Goal: Task Accomplishment & Management: Manage account settings

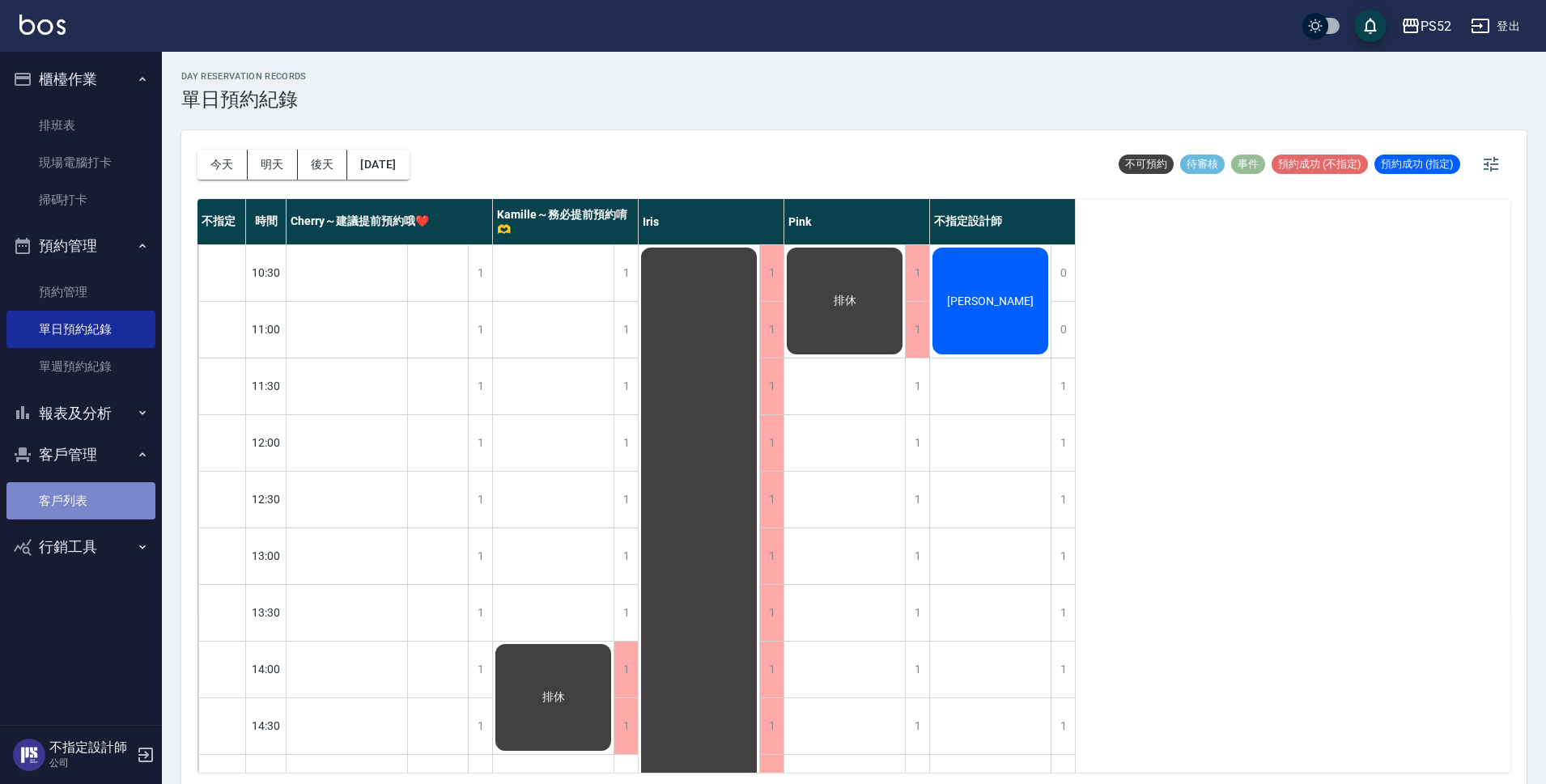
click at [78, 498] on link "客戶列表" at bounding box center [81, 500] width 149 height 37
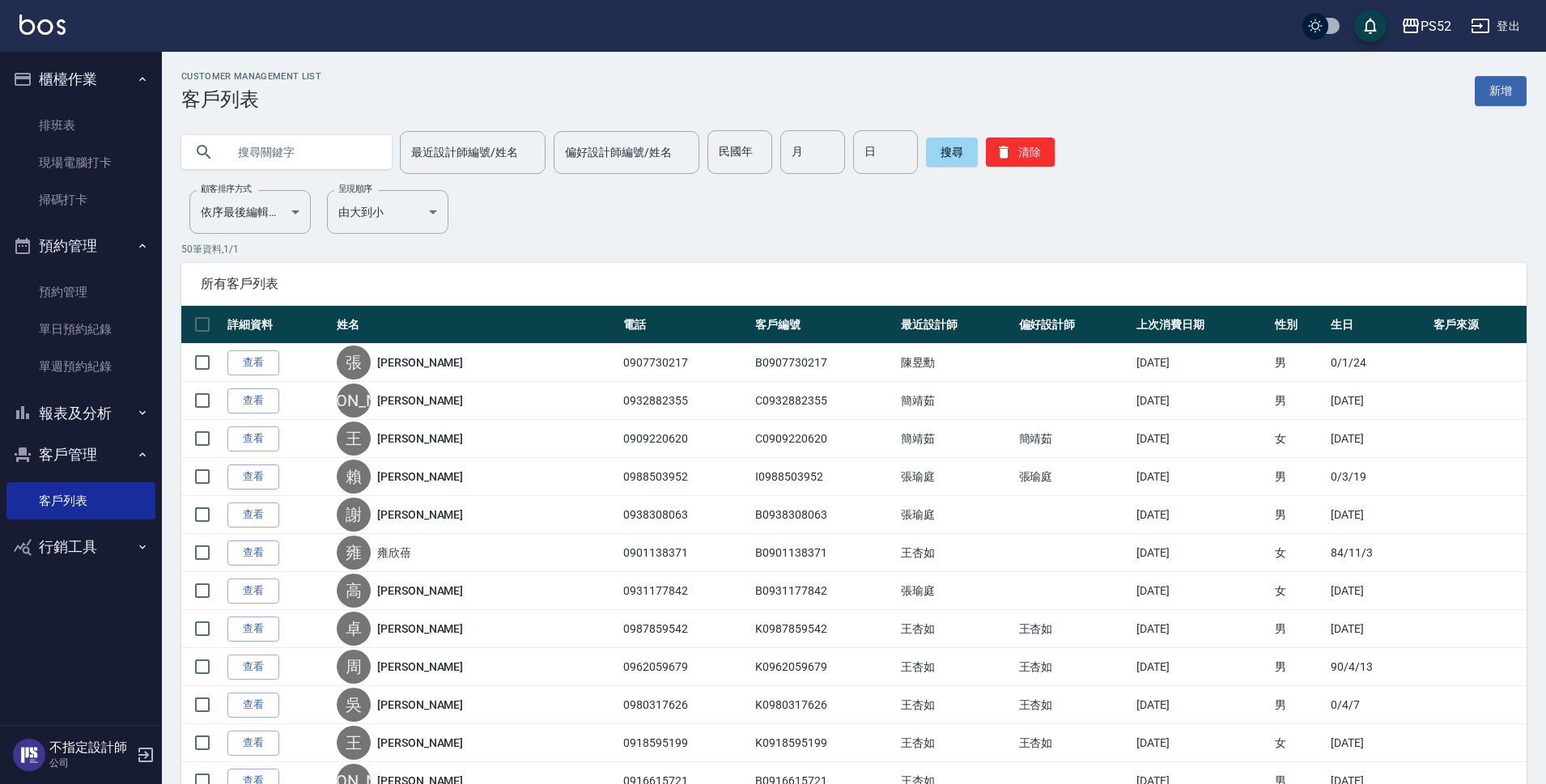
click at [300, 153] on input "text" at bounding box center [303, 152] width 152 height 43
type input "090201"
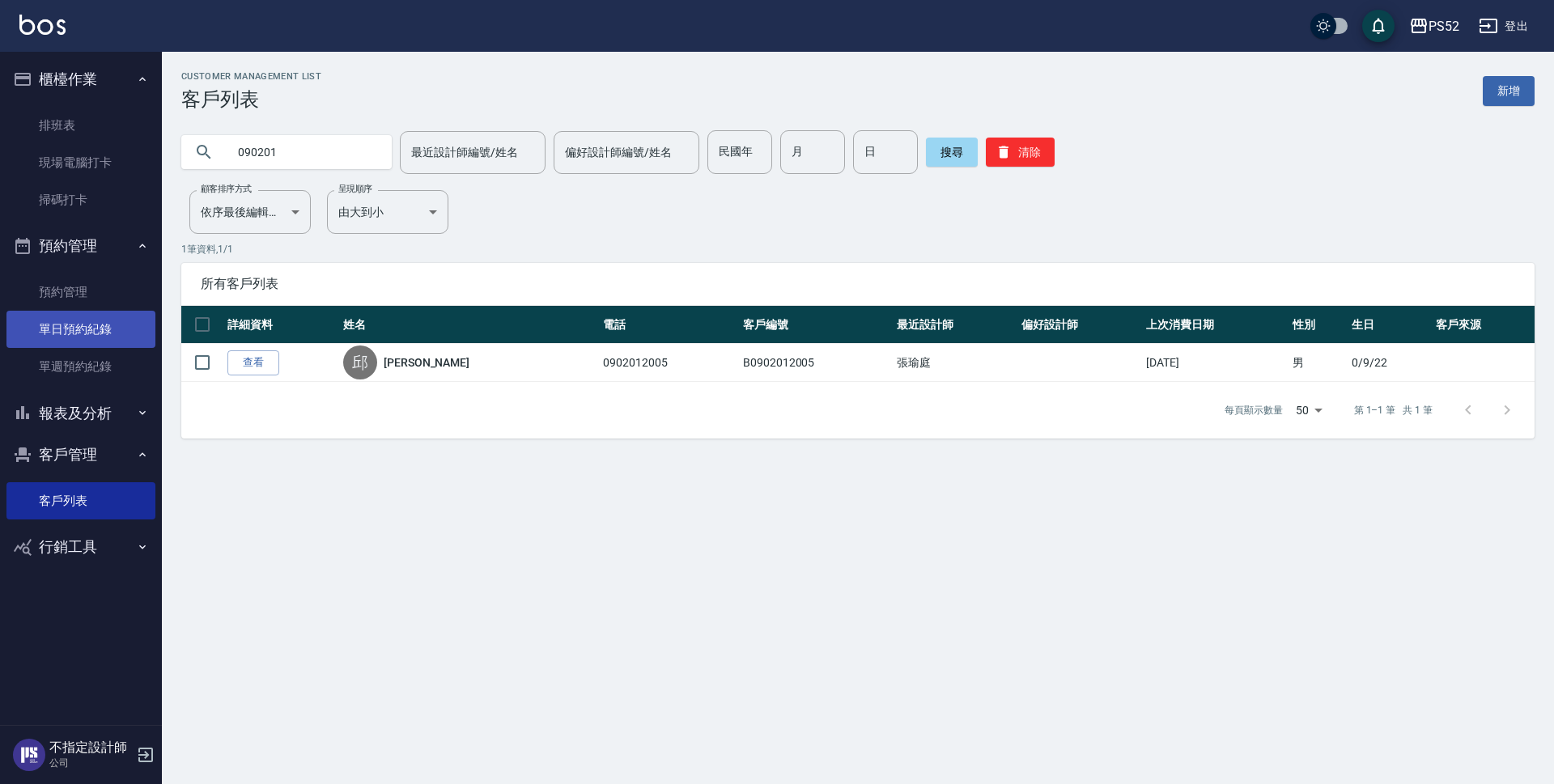
click at [102, 317] on link "單日預約紀錄" at bounding box center [81, 329] width 149 height 37
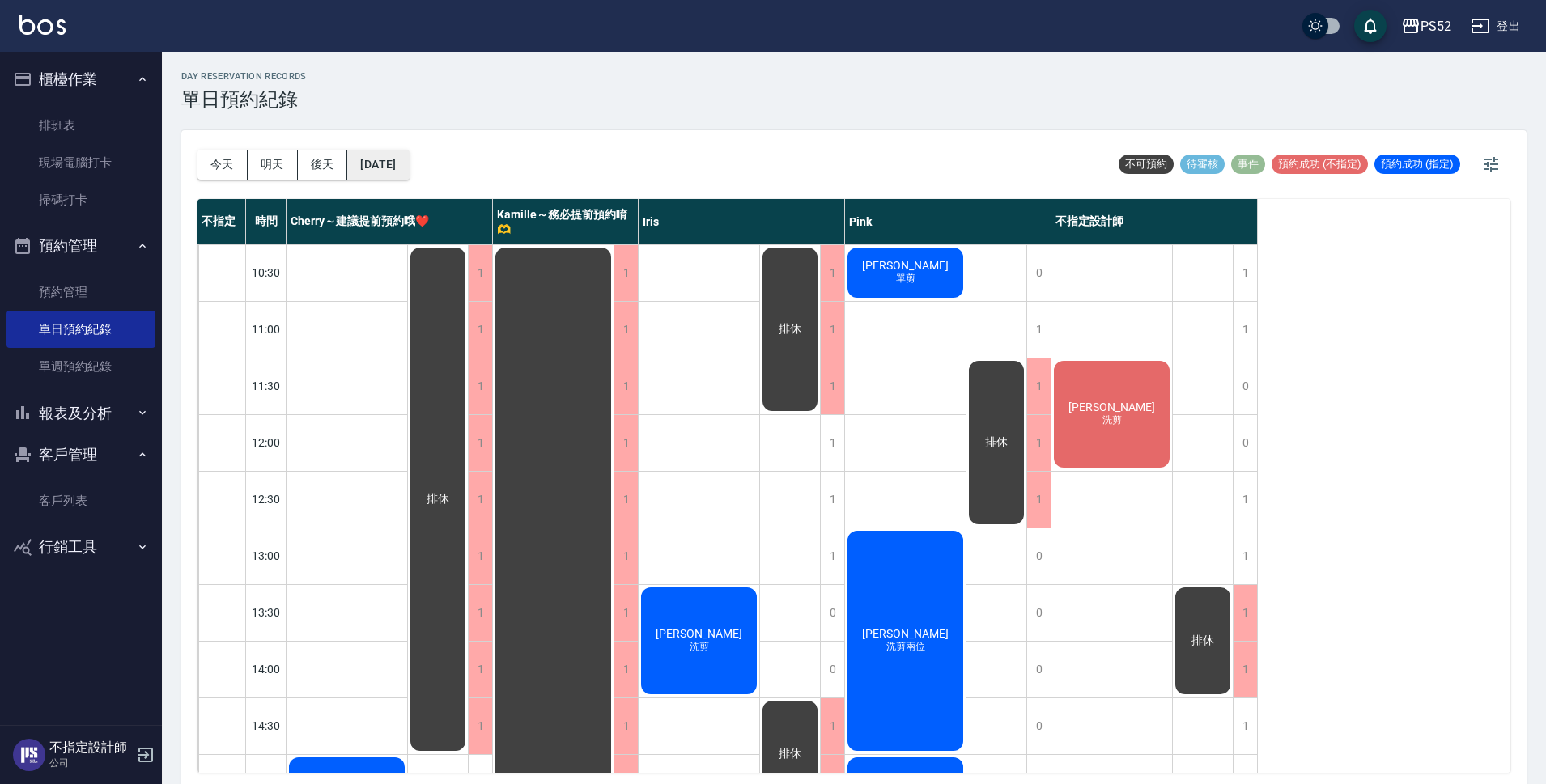
click at [396, 163] on button "2025/10/13" at bounding box center [377, 164] width 61 height 30
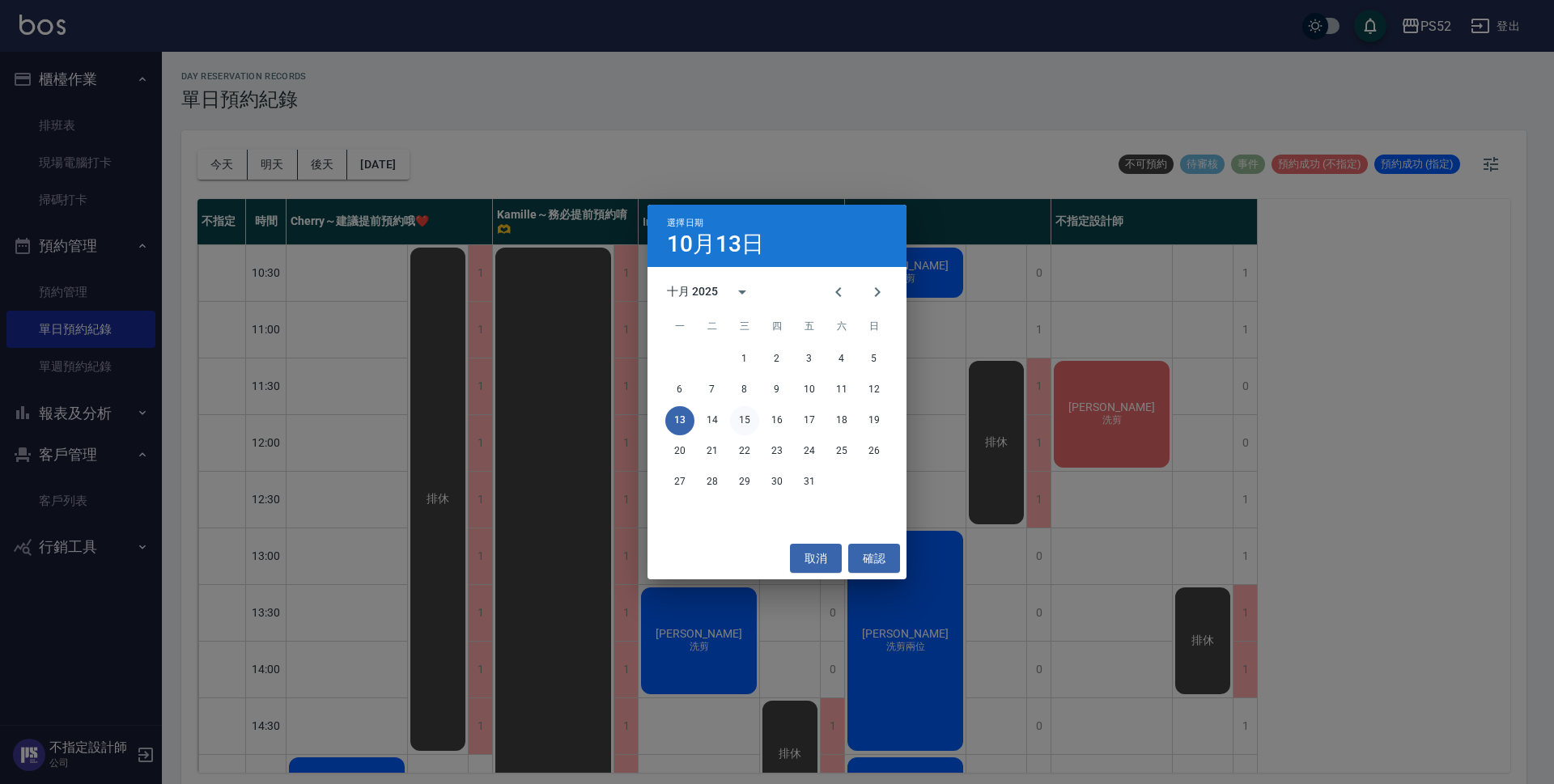
click at [751, 422] on button "15" at bounding box center [745, 421] width 29 height 29
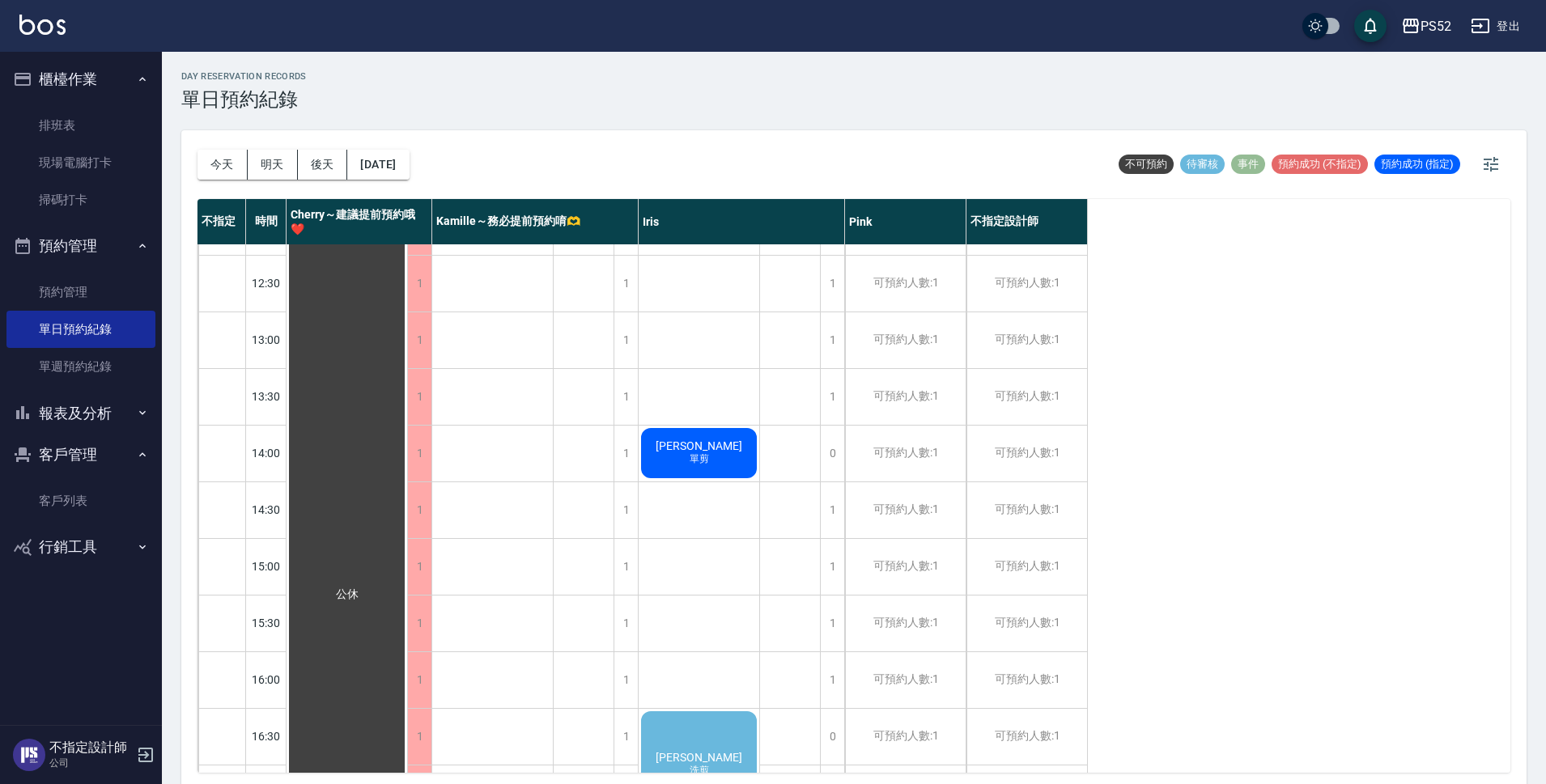
scroll to position [189, 0]
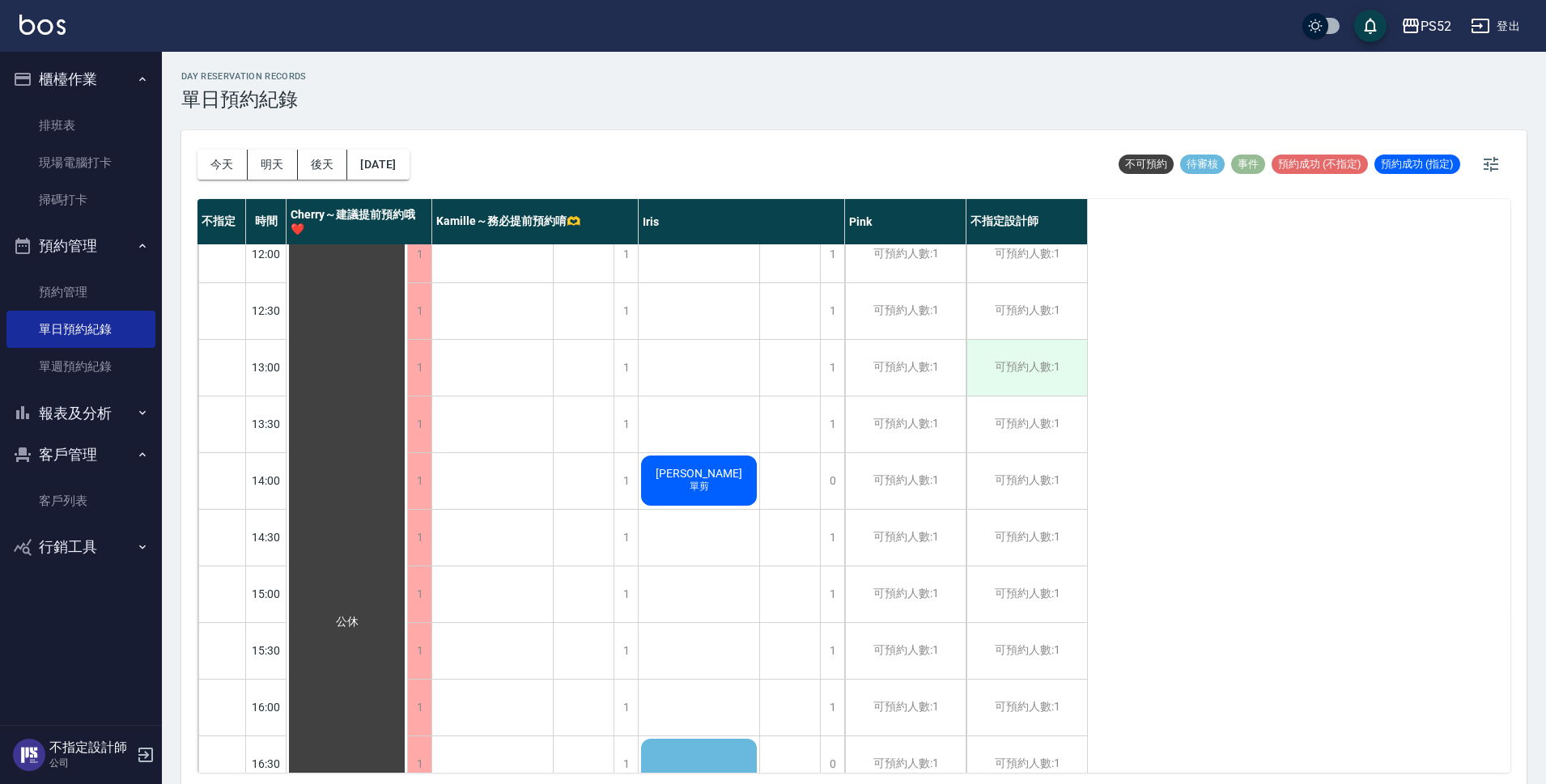
click at [1054, 379] on div "可預約人數:1" at bounding box center [1026, 368] width 120 height 56
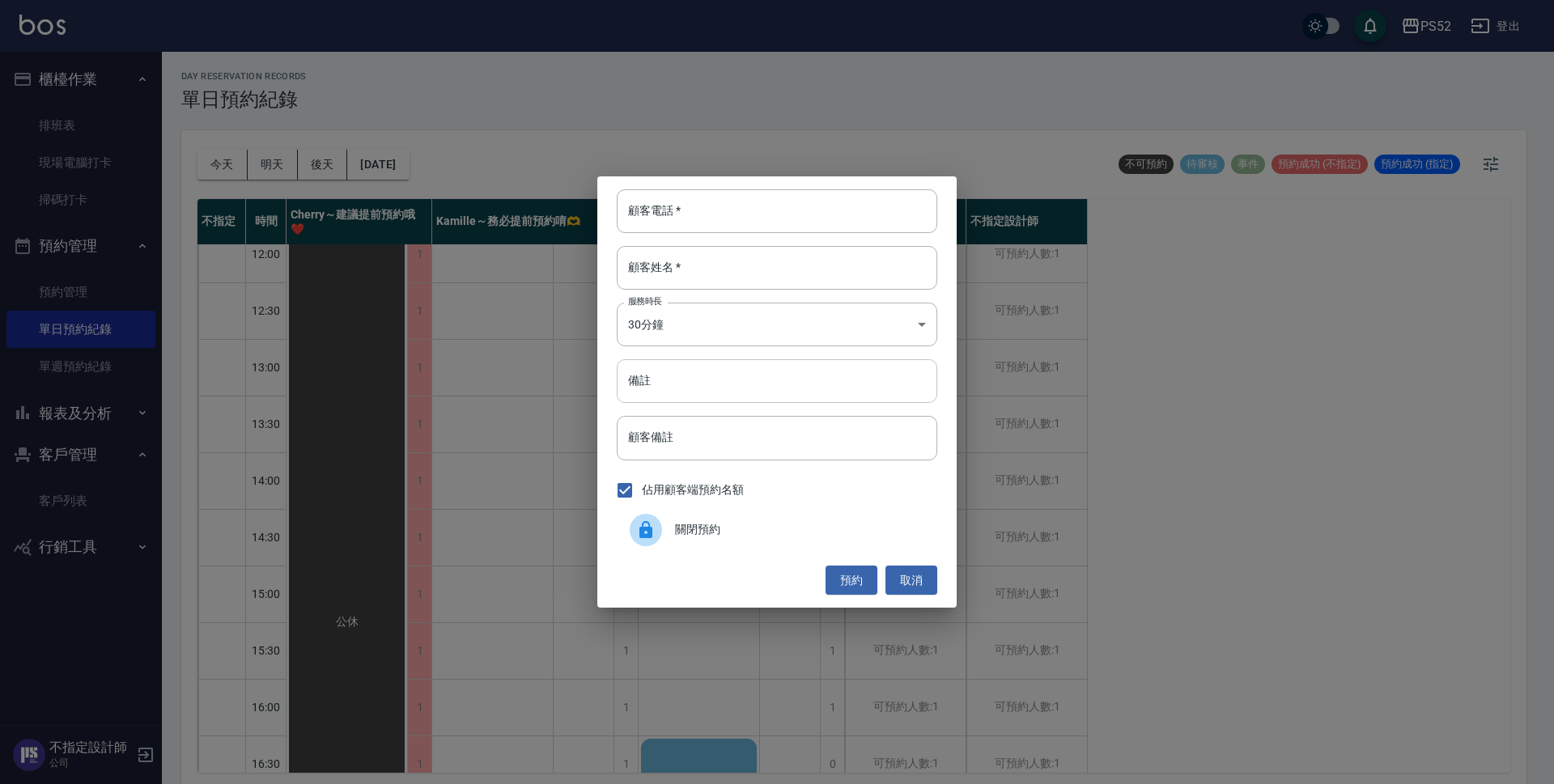
click at [716, 389] on input "備註" at bounding box center [777, 381] width 320 height 43
drag, startPoint x: 716, startPoint y: 389, endPoint x: 544, endPoint y: 366, distance: 173.5
click at [544, 366] on div "顧客電話   * 顧客電話   * 顧客姓名   * 顧客姓名   * 服務時長 30分鐘 1 服務時長 備註 0902012005 備註 顧客備註 顧客備註…" at bounding box center [777, 392] width 1554 height 784
type input "0902012005"
click at [926, 585] on button "取消" at bounding box center [912, 580] width 52 height 30
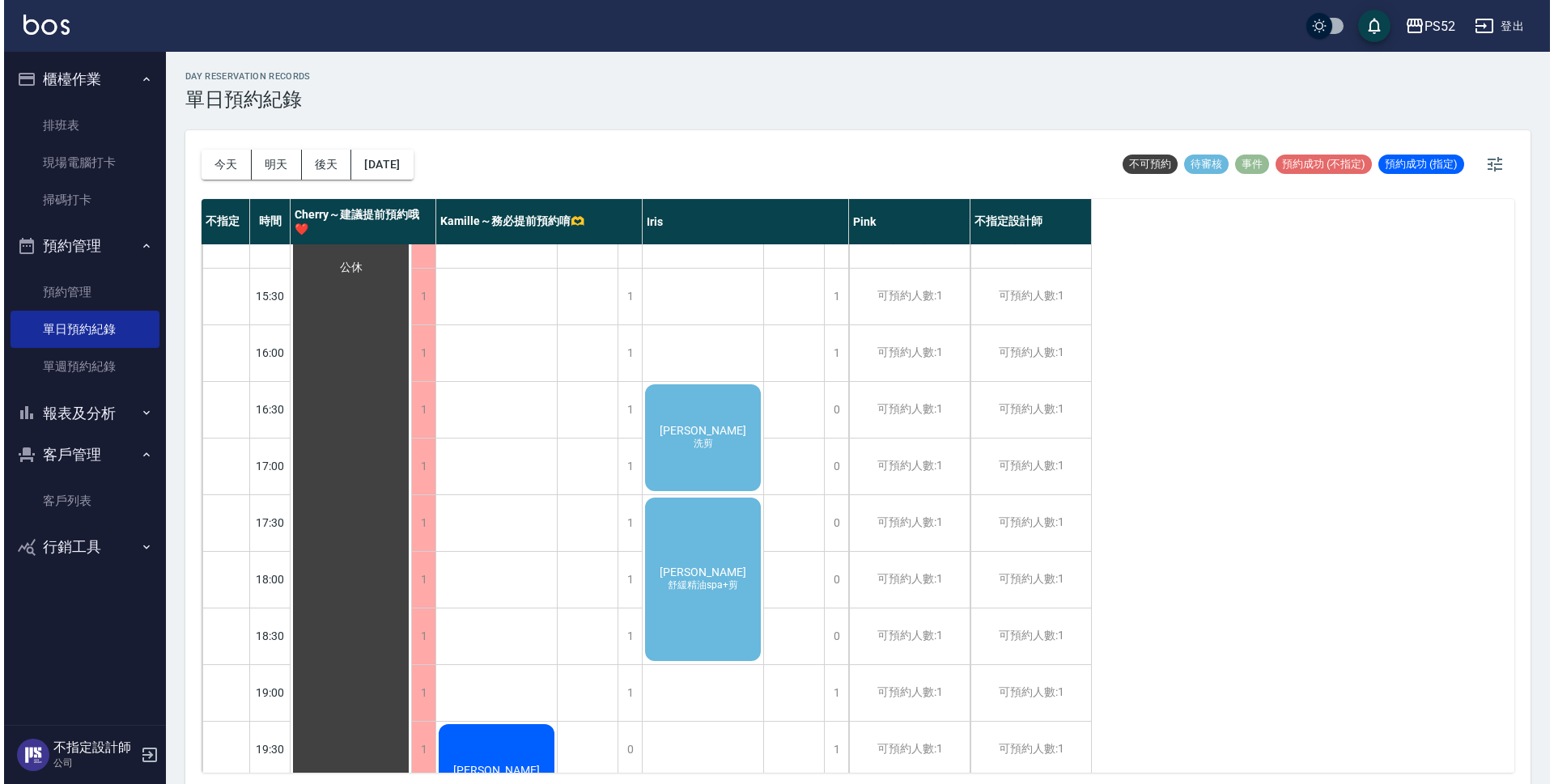
scroll to position [566, 0]
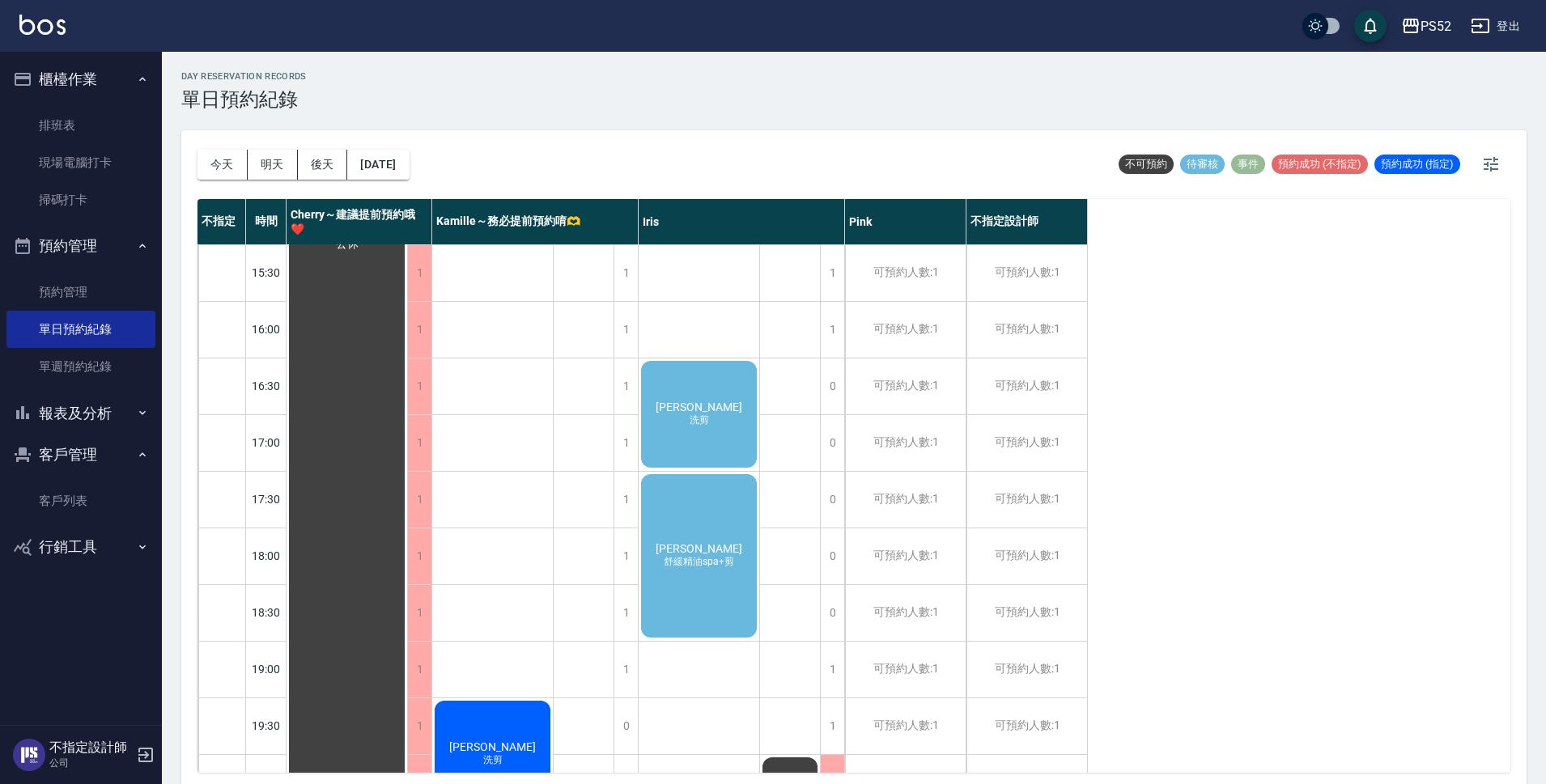
click at [731, 437] on div "汪亞橋 洗剪" at bounding box center [699, 414] width 120 height 112
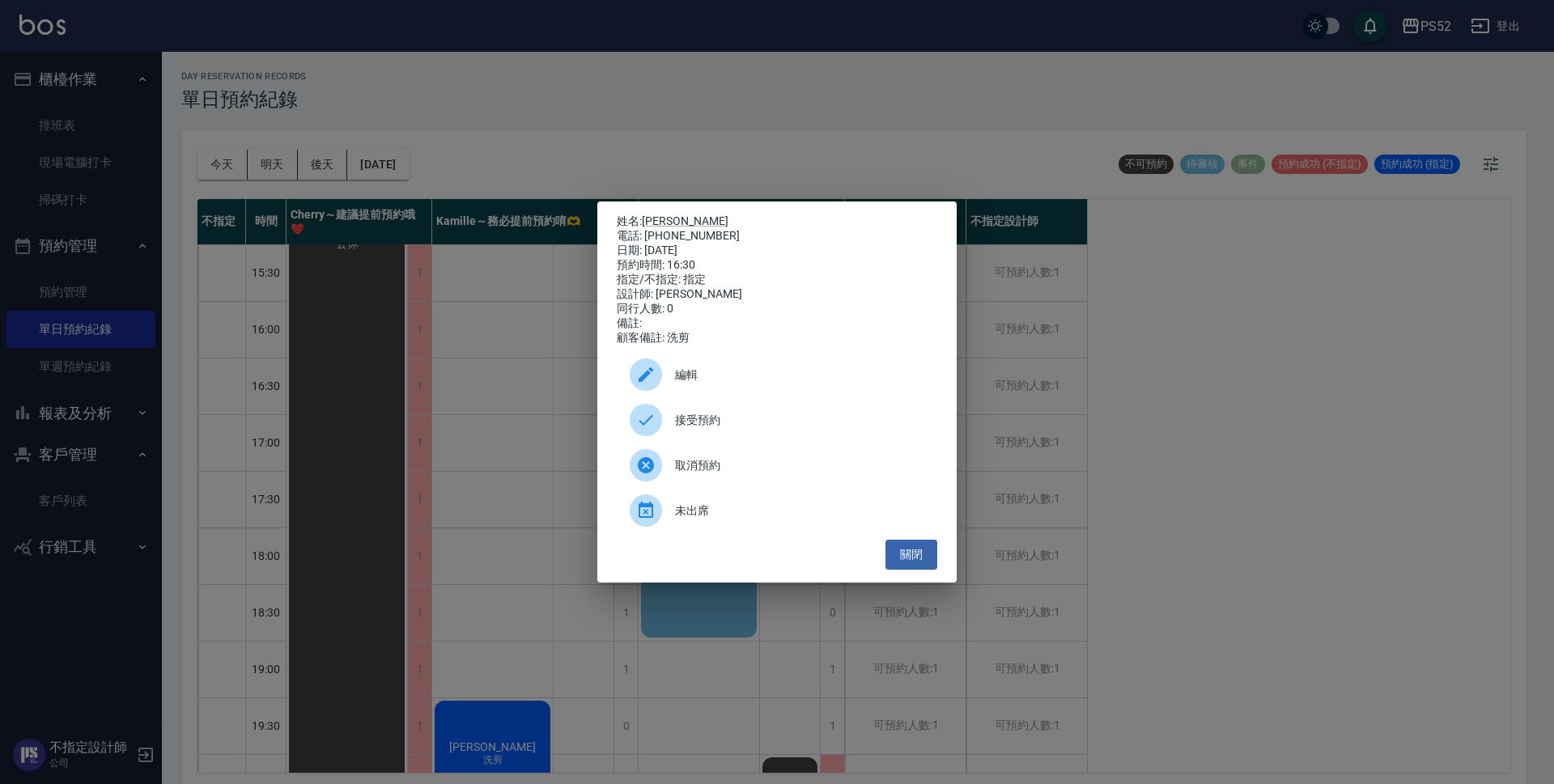
click at [731, 437] on div "接受預約" at bounding box center [777, 420] width 320 height 45
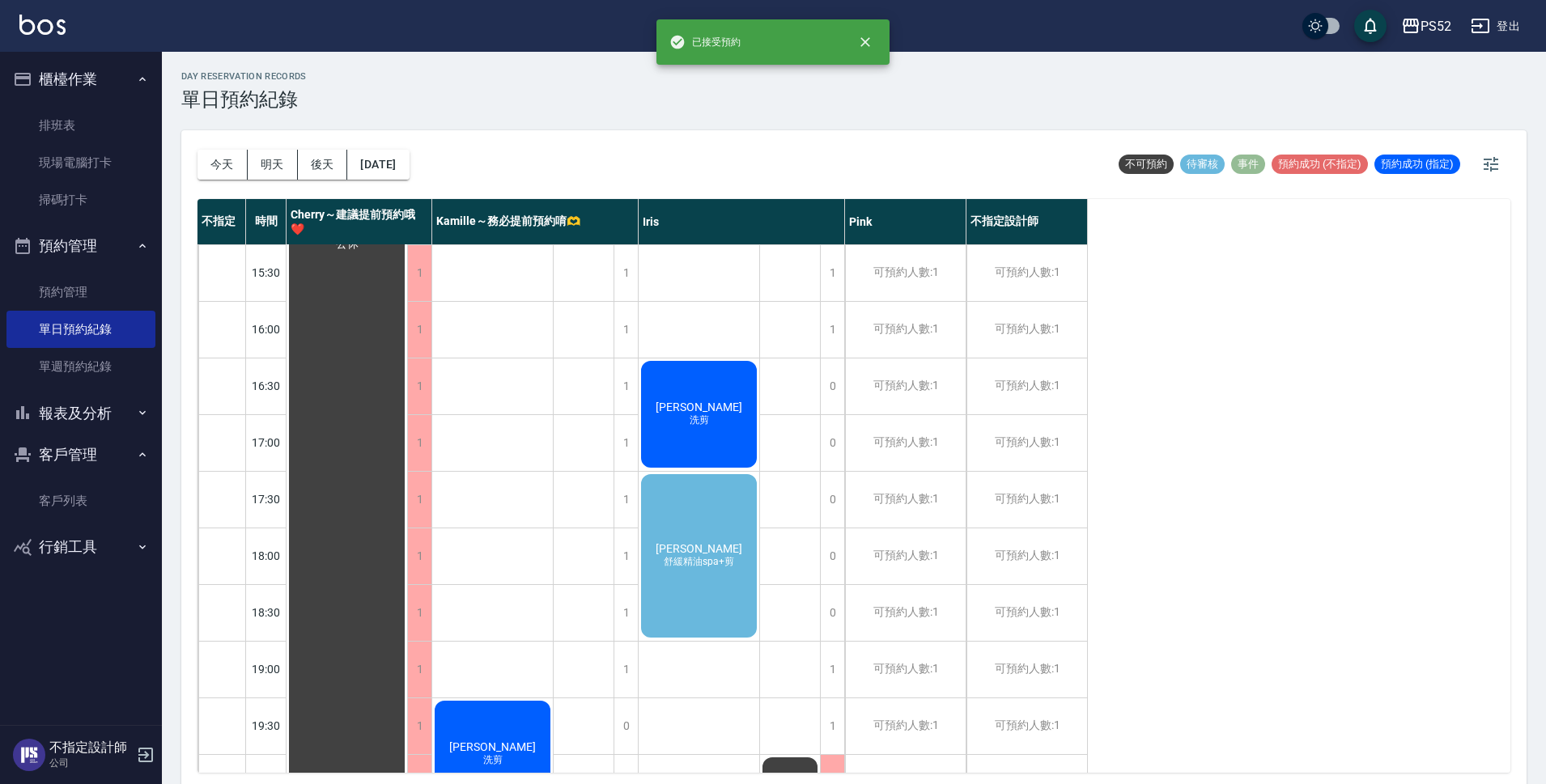
click at [735, 601] on div "許晁偉 舒緩精油spa+剪" at bounding box center [699, 556] width 120 height 168
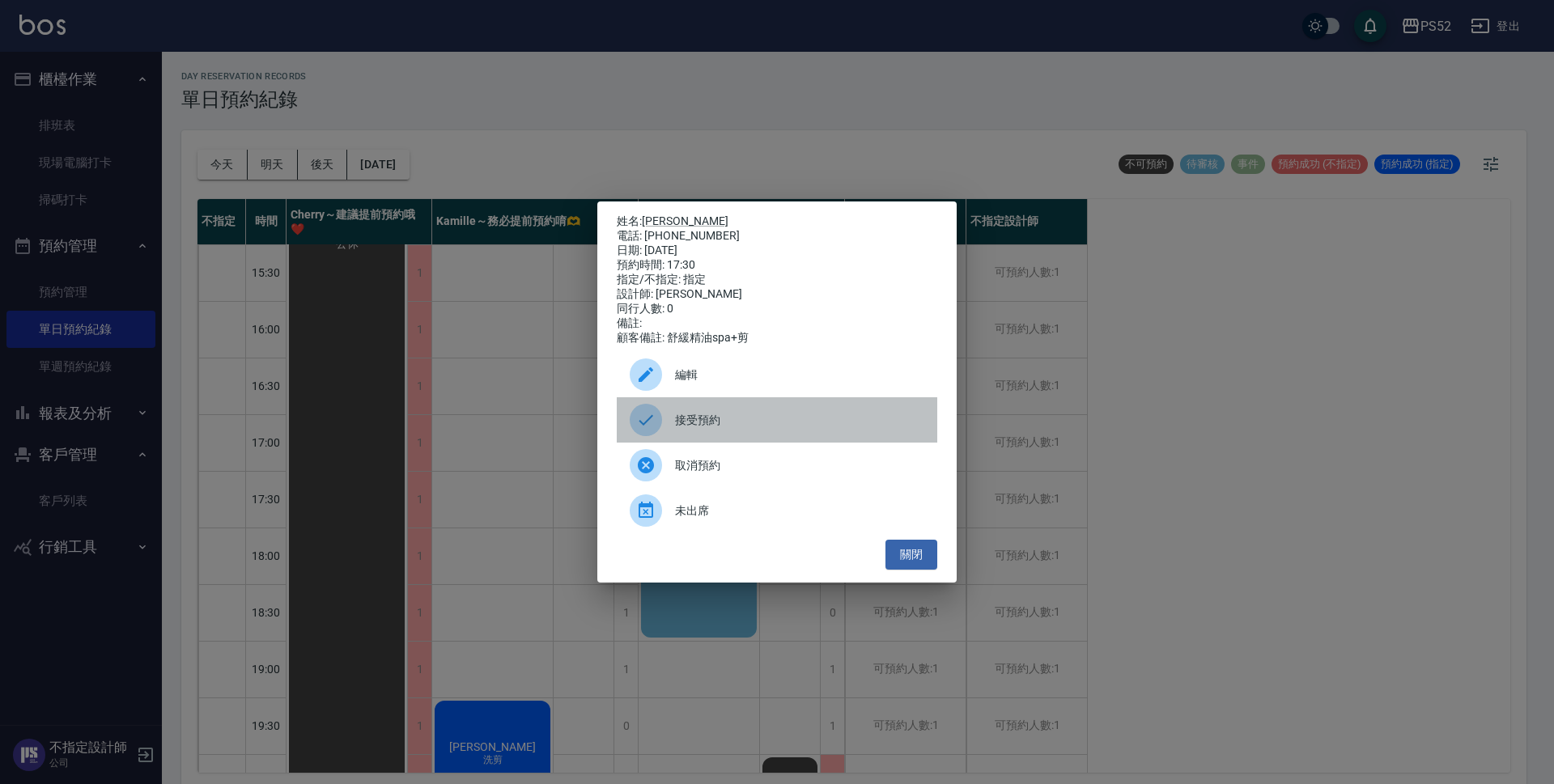
click at [790, 439] on div "接受預約" at bounding box center [777, 420] width 320 height 45
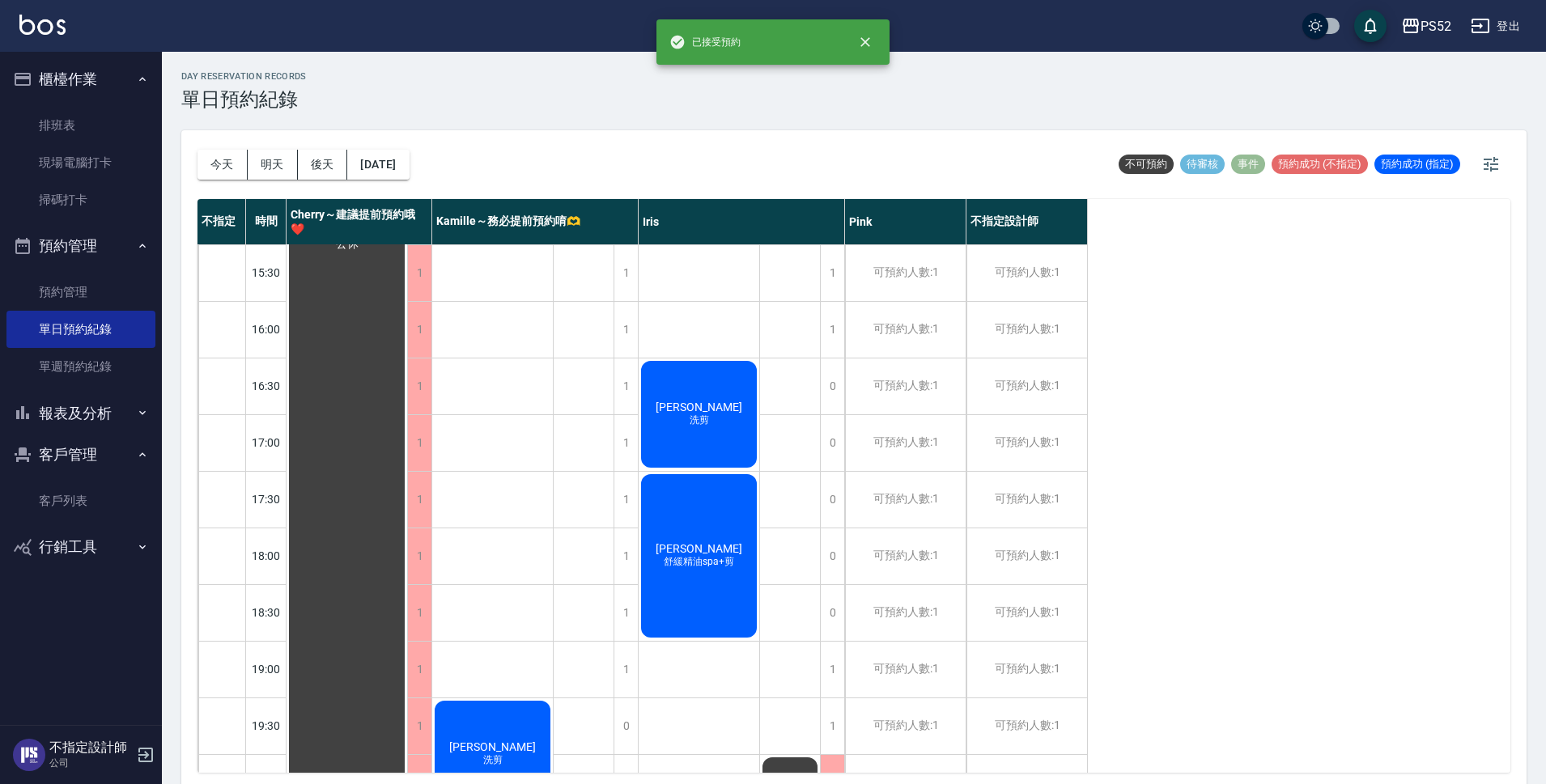
click at [82, 502] on link "客戶列表" at bounding box center [81, 500] width 149 height 37
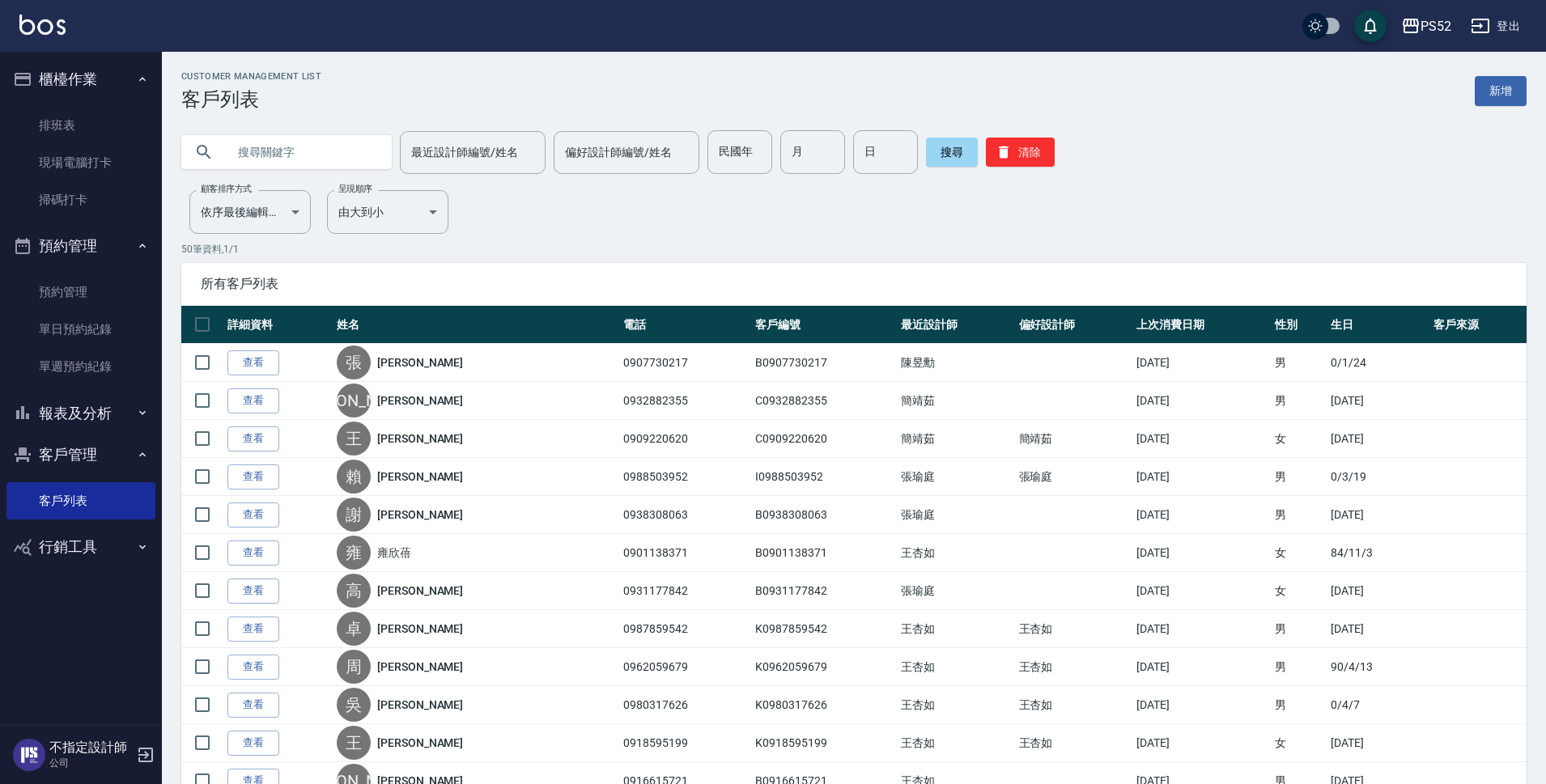
click at [349, 156] on input "text" at bounding box center [303, 152] width 152 height 43
paste input "0902012005"
type input "0902012005"
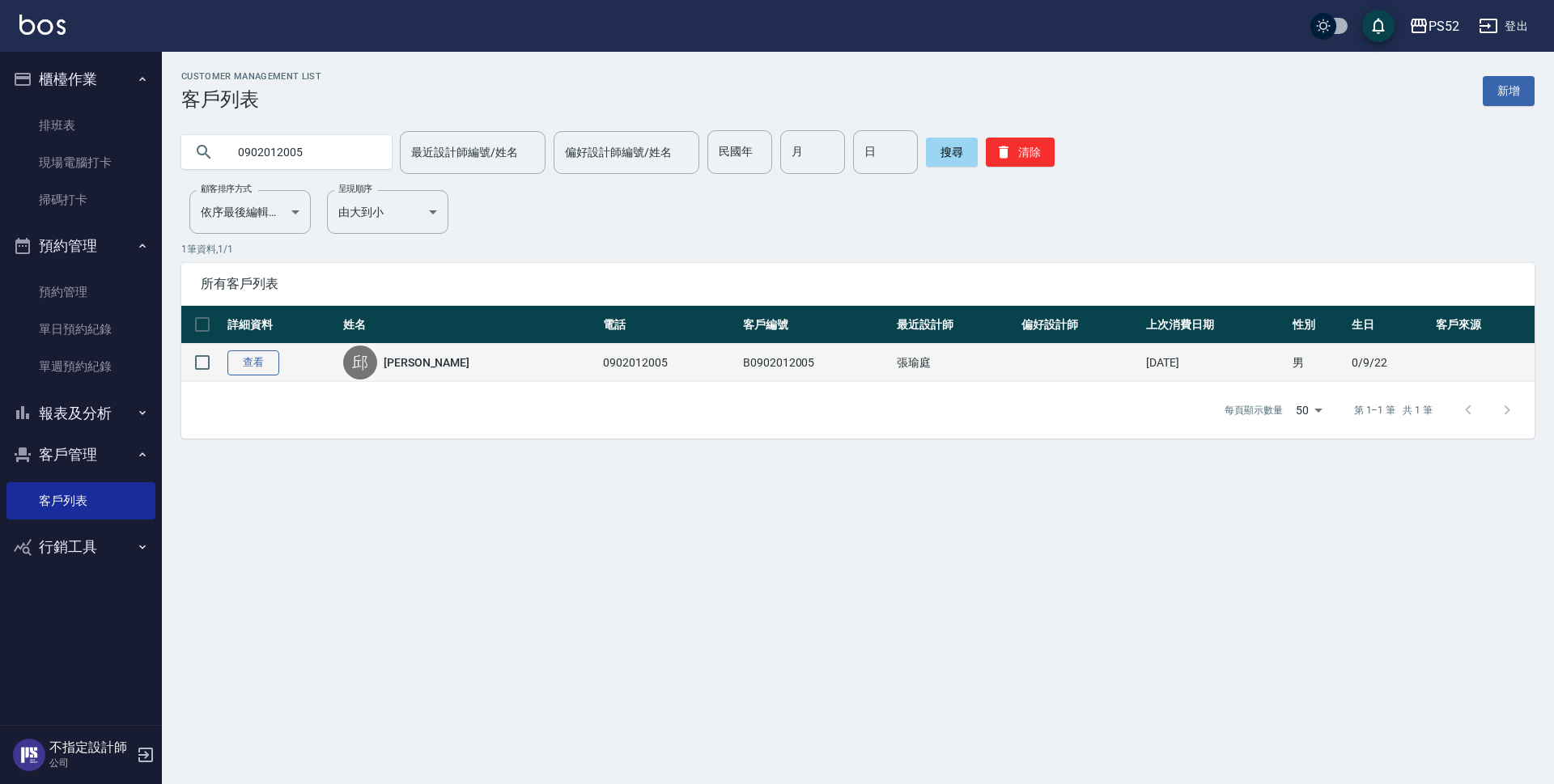
click at [272, 361] on link "查看" at bounding box center [254, 363] width 52 height 25
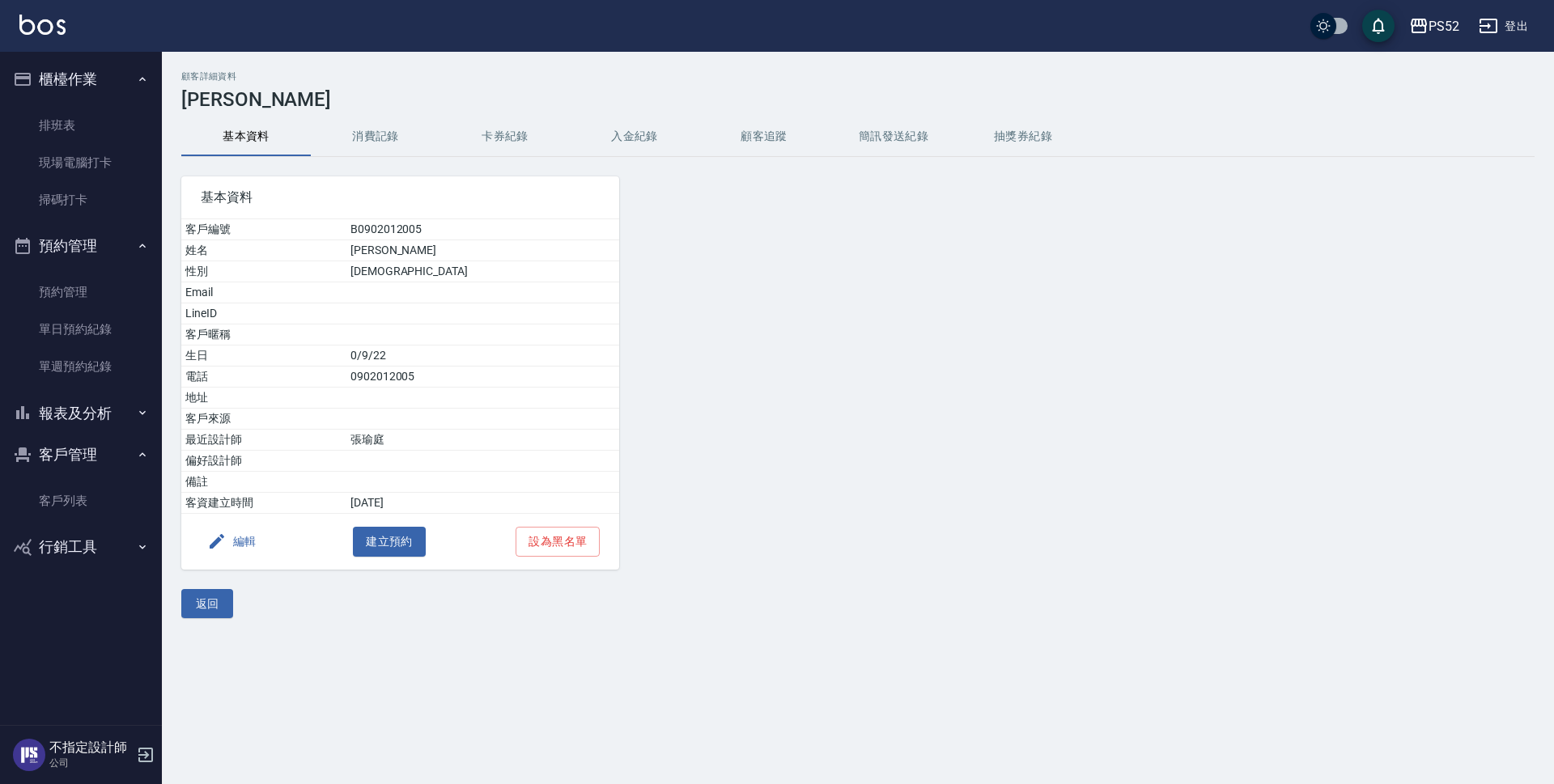
click at [354, 149] on button "消費記錄" at bounding box center [376, 137] width 130 height 39
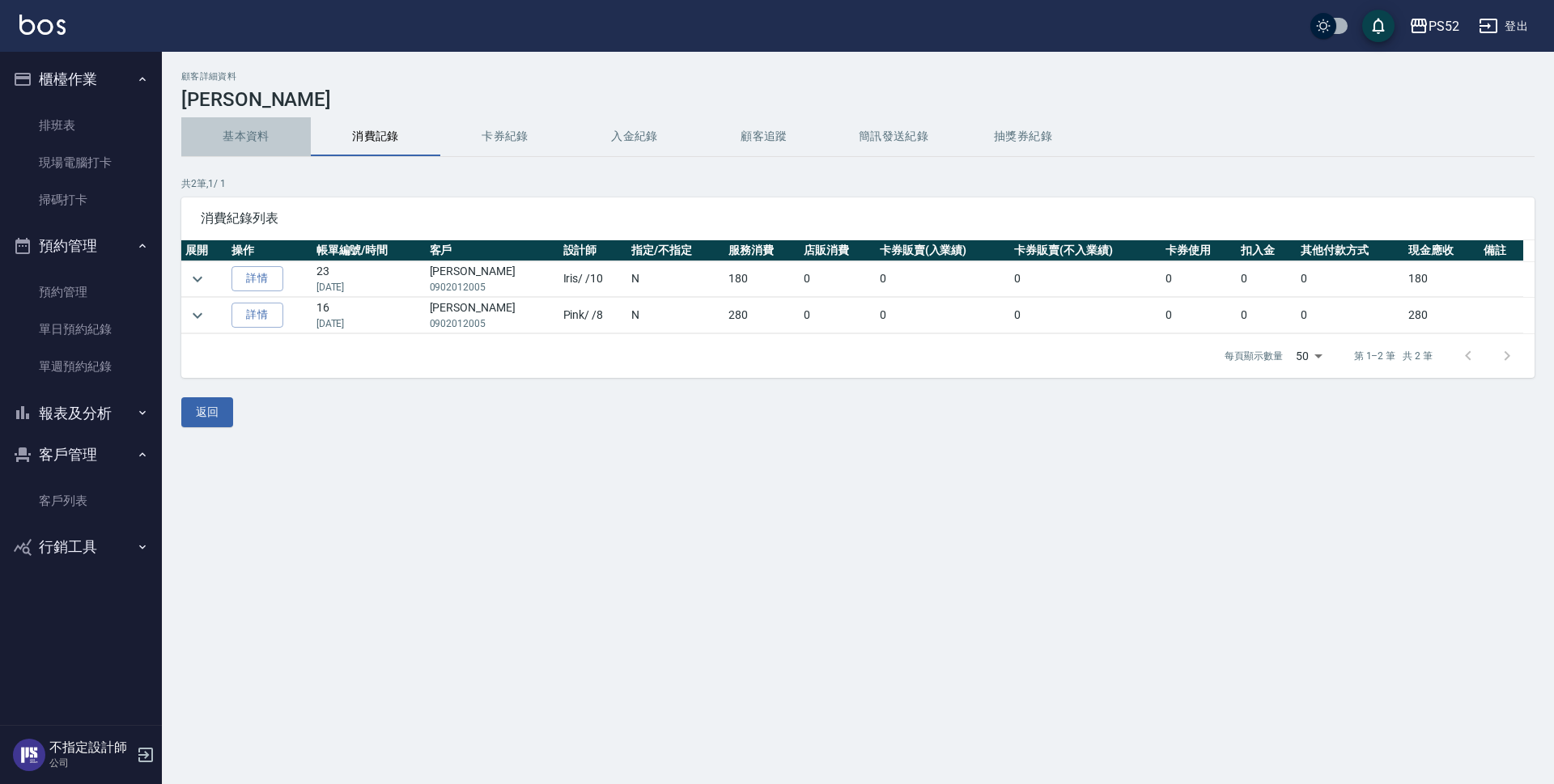
click at [252, 143] on button "基本資料" at bounding box center [246, 137] width 130 height 39
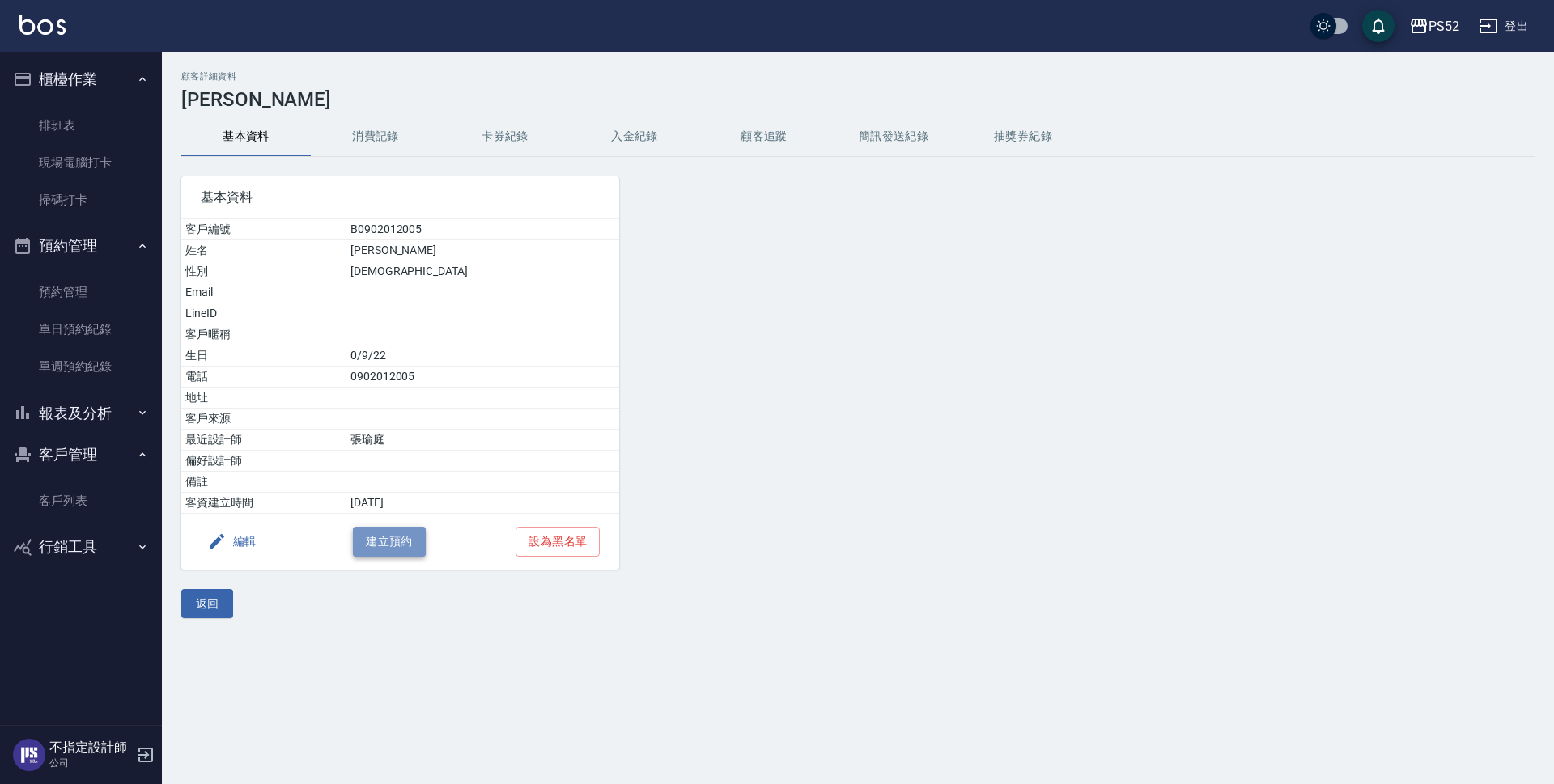
click at [404, 539] on button "建立預約" at bounding box center [390, 542] width 73 height 30
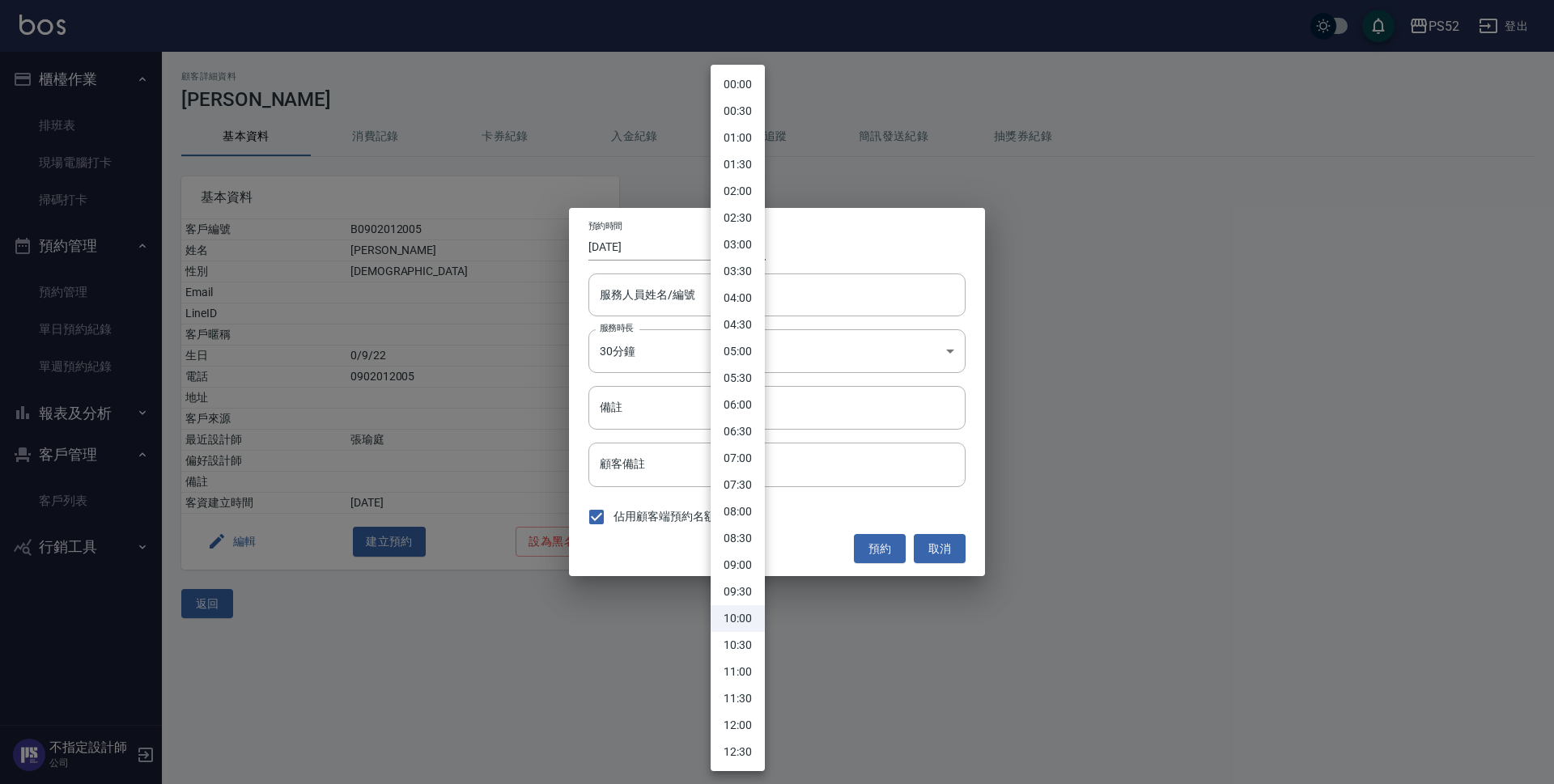
click at [744, 243] on body "PS52 登出 櫃檯作業 排班表 現場電腦打卡 掃碼打卡 預約管理 預約管理 單日預約紀錄 單週預約紀錄 報表及分析 報表目錄 互助日報表 互助點數明細 設計…" at bounding box center [777, 392] width 1554 height 784
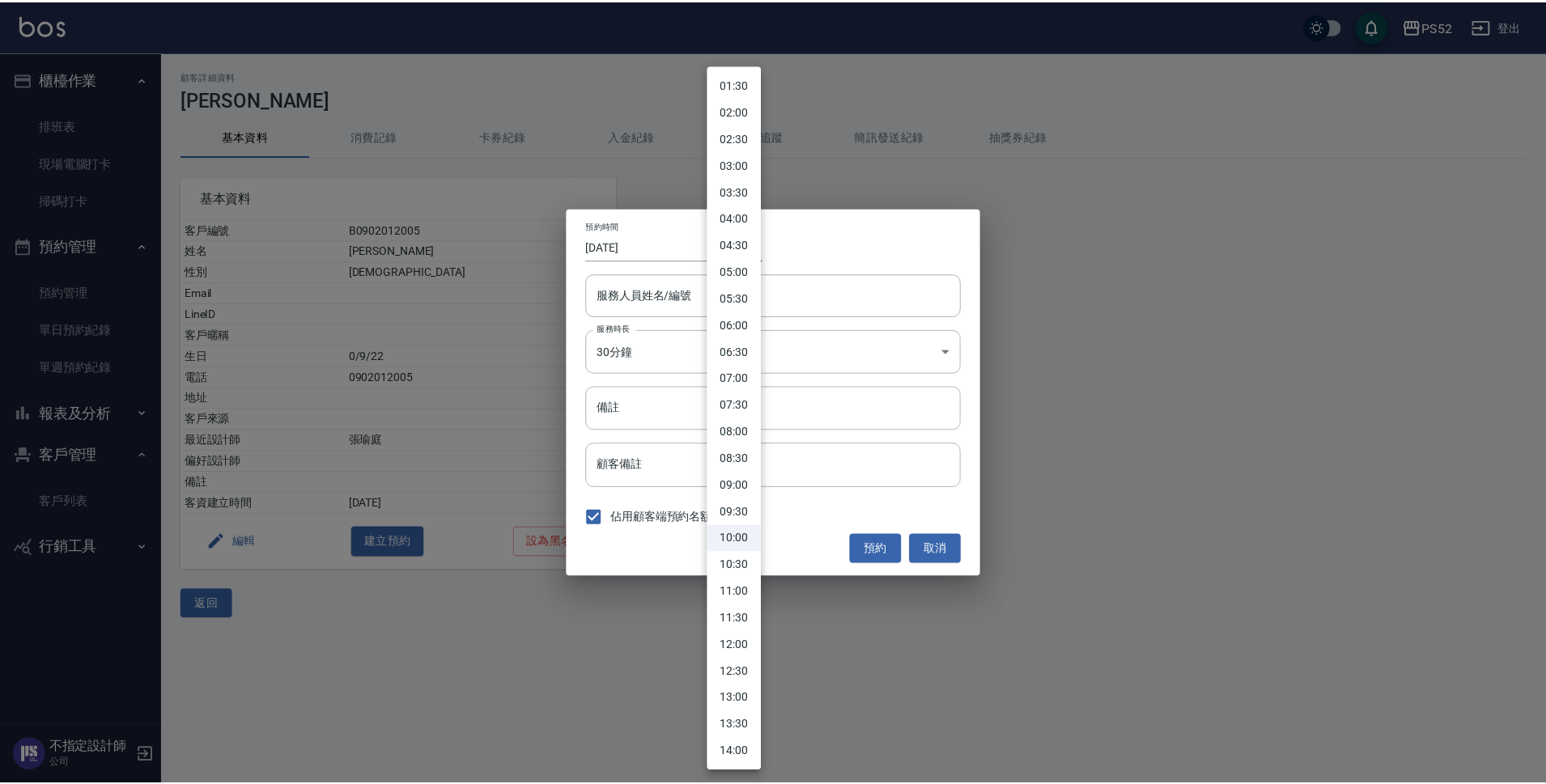
scroll to position [80, 0]
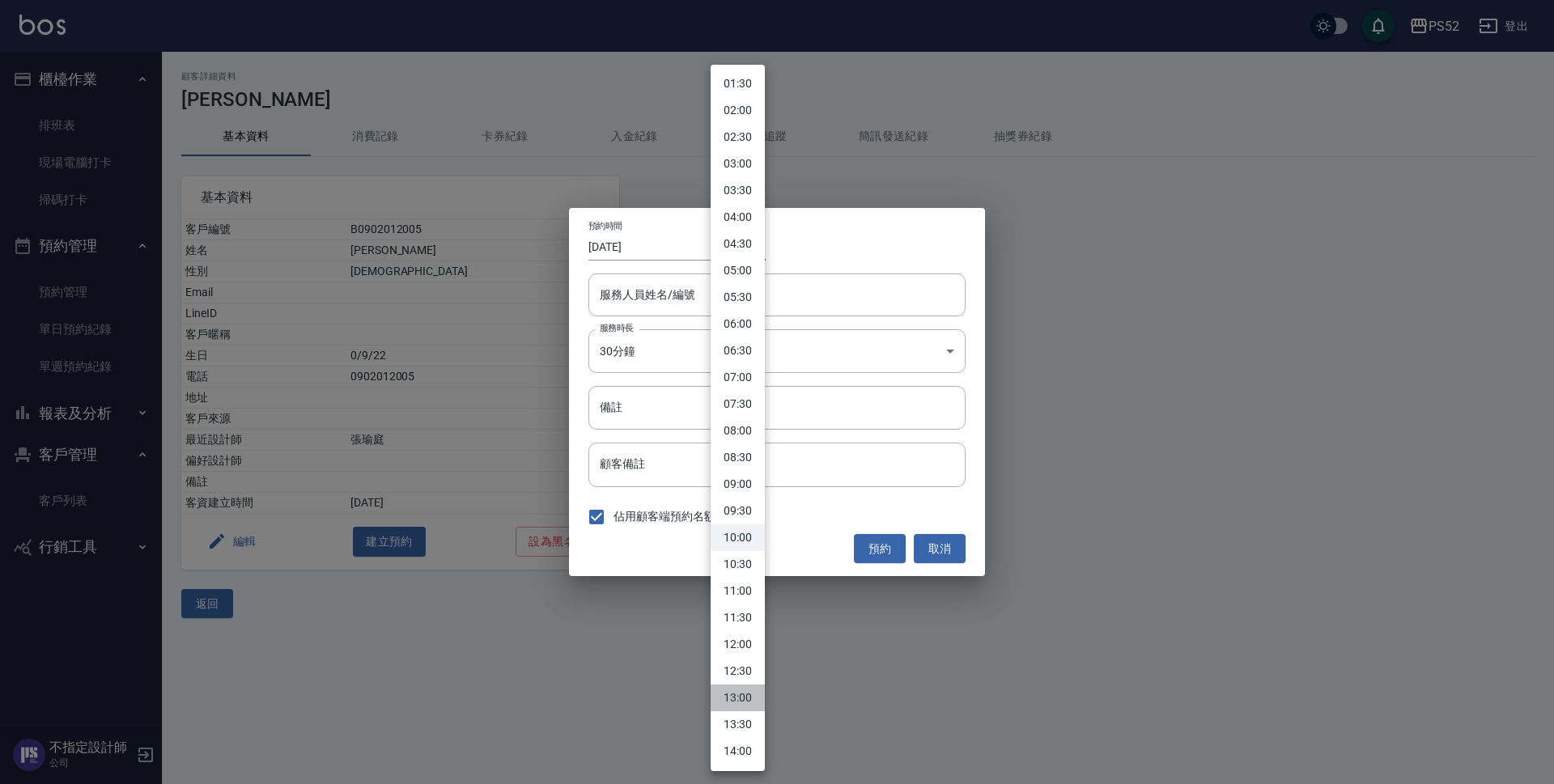
click at [757, 695] on li "13:00" at bounding box center [738, 697] width 55 height 27
type input "1760331600000"
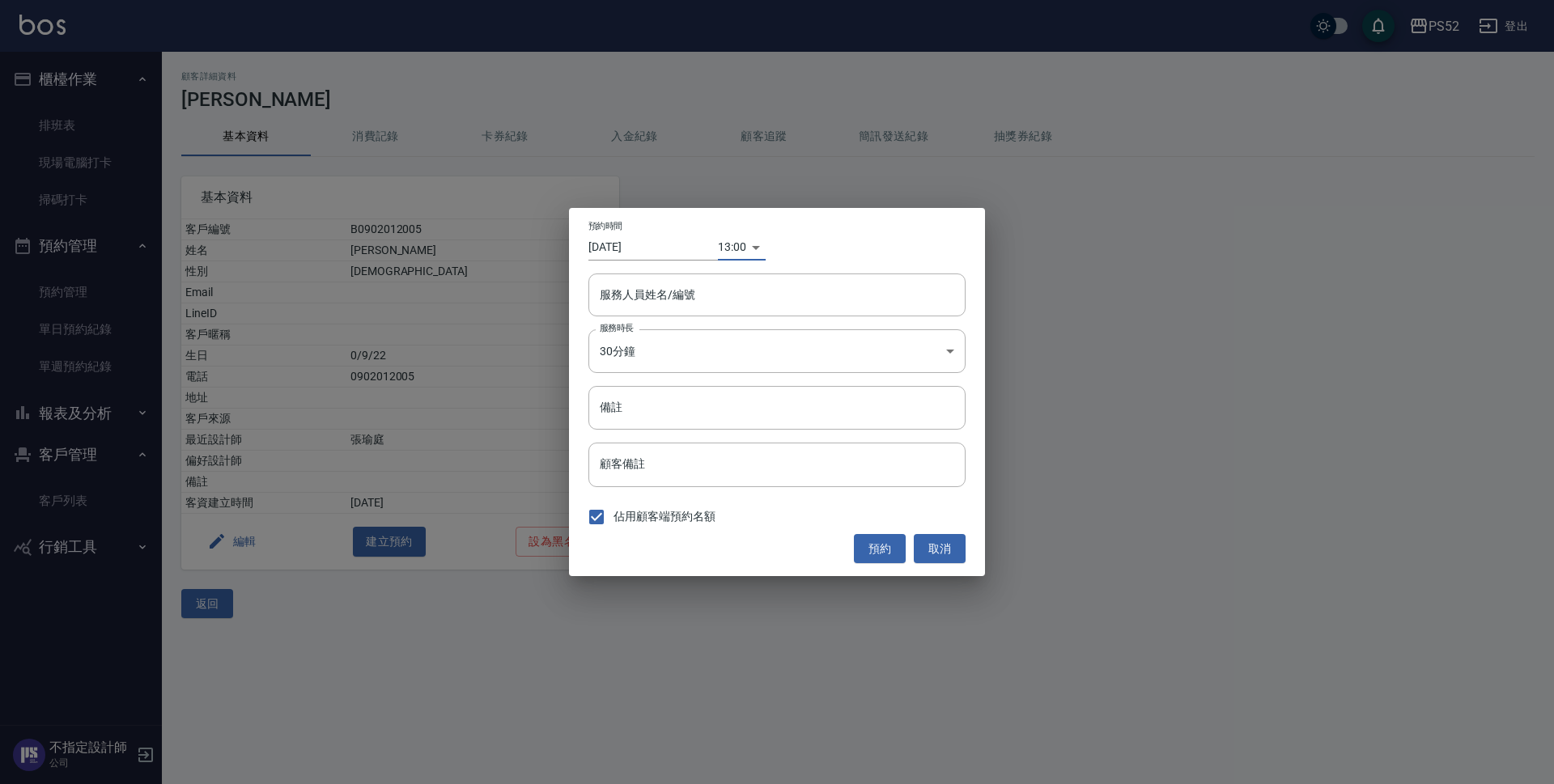
click at [652, 242] on input "2025/10/13" at bounding box center [654, 247] width 130 height 27
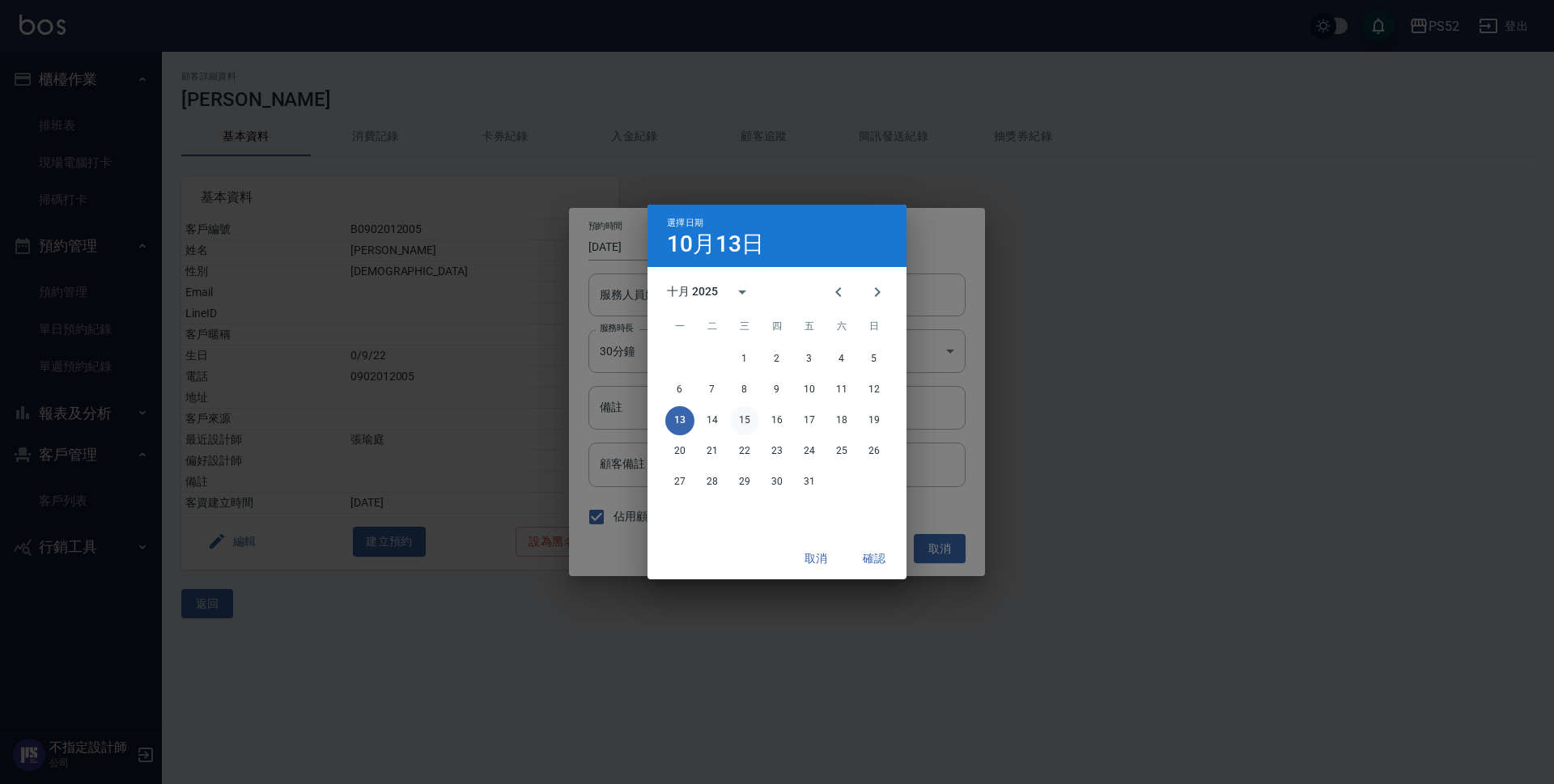
click at [753, 424] on button "15" at bounding box center [745, 421] width 29 height 29
type input "2025/10/15"
type input "1760504400000"
click at [874, 557] on button "確認" at bounding box center [874, 558] width 52 height 30
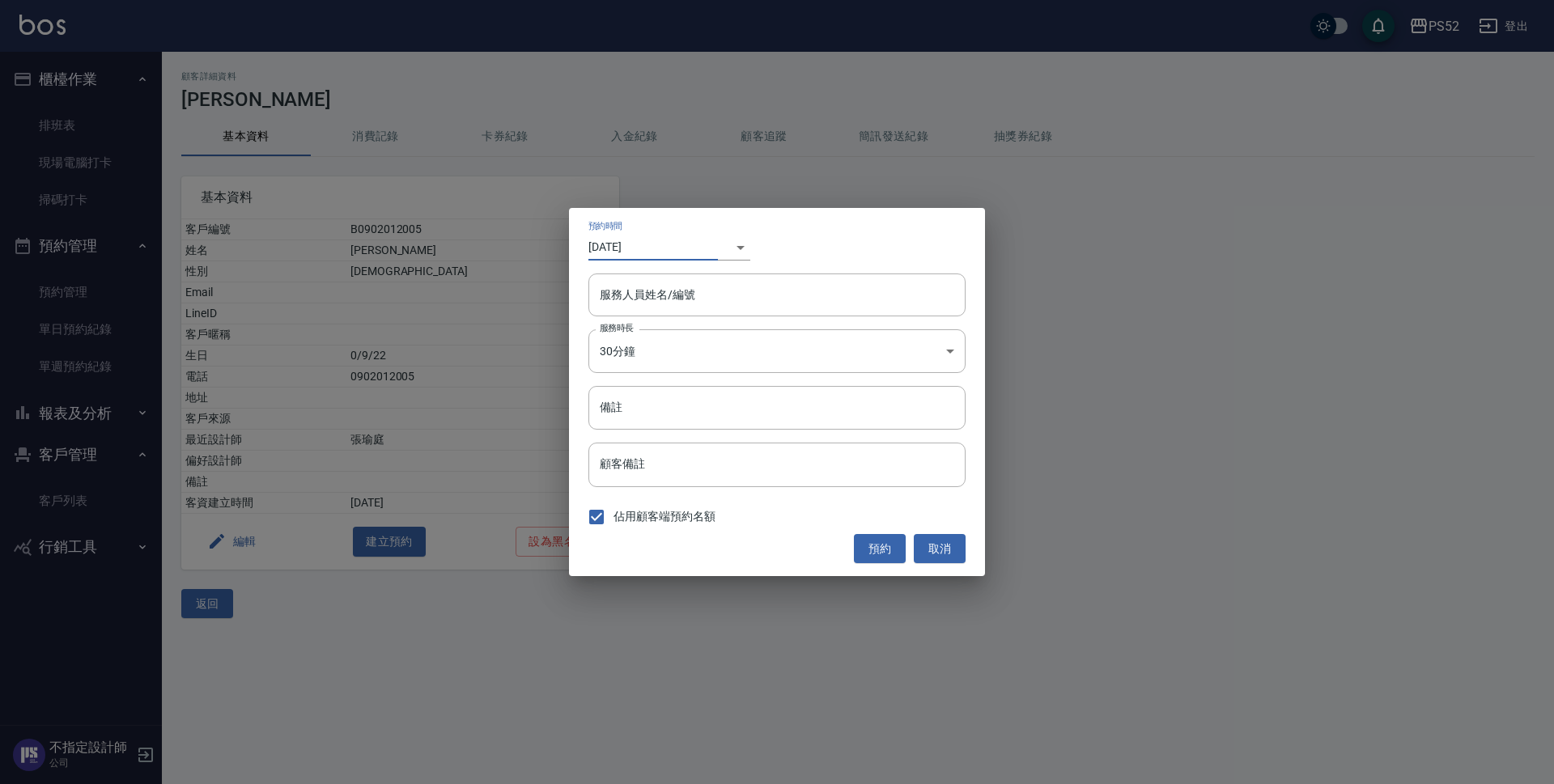
click at [715, 247] on input "2025/10/15" at bounding box center [654, 247] width 130 height 27
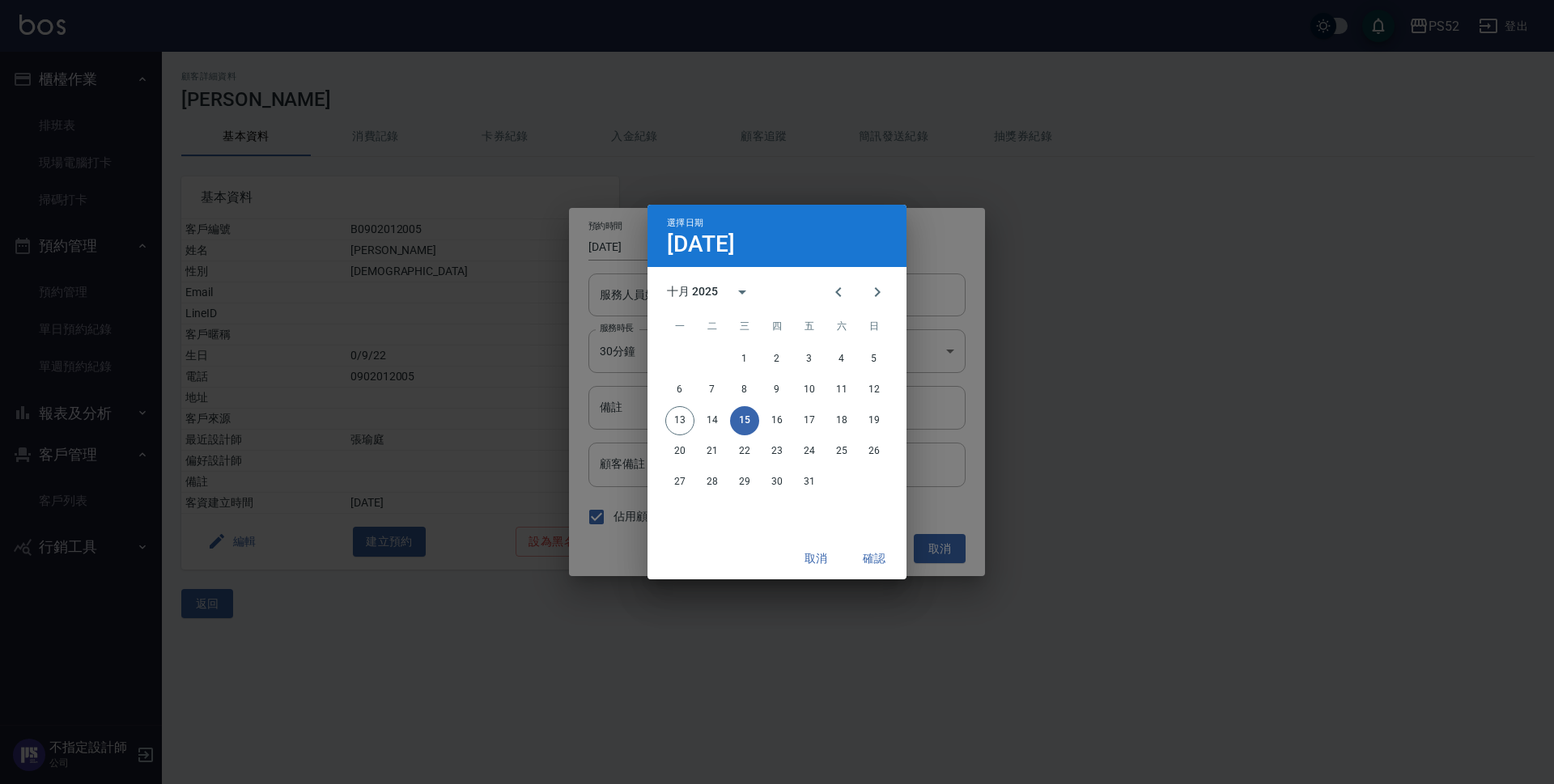
click at [879, 560] on button "確認" at bounding box center [874, 558] width 52 height 30
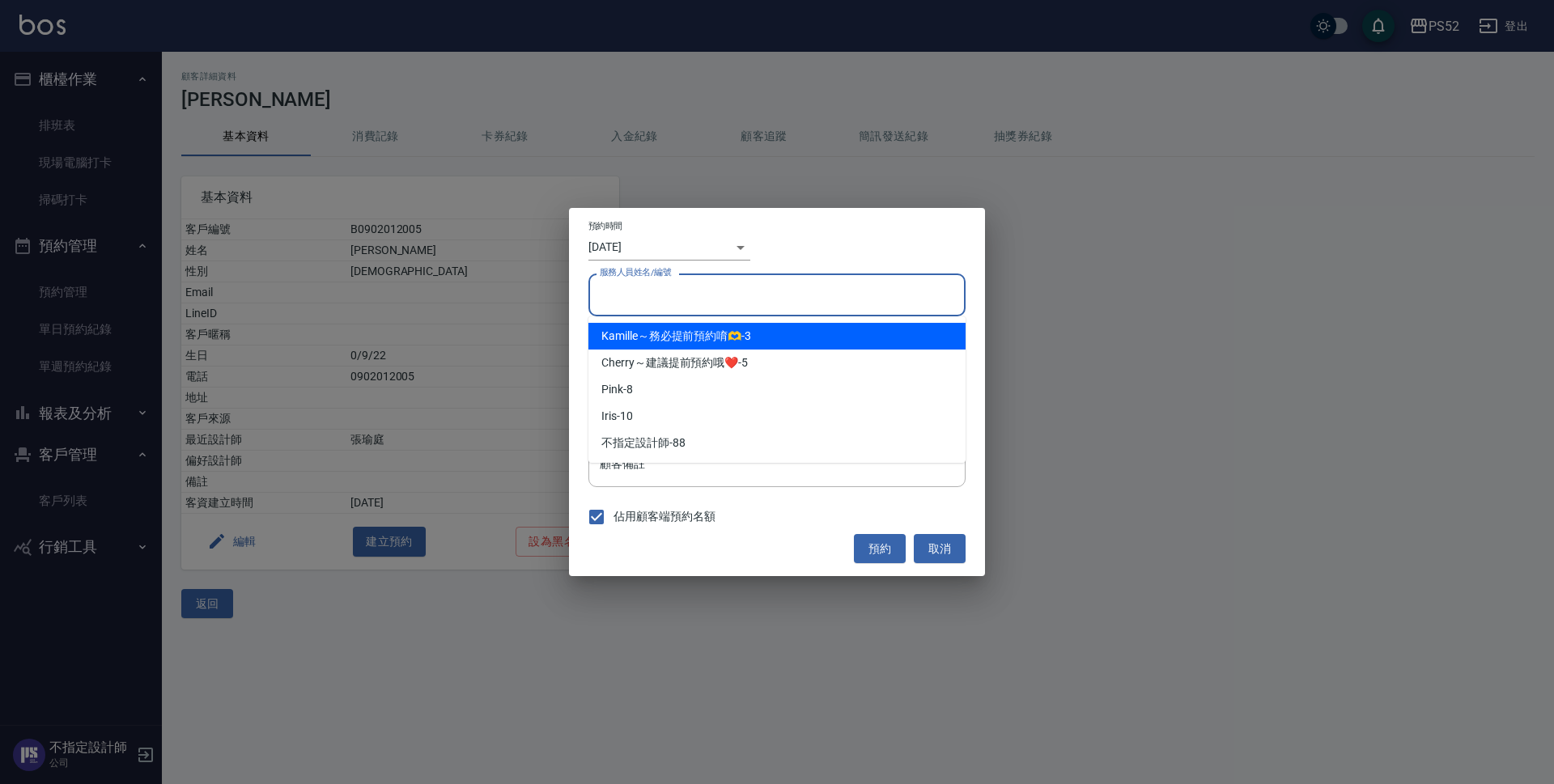
click at [698, 299] on input "服務人員姓名/編號" at bounding box center [777, 294] width 363 height 29
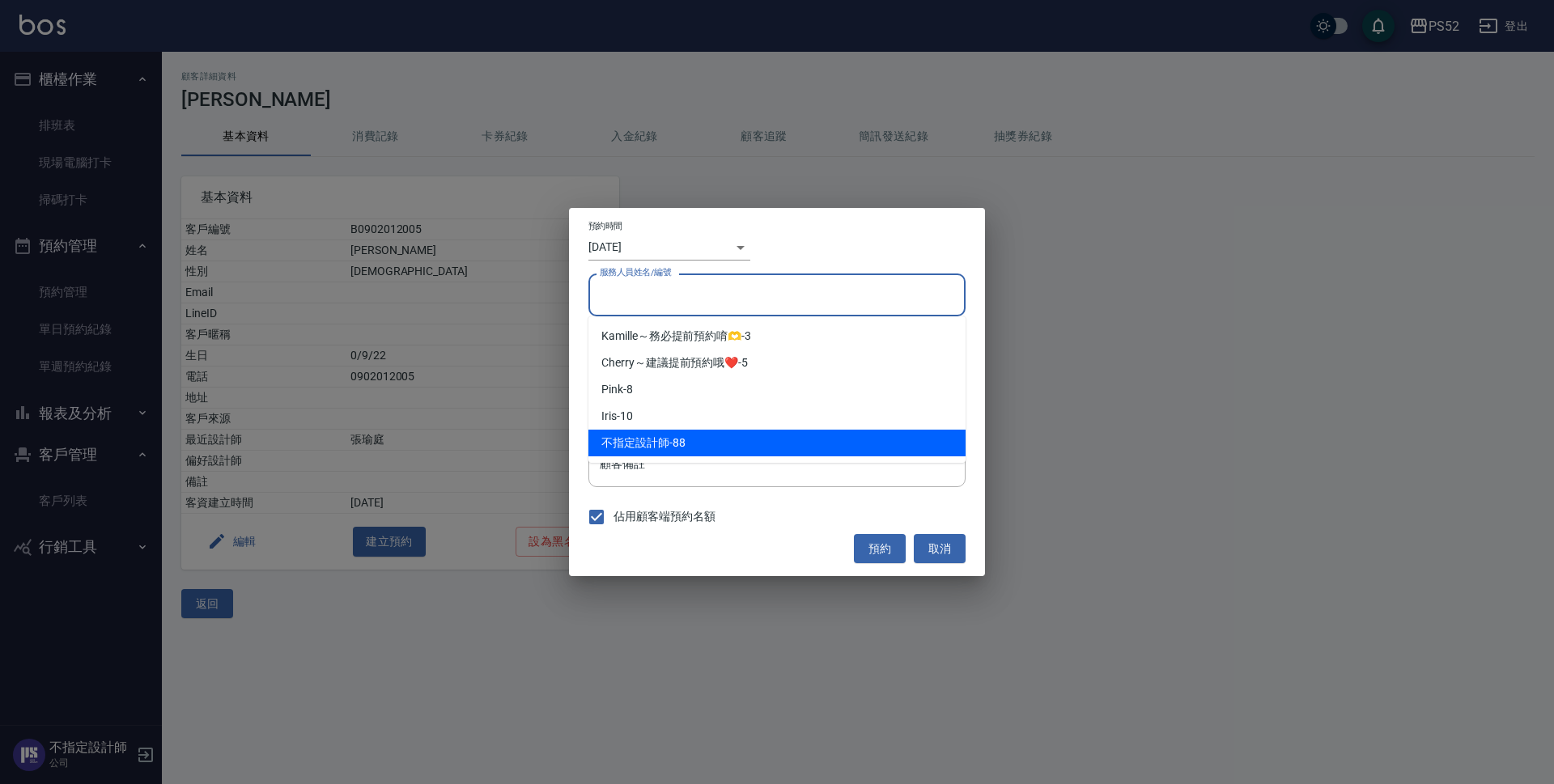
click at [683, 443] on div "不指定設計師 -88" at bounding box center [777, 442] width 377 height 27
type input "不指定設計師-88"
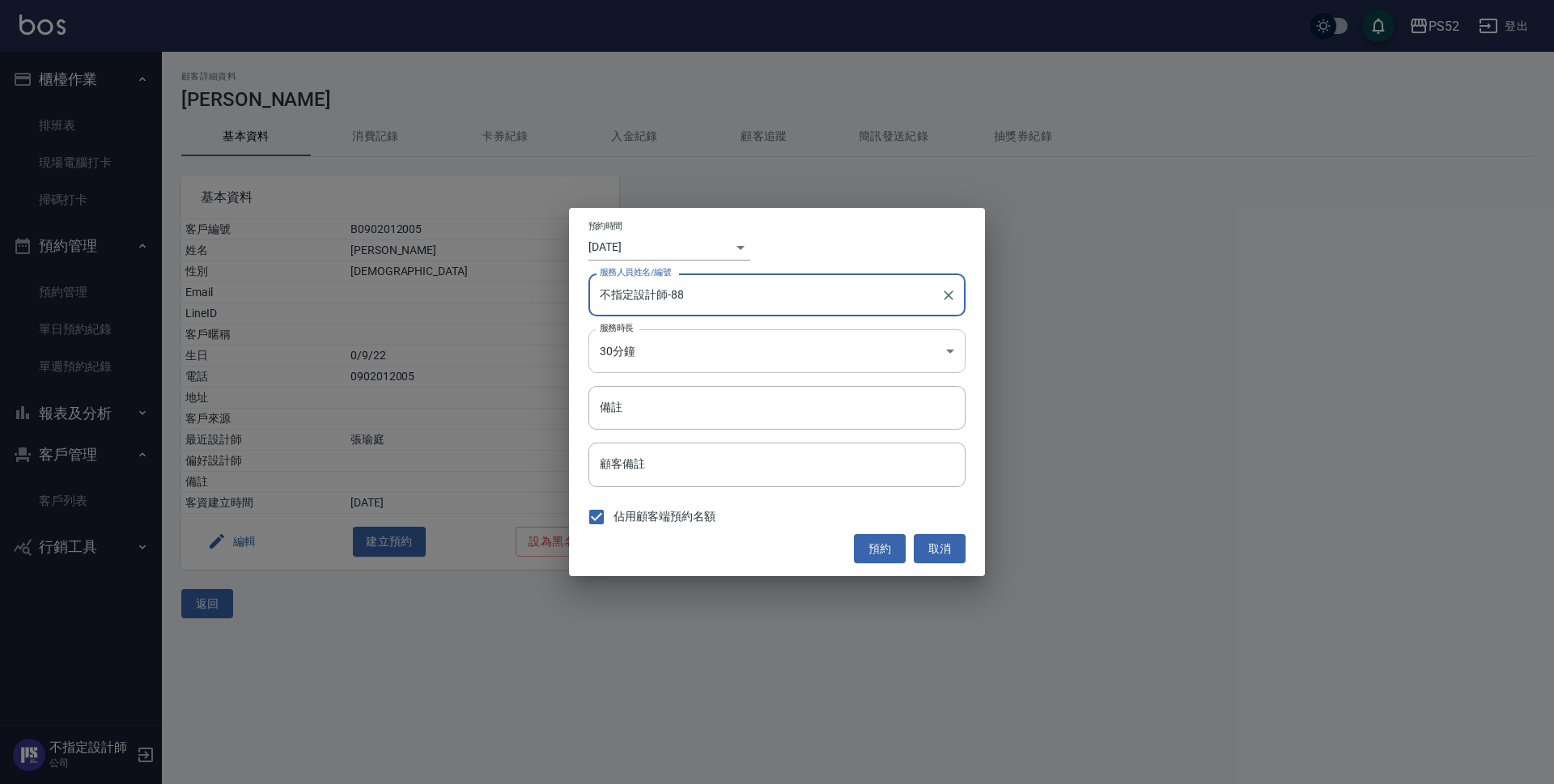
click at [661, 346] on body "PS52 登出 櫃檯作業 排班表 現場電腦打卡 掃碼打卡 預約管理 預約管理 單日預約紀錄 單週預約紀錄 報表及分析 報表目錄 互助日報表 互助點數明細 設計…" at bounding box center [777, 392] width 1554 height 784
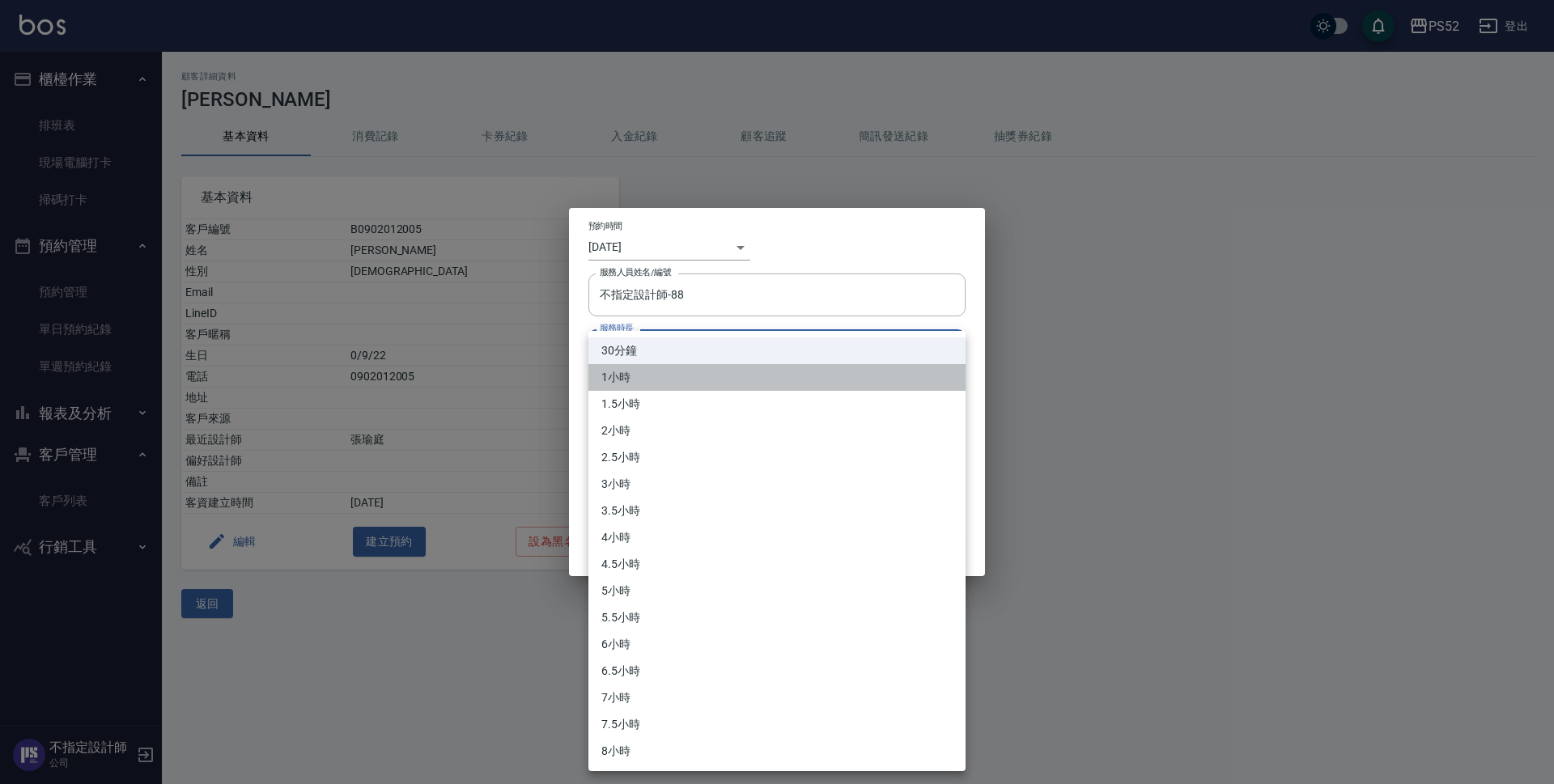
click at [661, 370] on li "1小時" at bounding box center [777, 377] width 377 height 27
type input "2"
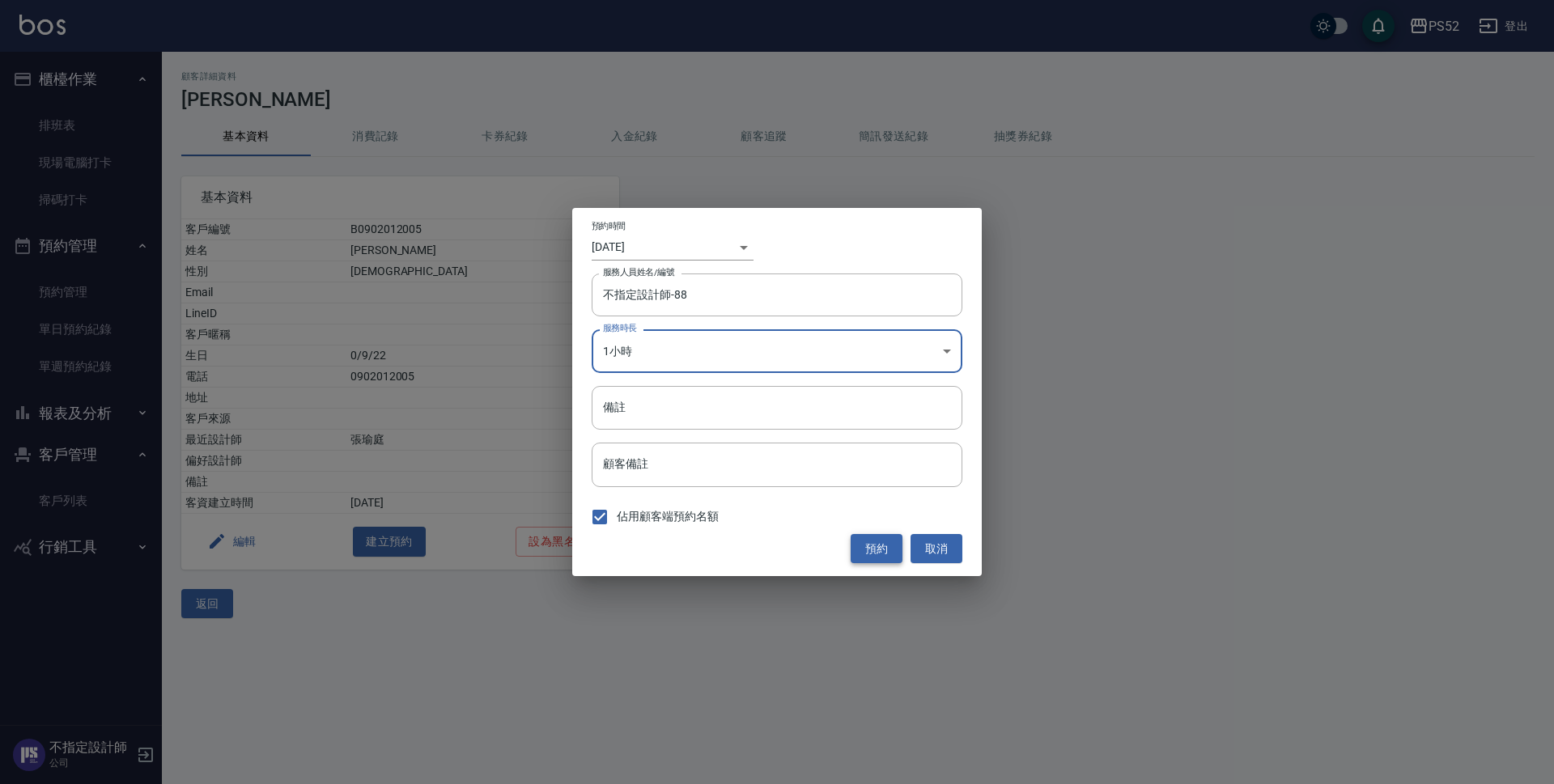
click at [867, 545] on button "預約" at bounding box center [877, 549] width 52 height 30
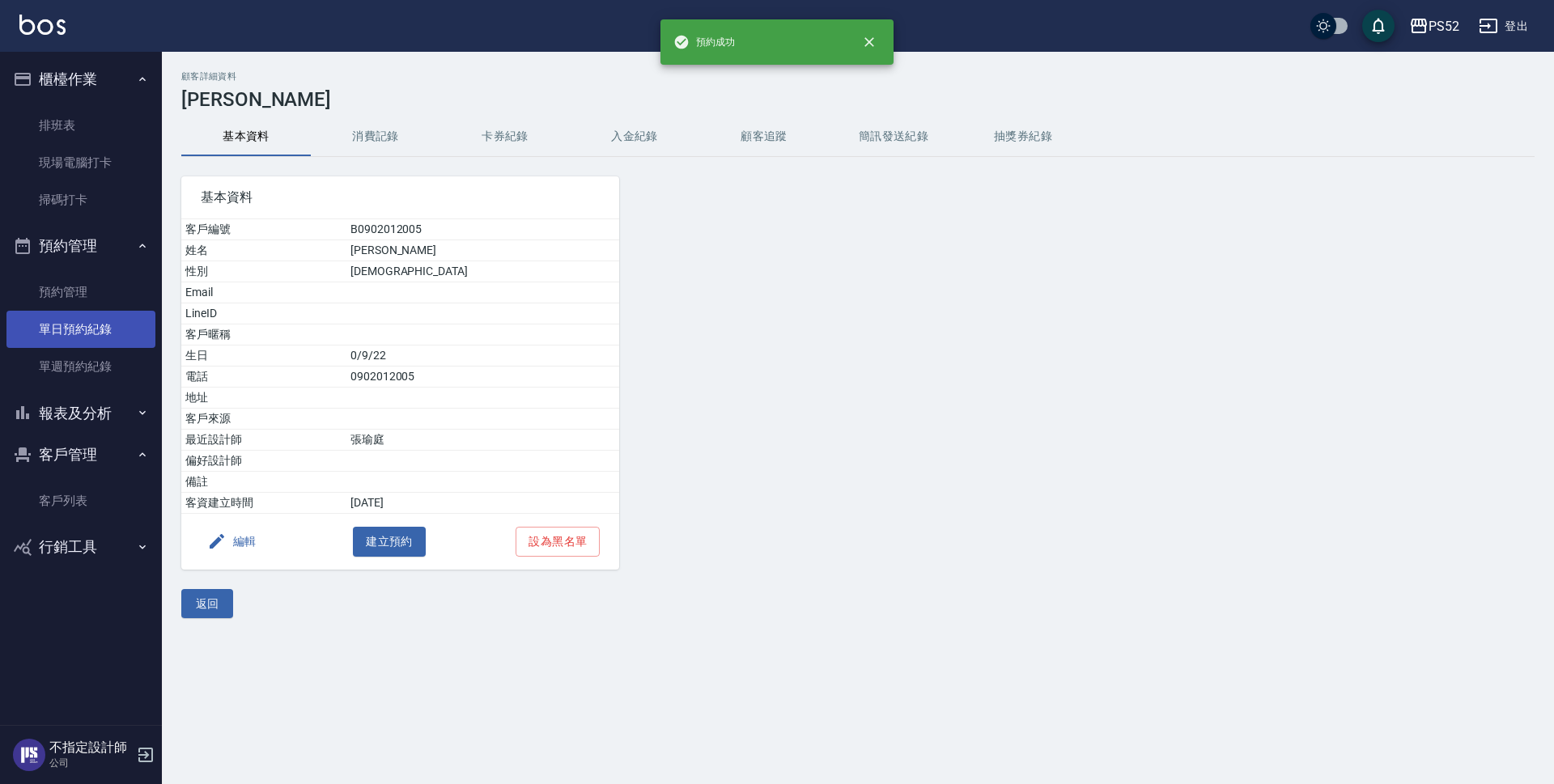
click at [109, 333] on link "單日預約紀錄" at bounding box center [81, 329] width 149 height 37
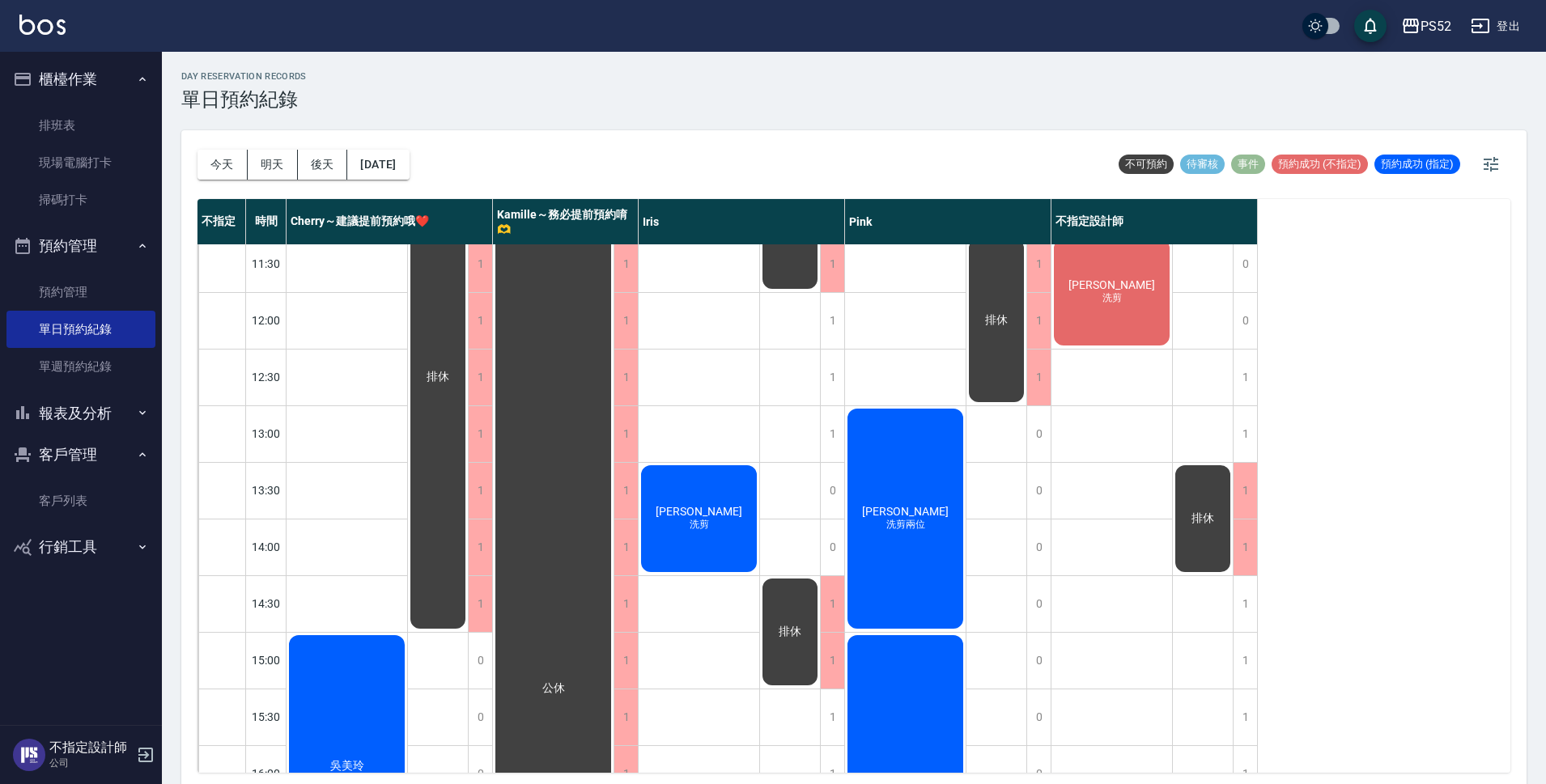
scroll to position [135, 0]
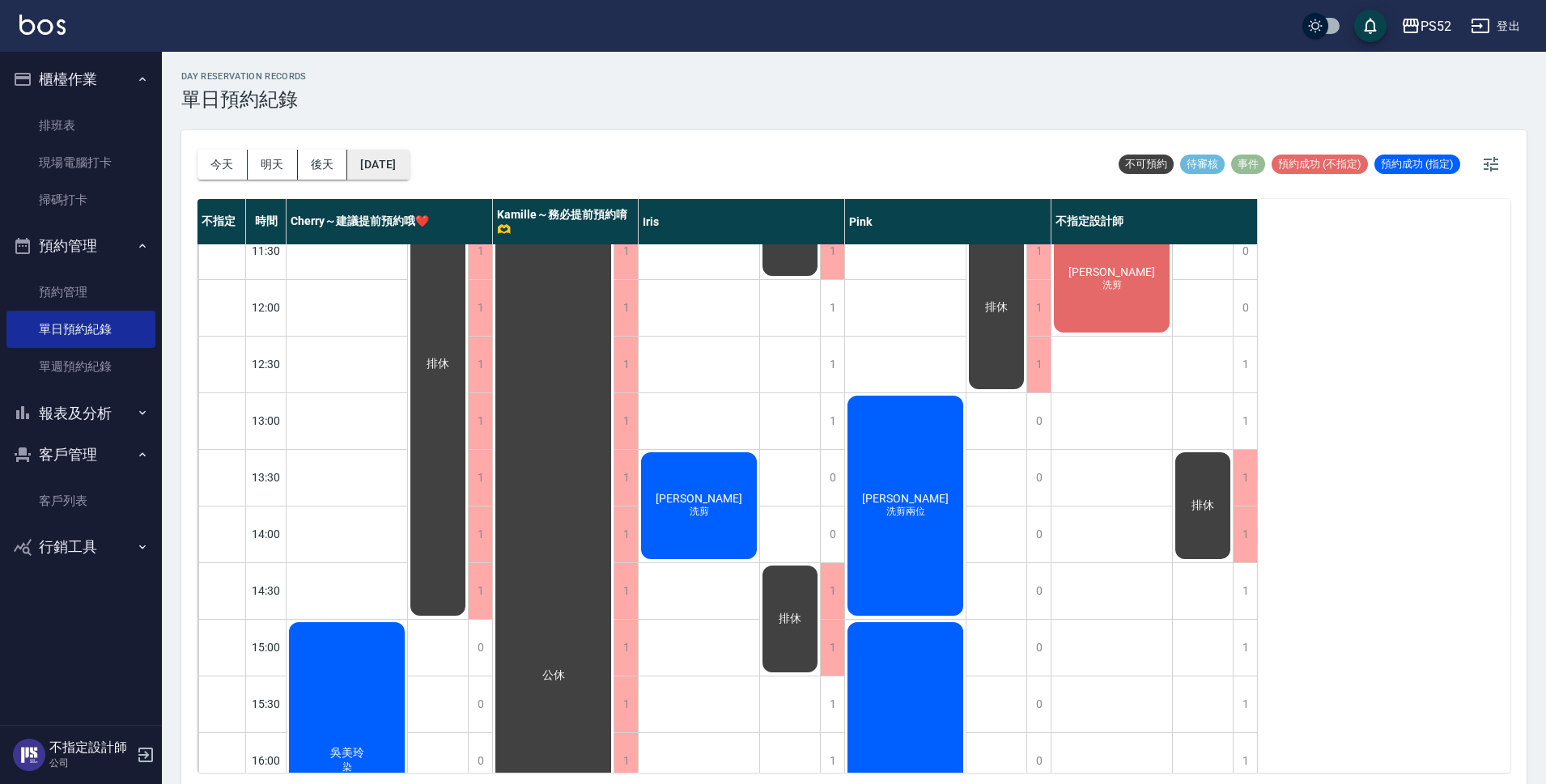
click at [394, 170] on button "2025/10/13" at bounding box center [377, 164] width 61 height 30
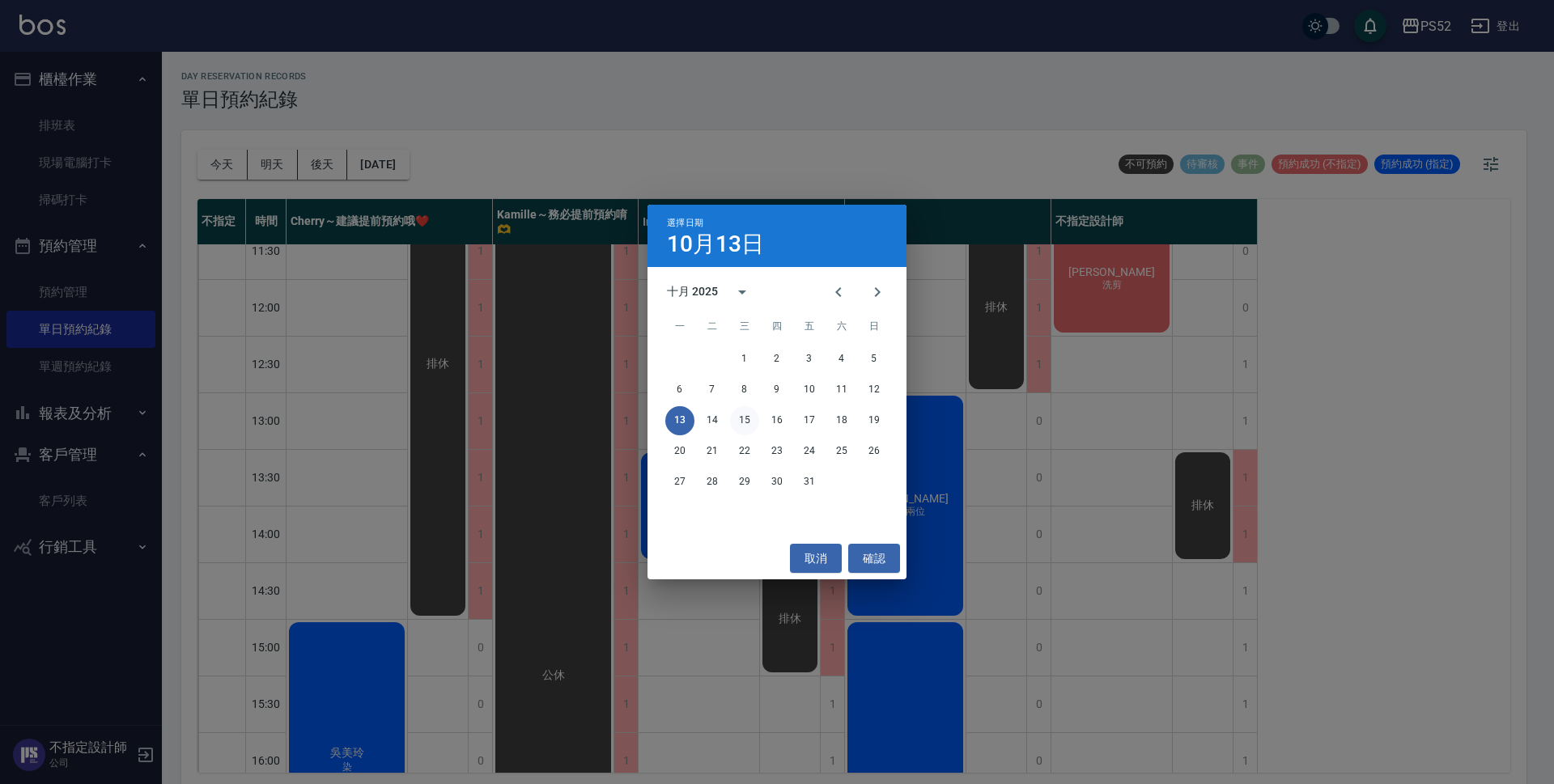
click at [749, 419] on button "15" at bounding box center [745, 421] width 29 height 29
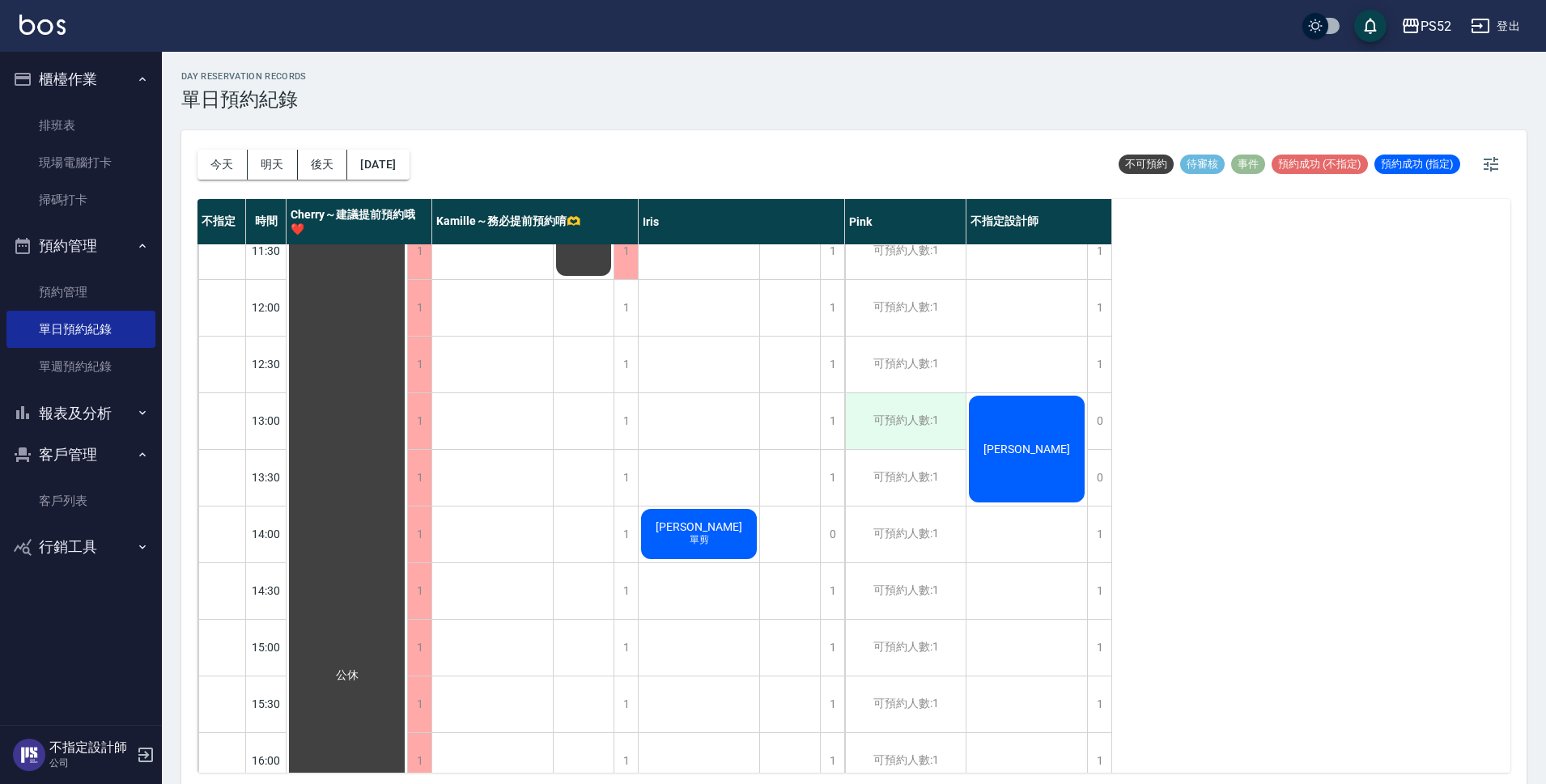
click at [901, 447] on div "可預約人數:1" at bounding box center [905, 421] width 120 height 56
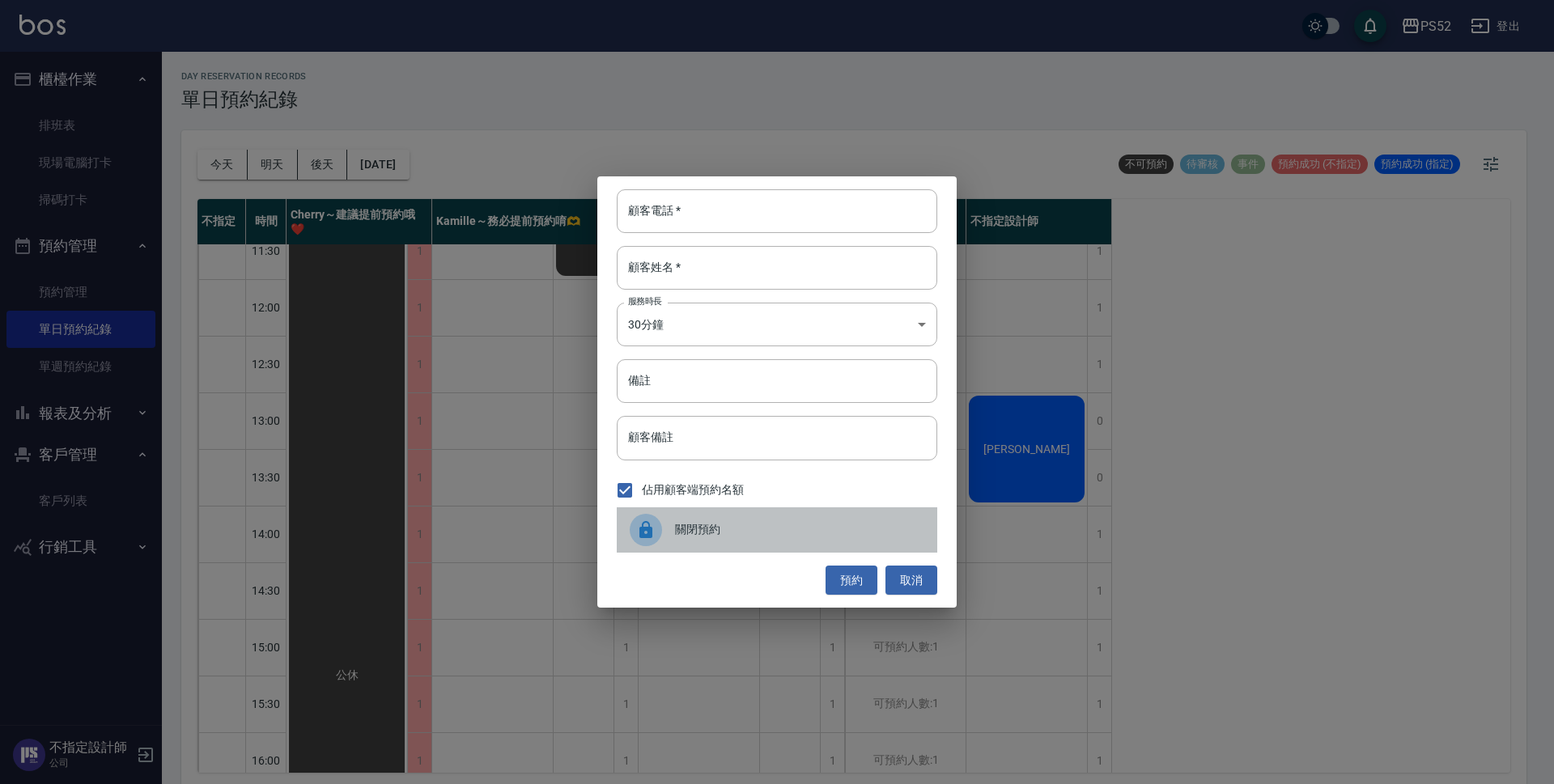
click at [687, 532] on span "關閉預約" at bounding box center [800, 530] width 249 height 17
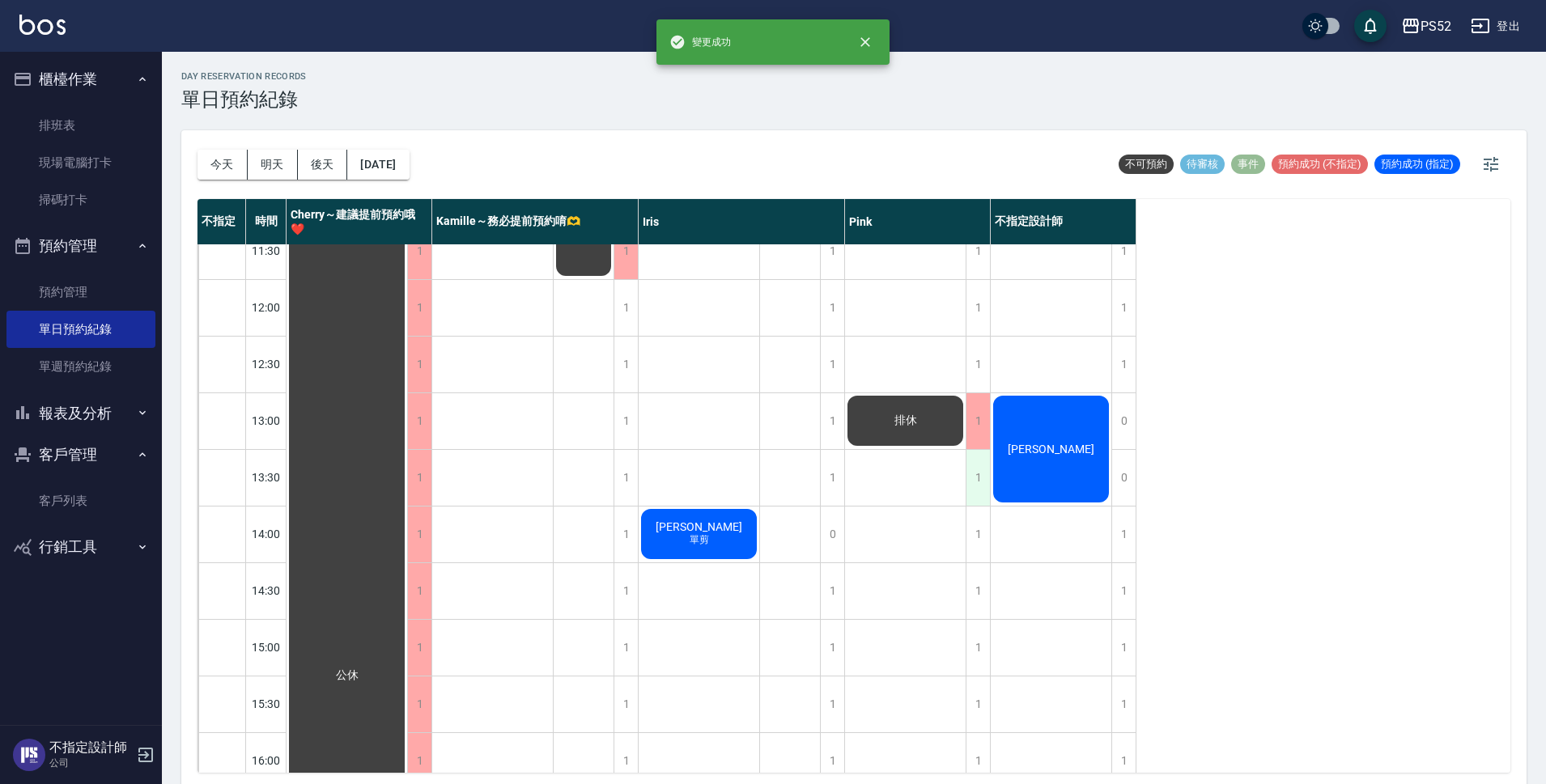
click at [966, 476] on div "1" at bounding box center [977, 478] width 24 height 56
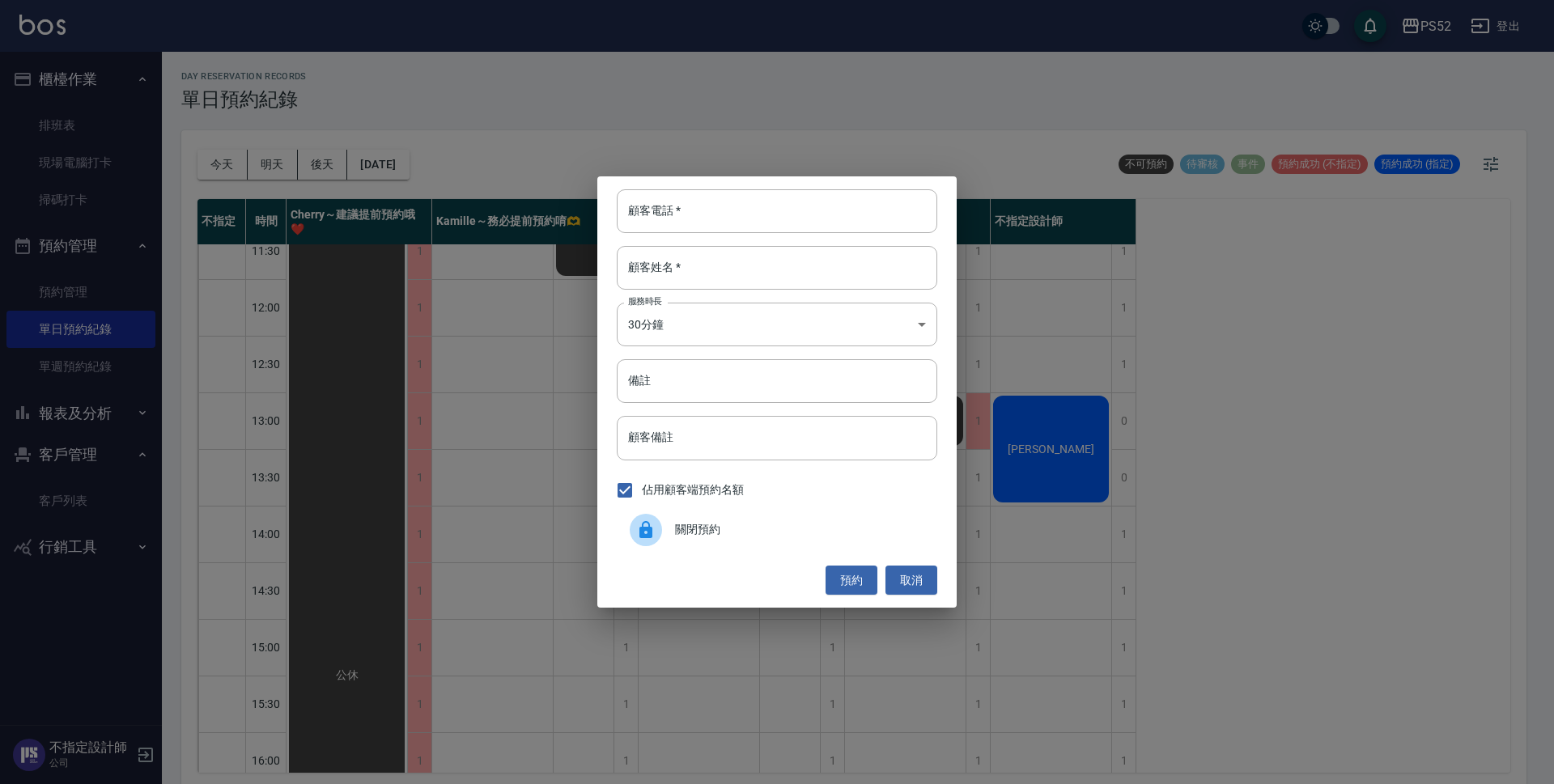
click at [816, 535] on span "關閉預約" at bounding box center [800, 530] width 249 height 17
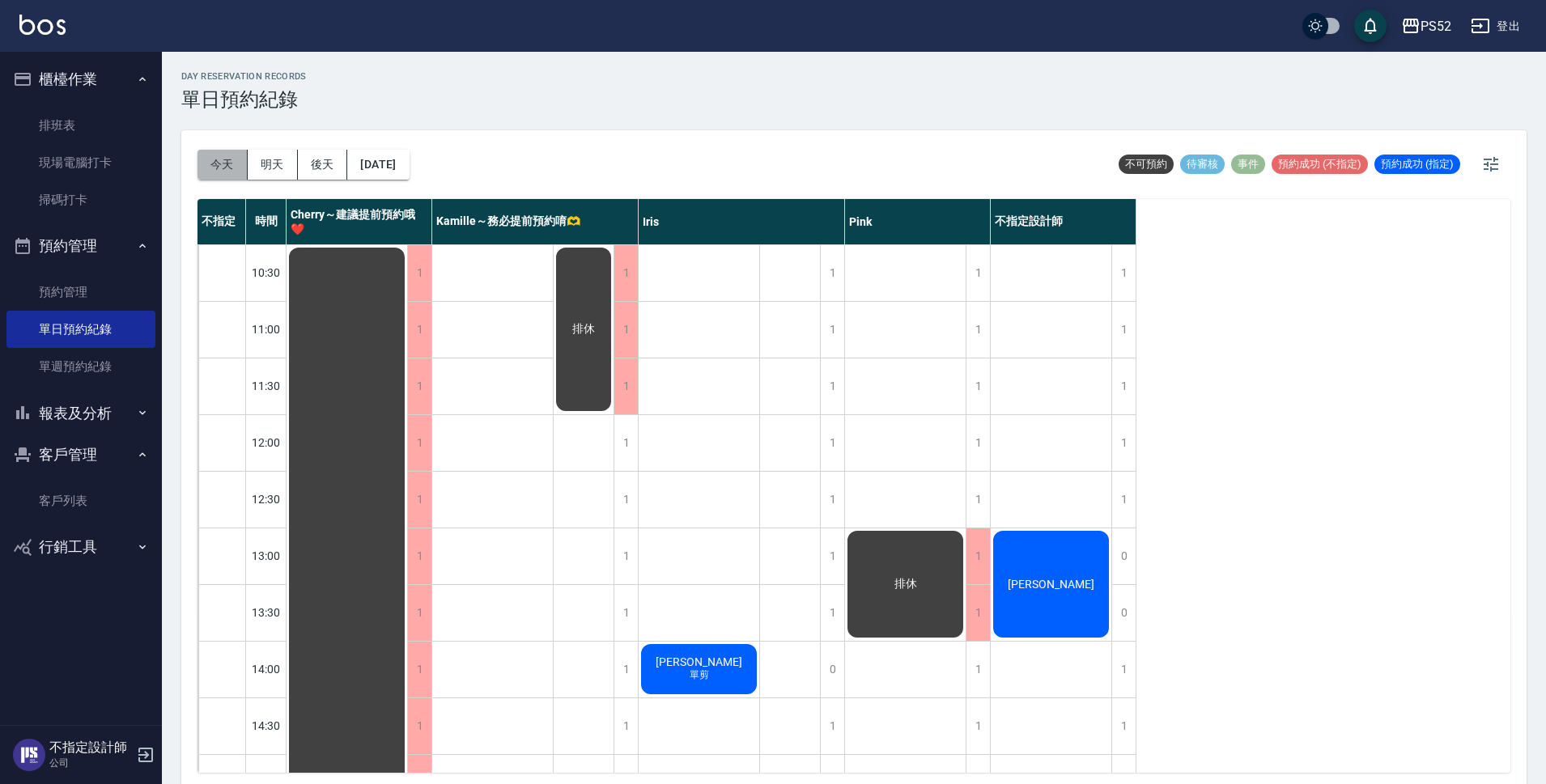
click at [223, 164] on button "今天" at bounding box center [222, 164] width 50 height 30
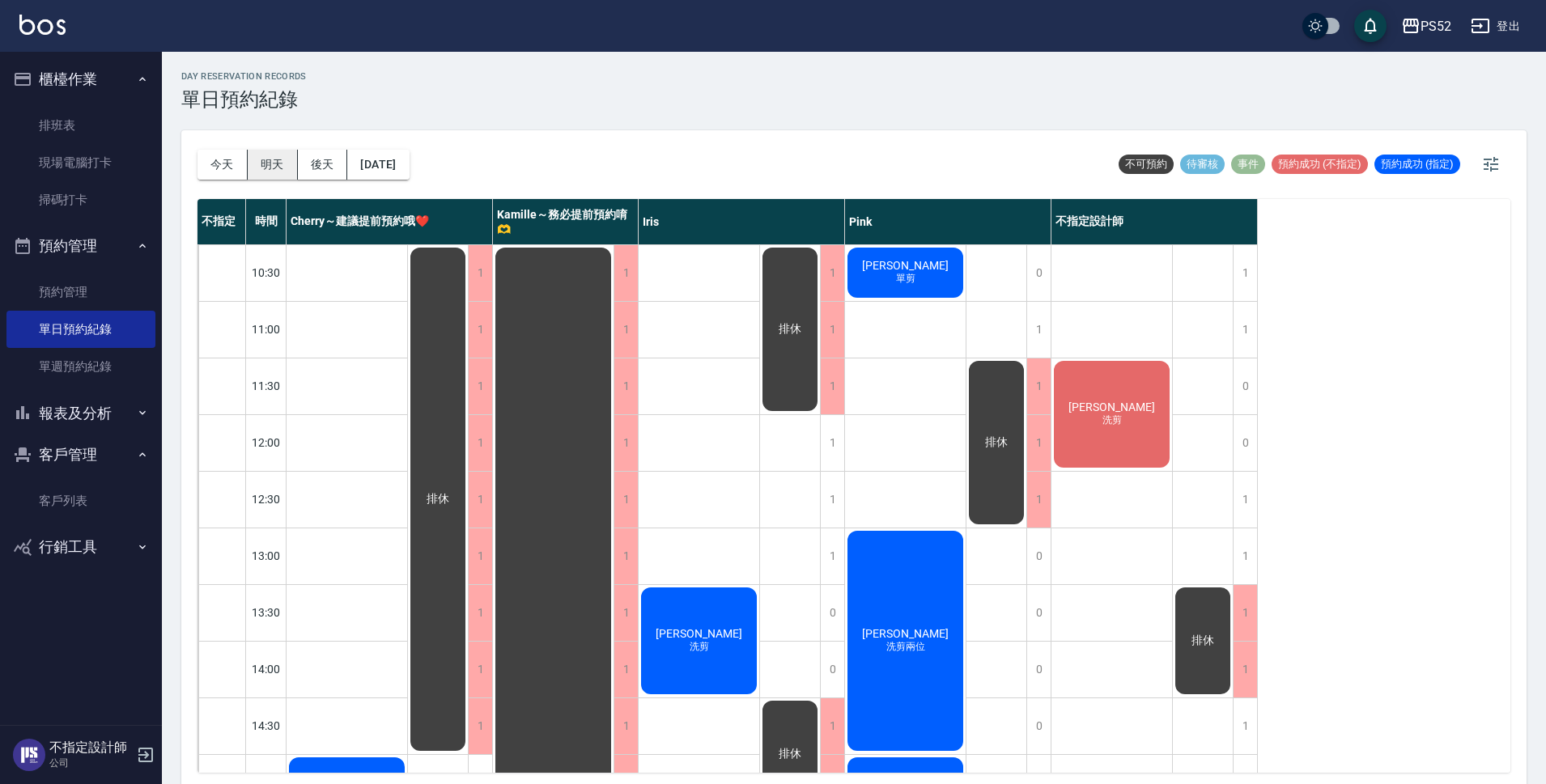
click at [280, 165] on button "明天" at bounding box center [273, 164] width 50 height 30
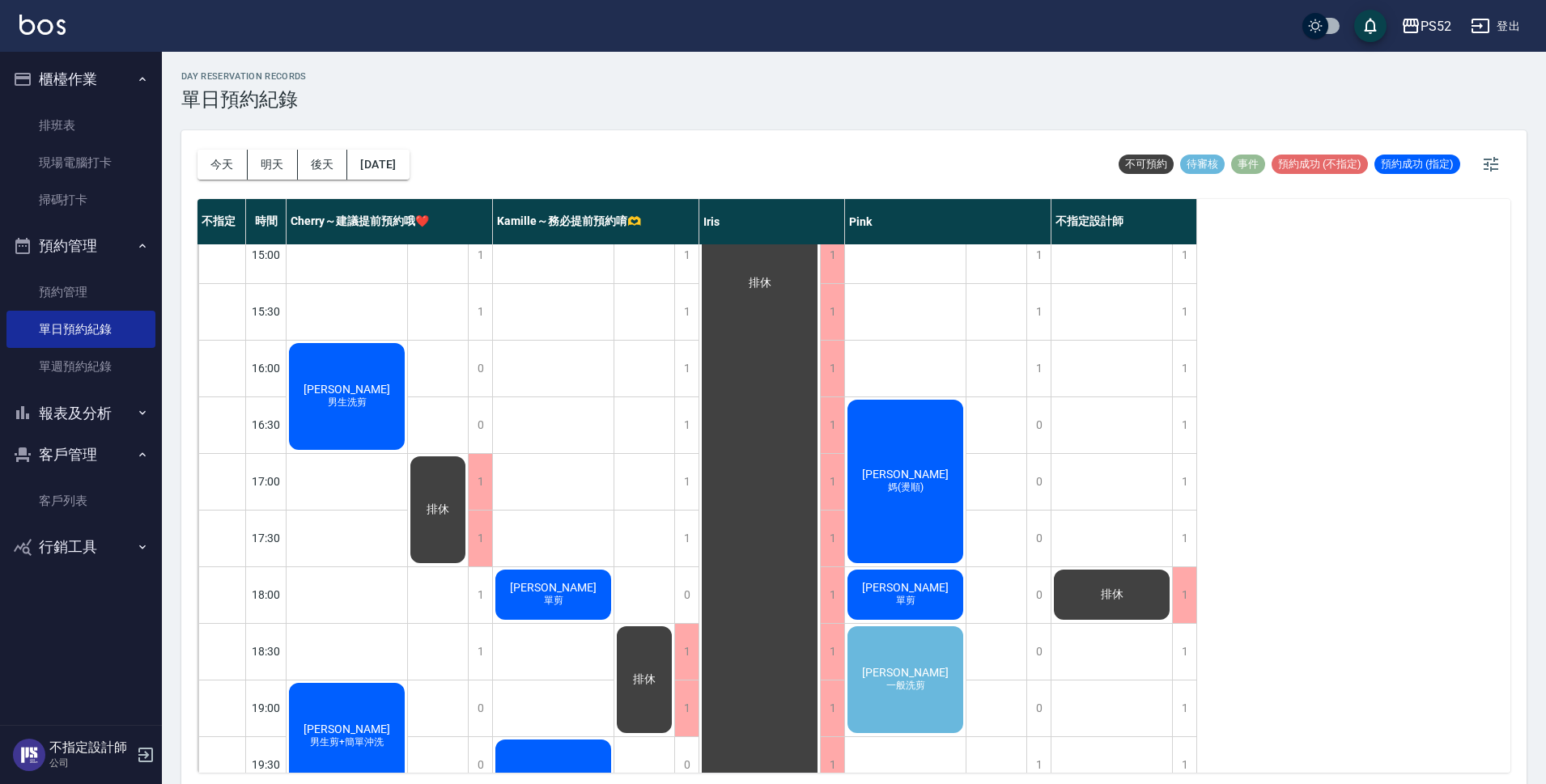
scroll to position [540, 0]
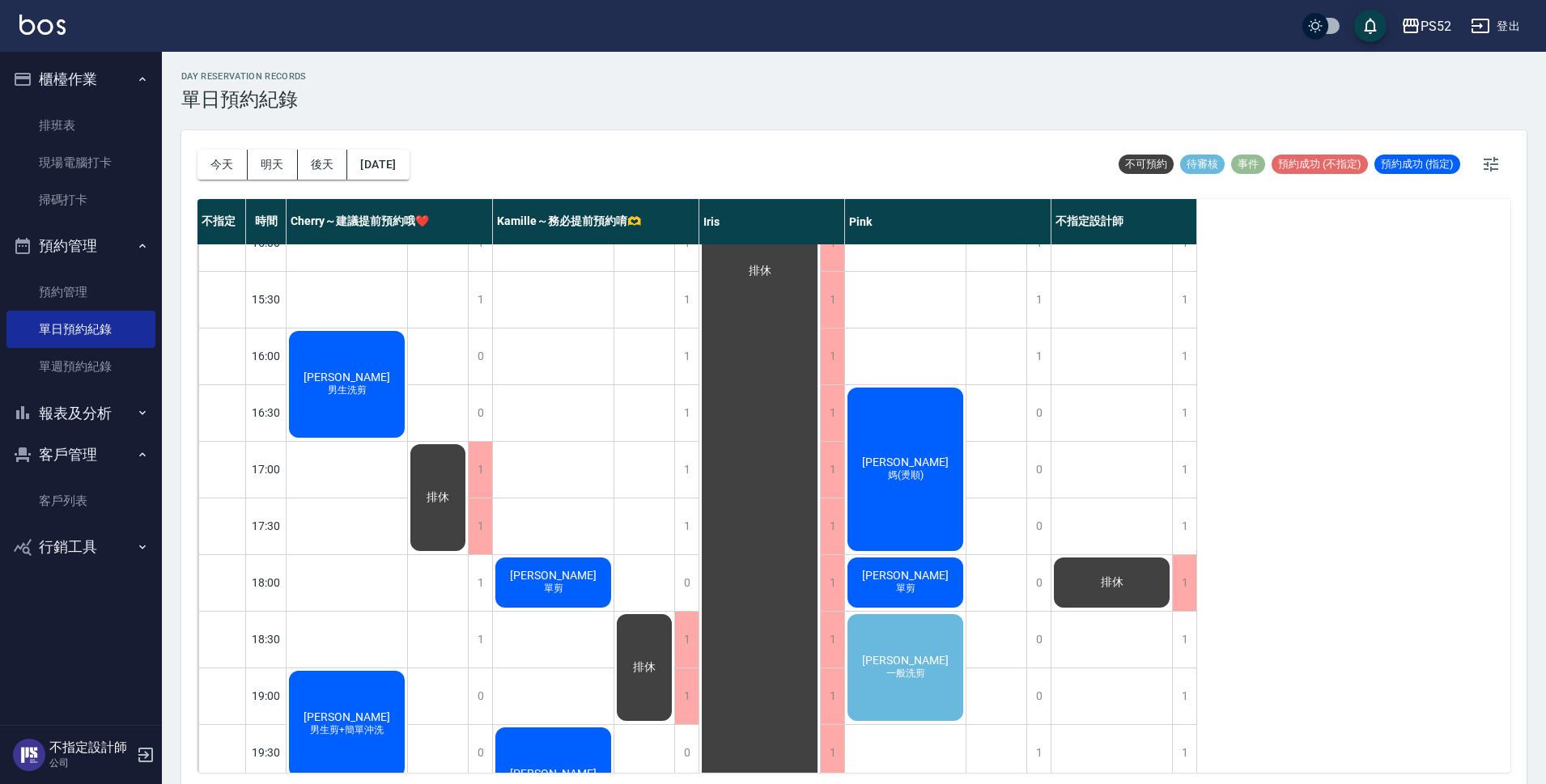
click at [924, 682] on div "曾致豪 一般洗剪" at bounding box center [905, 667] width 120 height 112
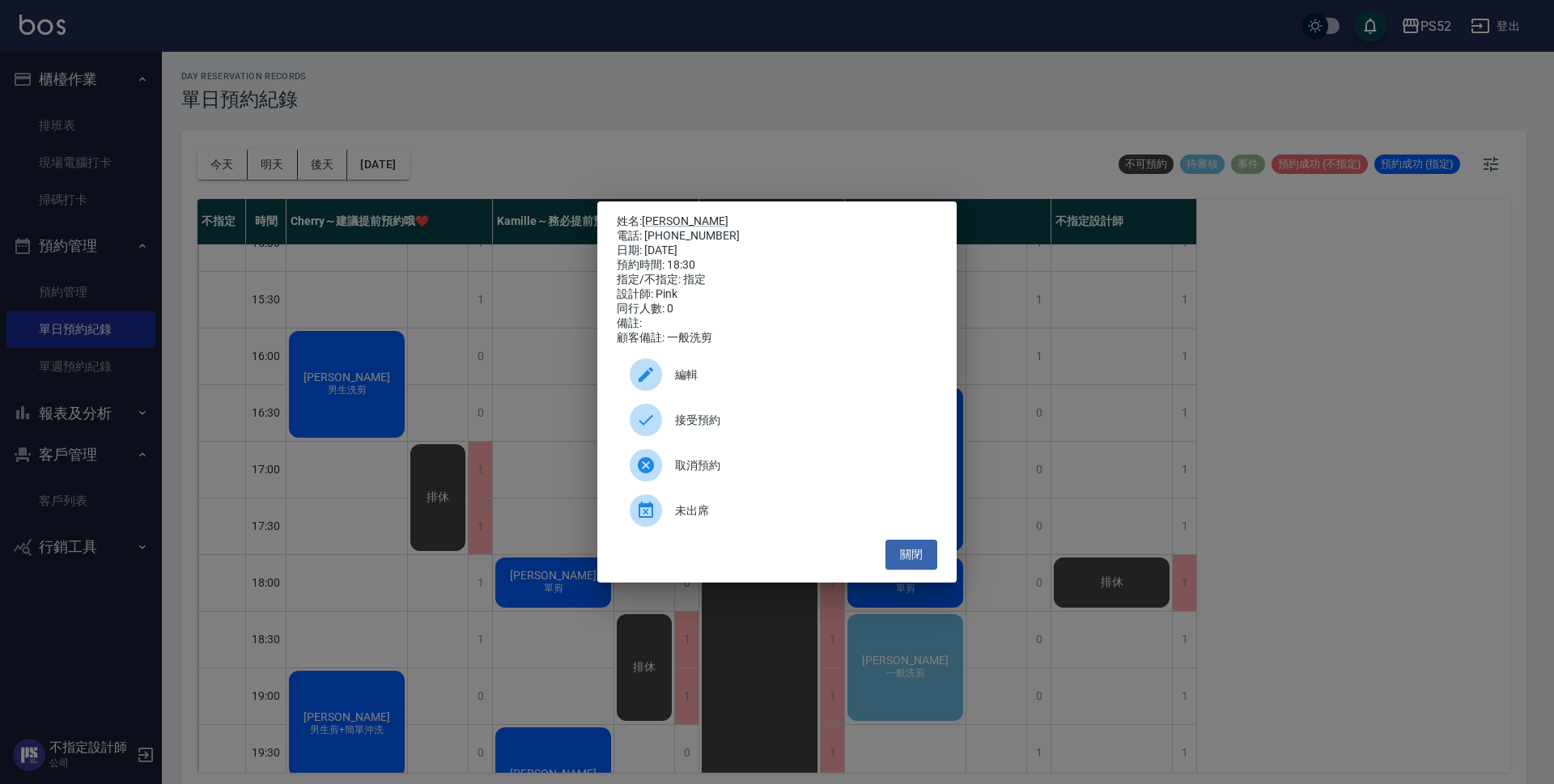
click at [733, 428] on span "接受預約" at bounding box center [800, 421] width 249 height 17
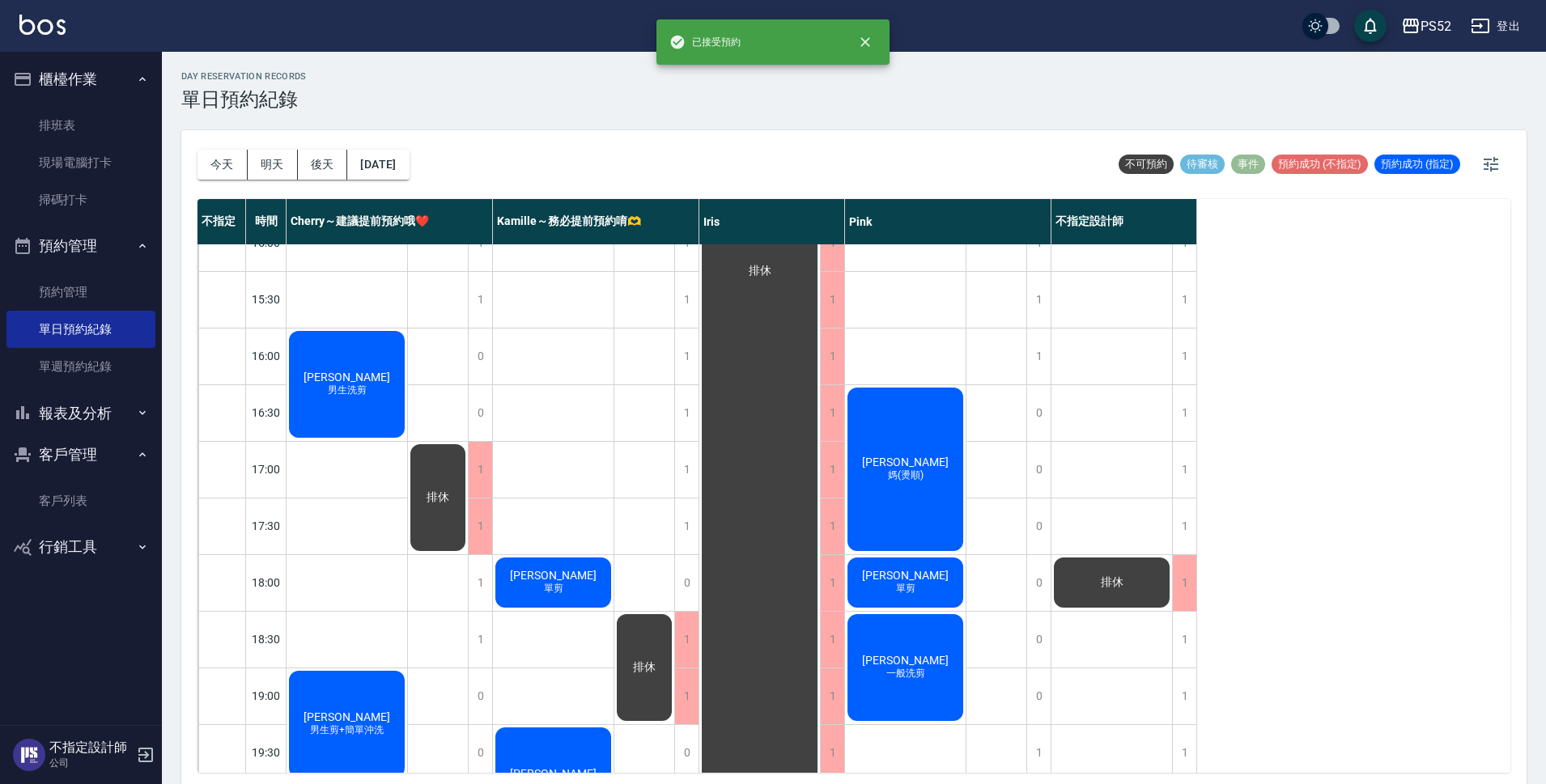
click at [1172, 639] on div "排休 排休" at bounding box center [1111, 271] width 121 height 1133
click at [1185, 654] on div "1" at bounding box center [1184, 639] width 24 height 56
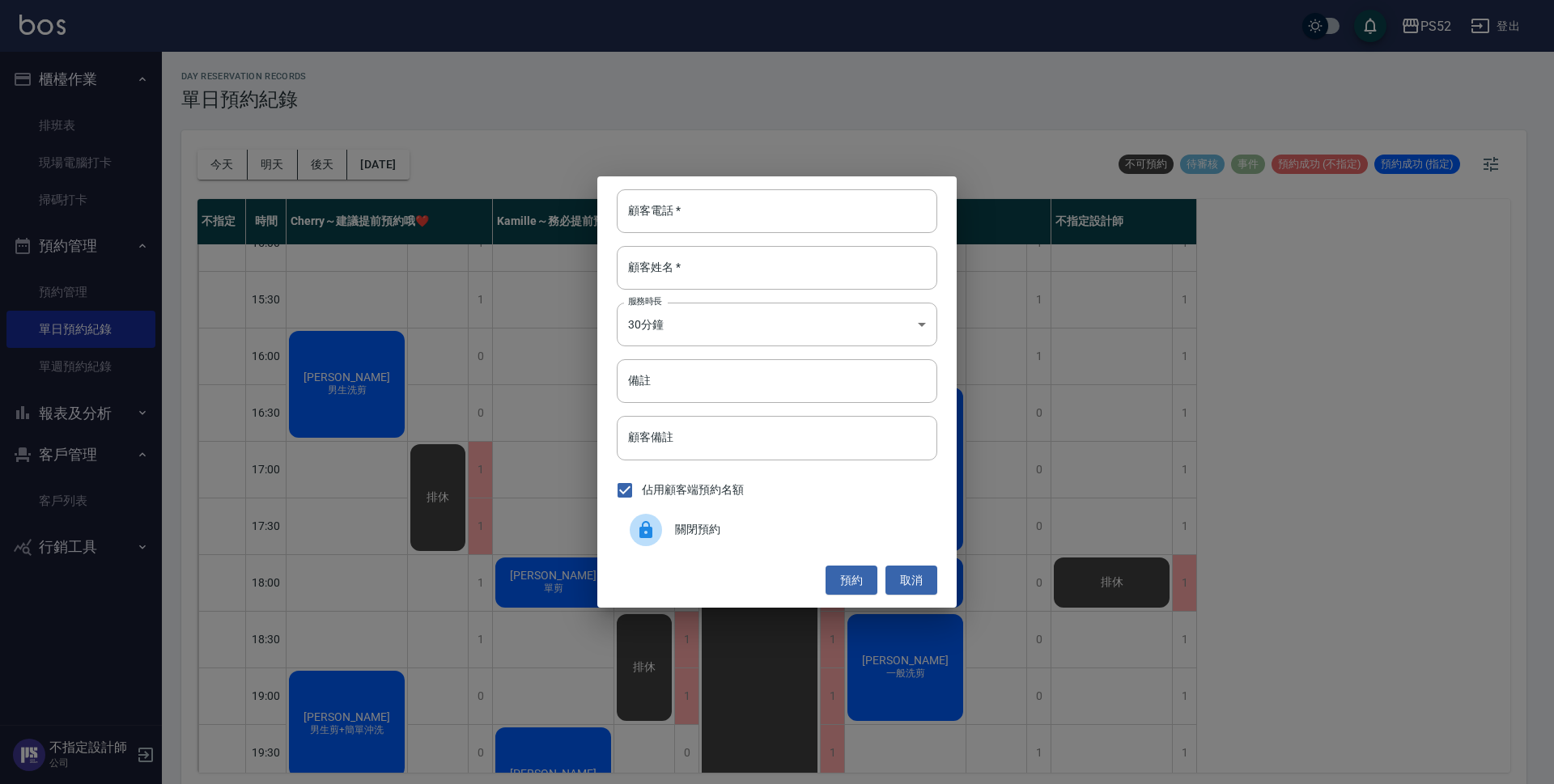
click at [784, 535] on span "關閉預約" at bounding box center [800, 530] width 249 height 17
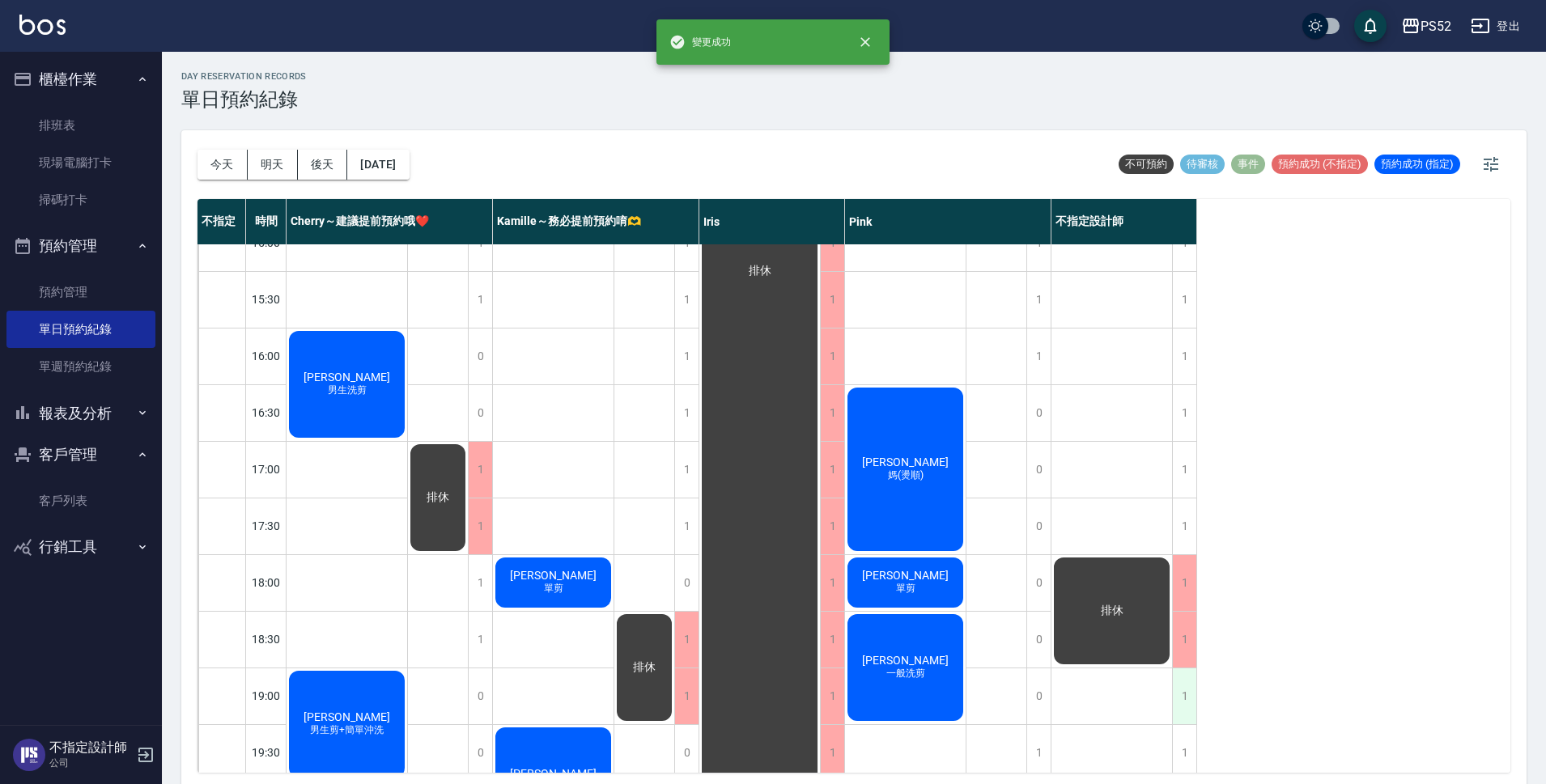
click at [1182, 709] on div "1" at bounding box center [1184, 696] width 24 height 56
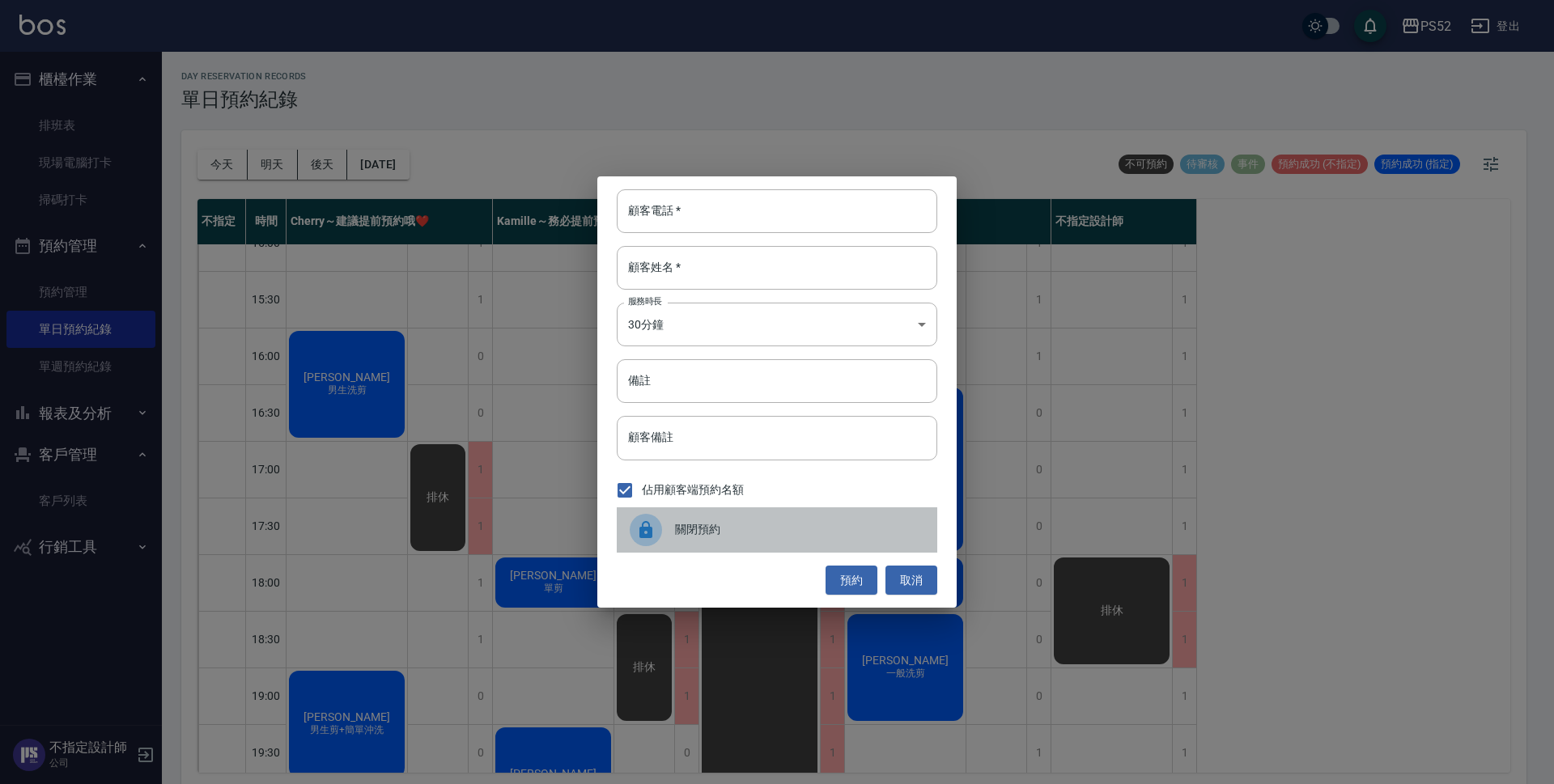
click at [818, 512] on div "關閉預約" at bounding box center [777, 530] width 320 height 45
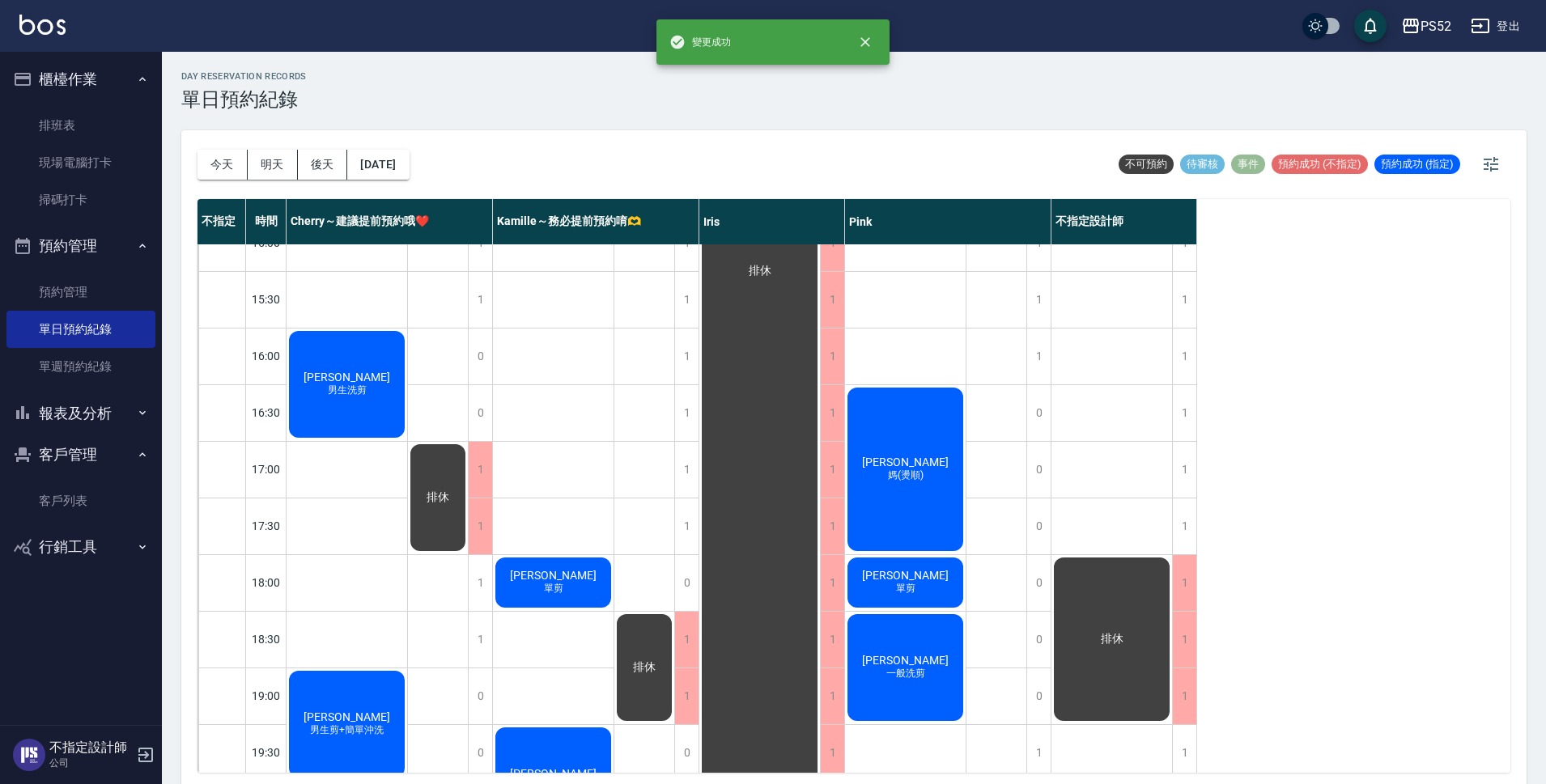
scroll to position [619, 0]
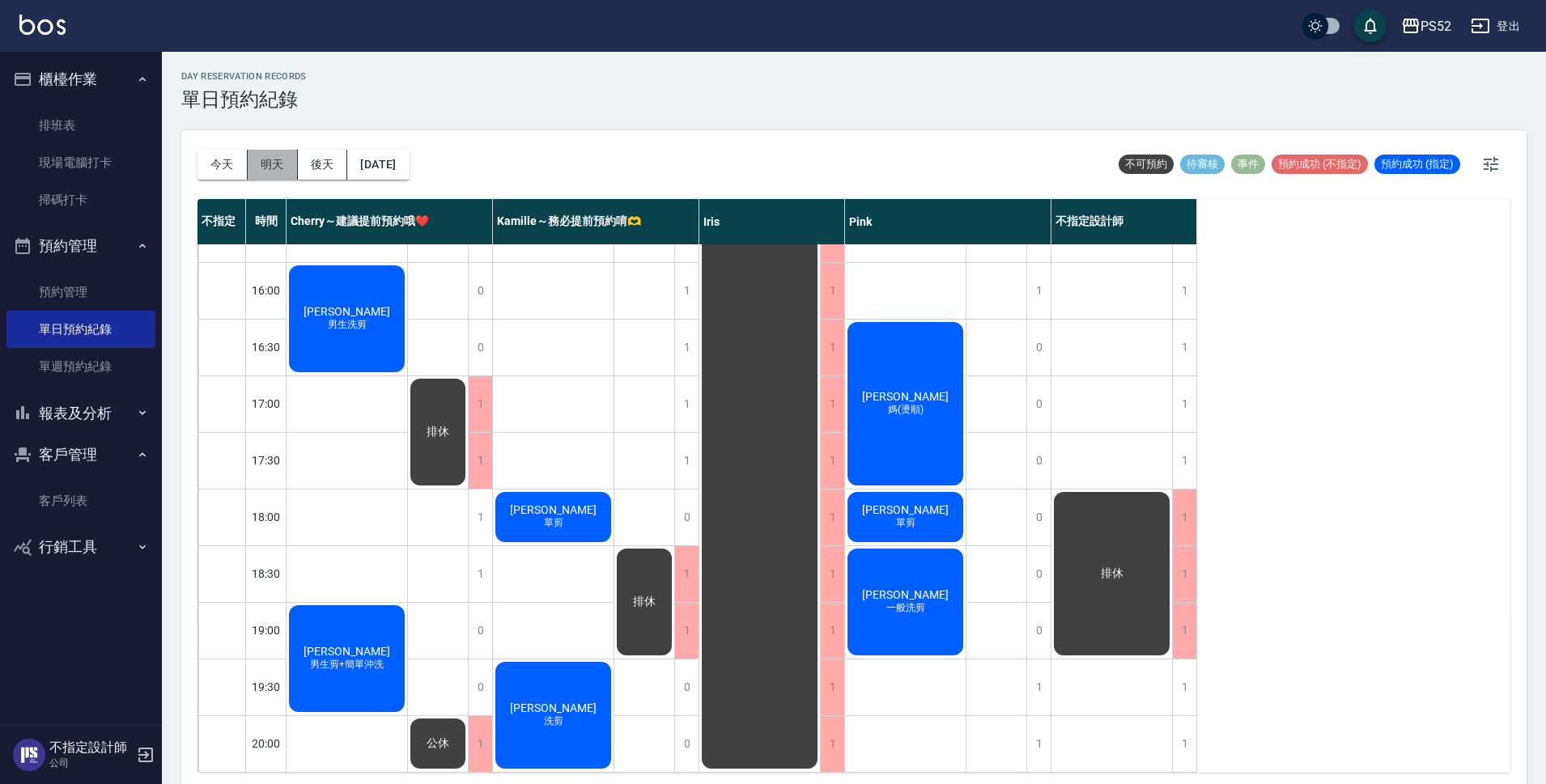
click at [271, 160] on button "明天" at bounding box center [273, 164] width 50 height 30
click at [324, 160] on button "後天" at bounding box center [323, 164] width 50 height 30
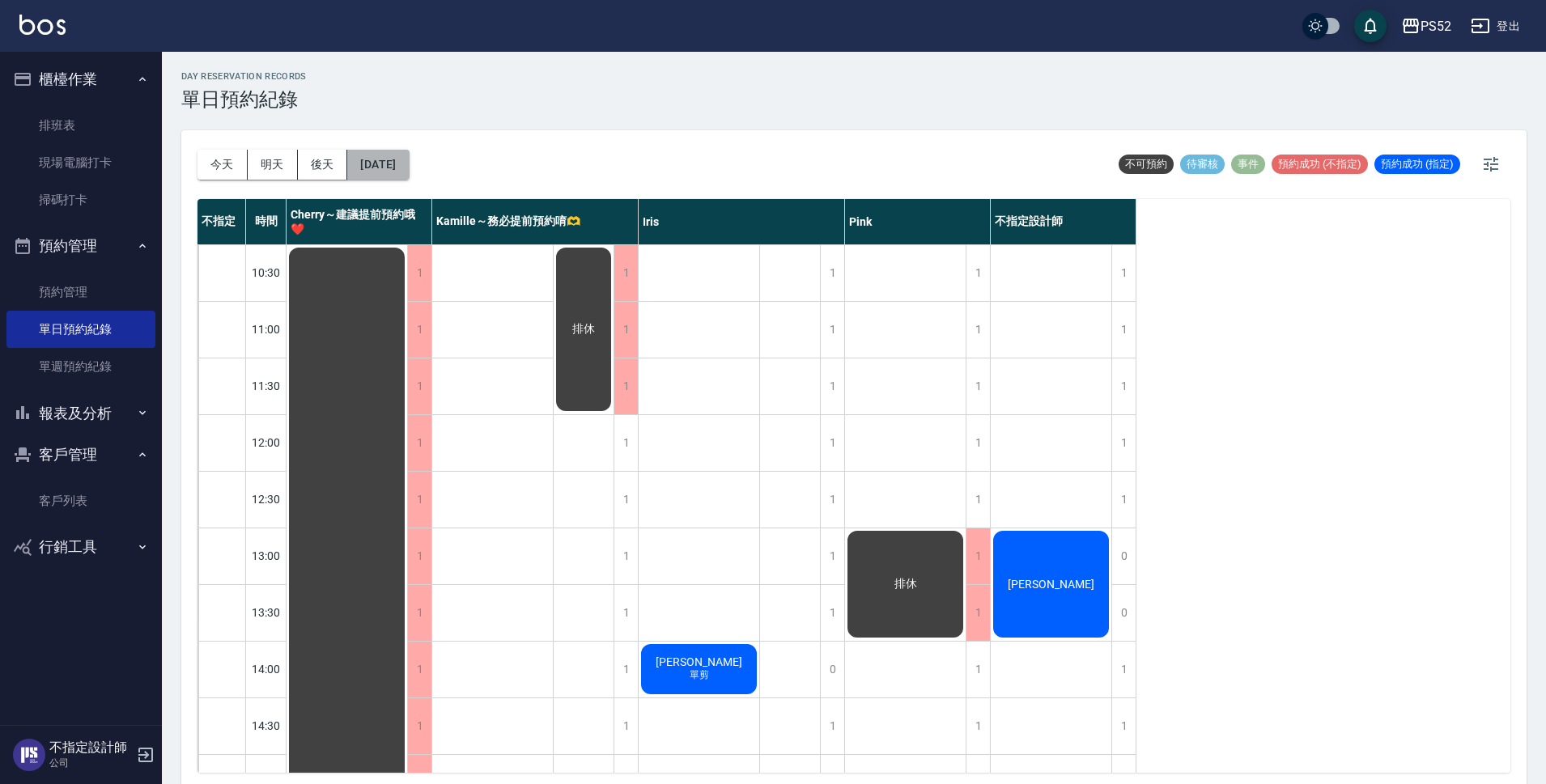
click at [387, 163] on button "2025/10/15" at bounding box center [377, 164] width 61 height 30
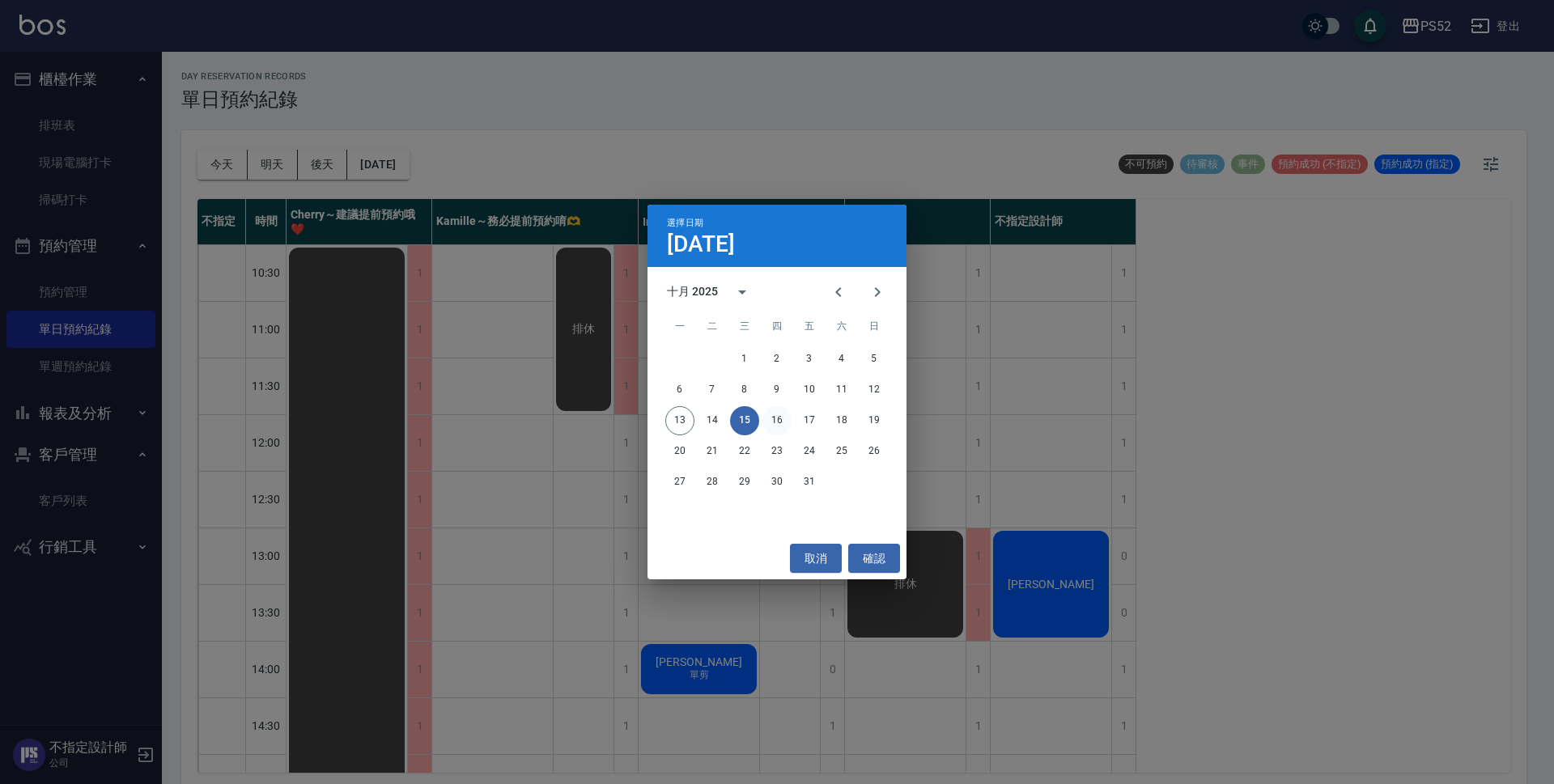
click at [779, 417] on button "16" at bounding box center [777, 421] width 29 height 29
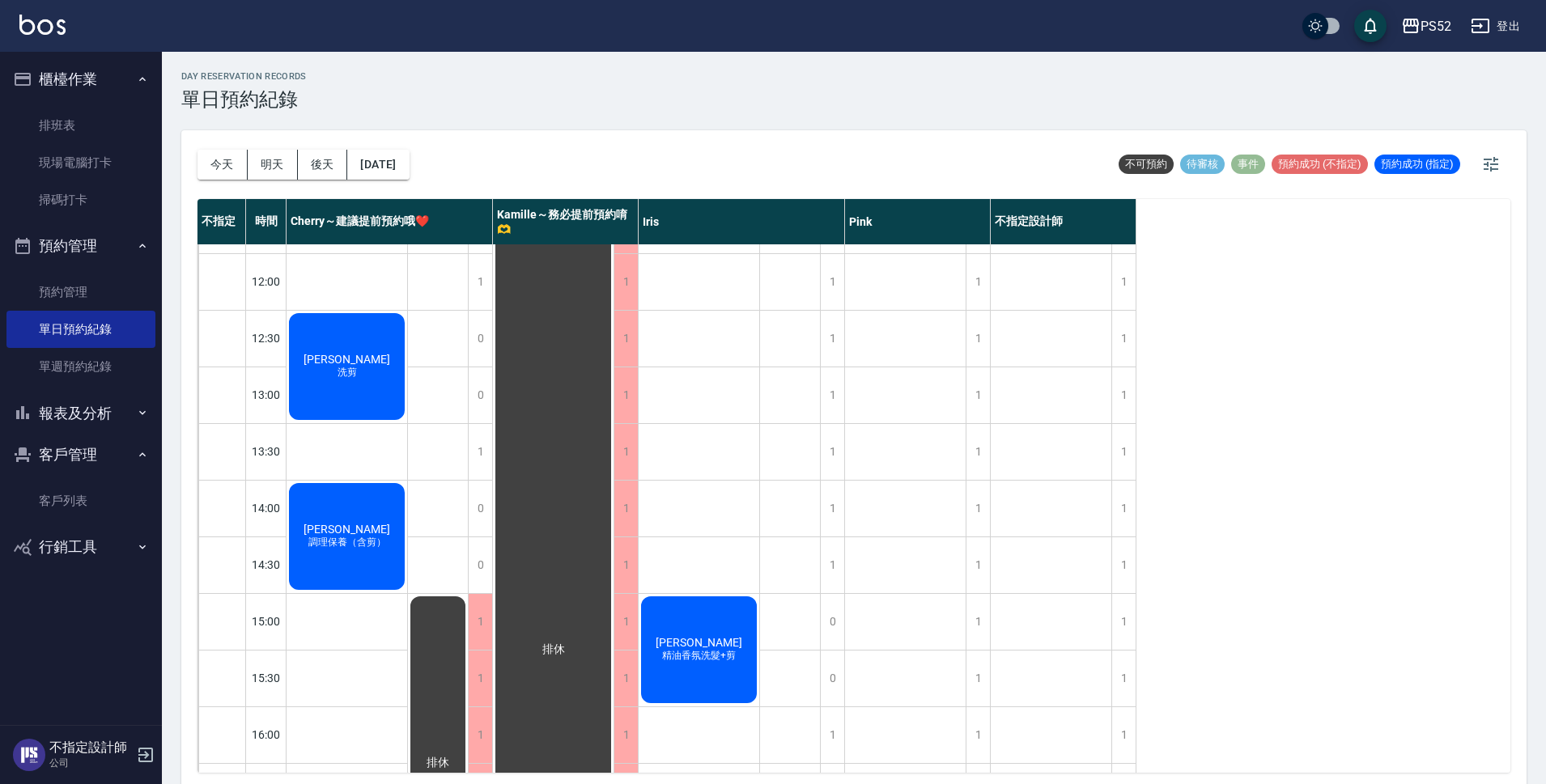
scroll to position [162, 0]
click at [486, 450] on div "1" at bounding box center [480, 451] width 24 height 56
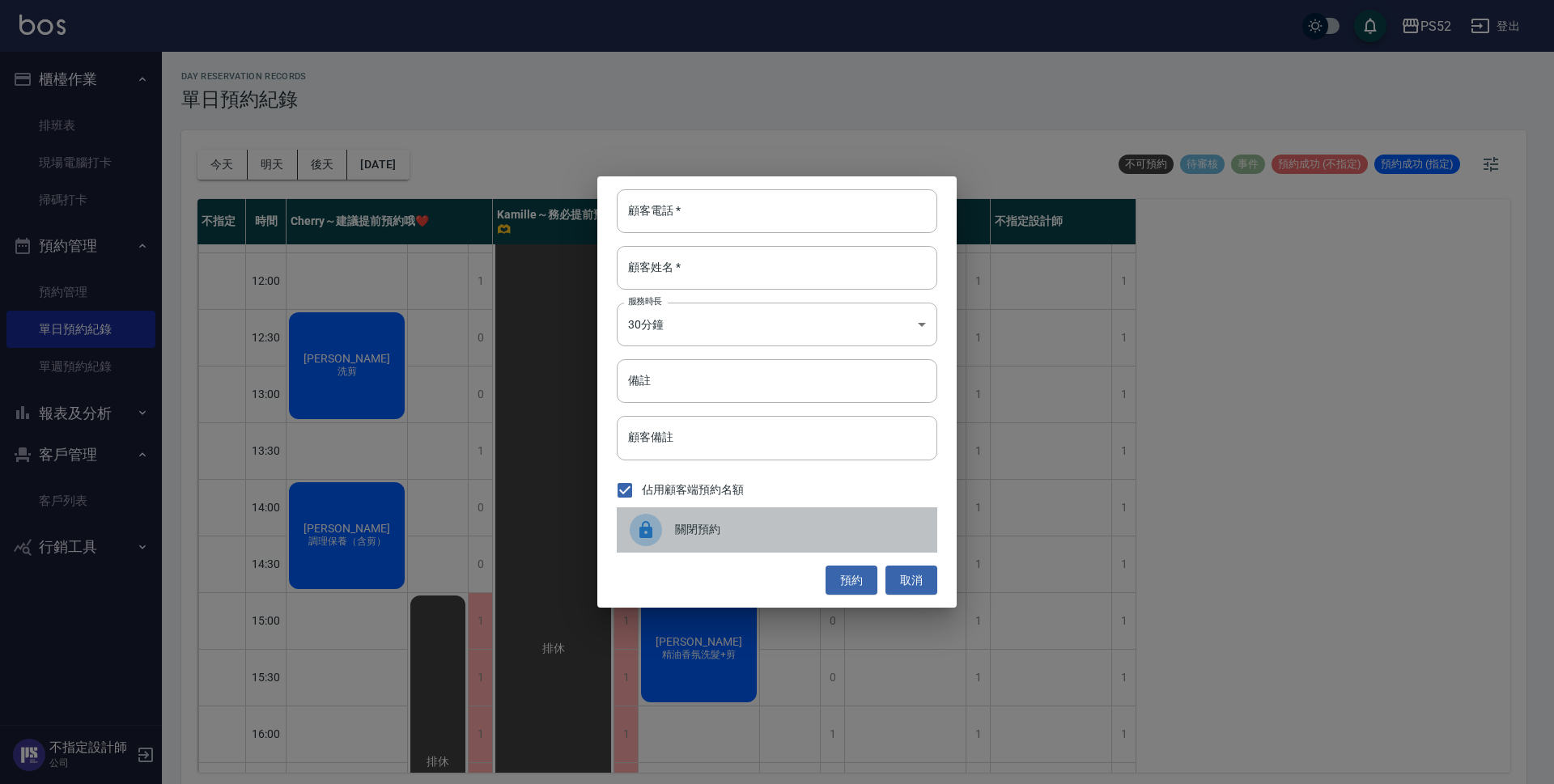
click at [717, 525] on span "關閉預約" at bounding box center [800, 530] width 249 height 17
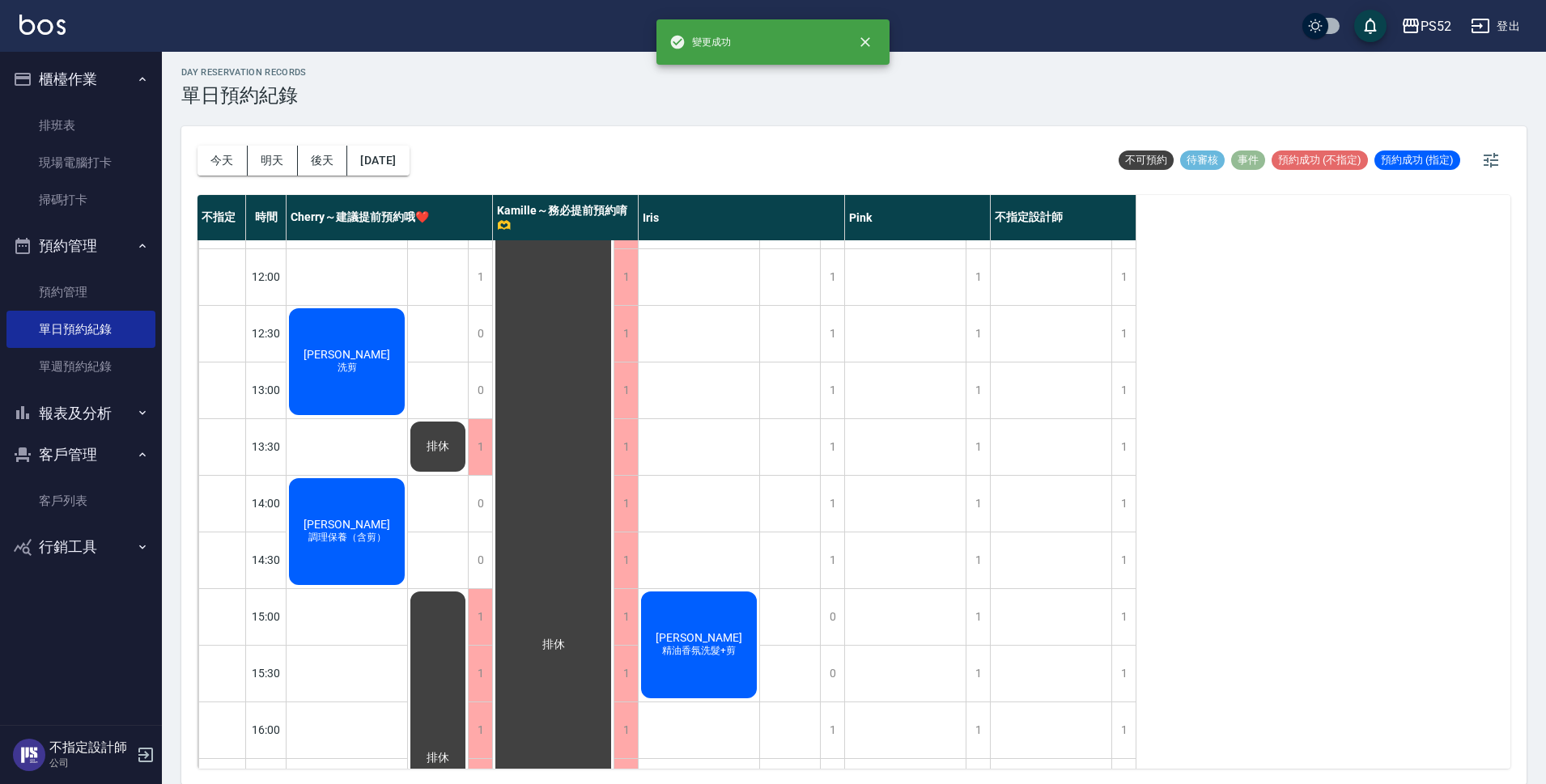
scroll to position [5, 0]
click at [978, 555] on div "1" at bounding box center [977, 559] width 24 height 56
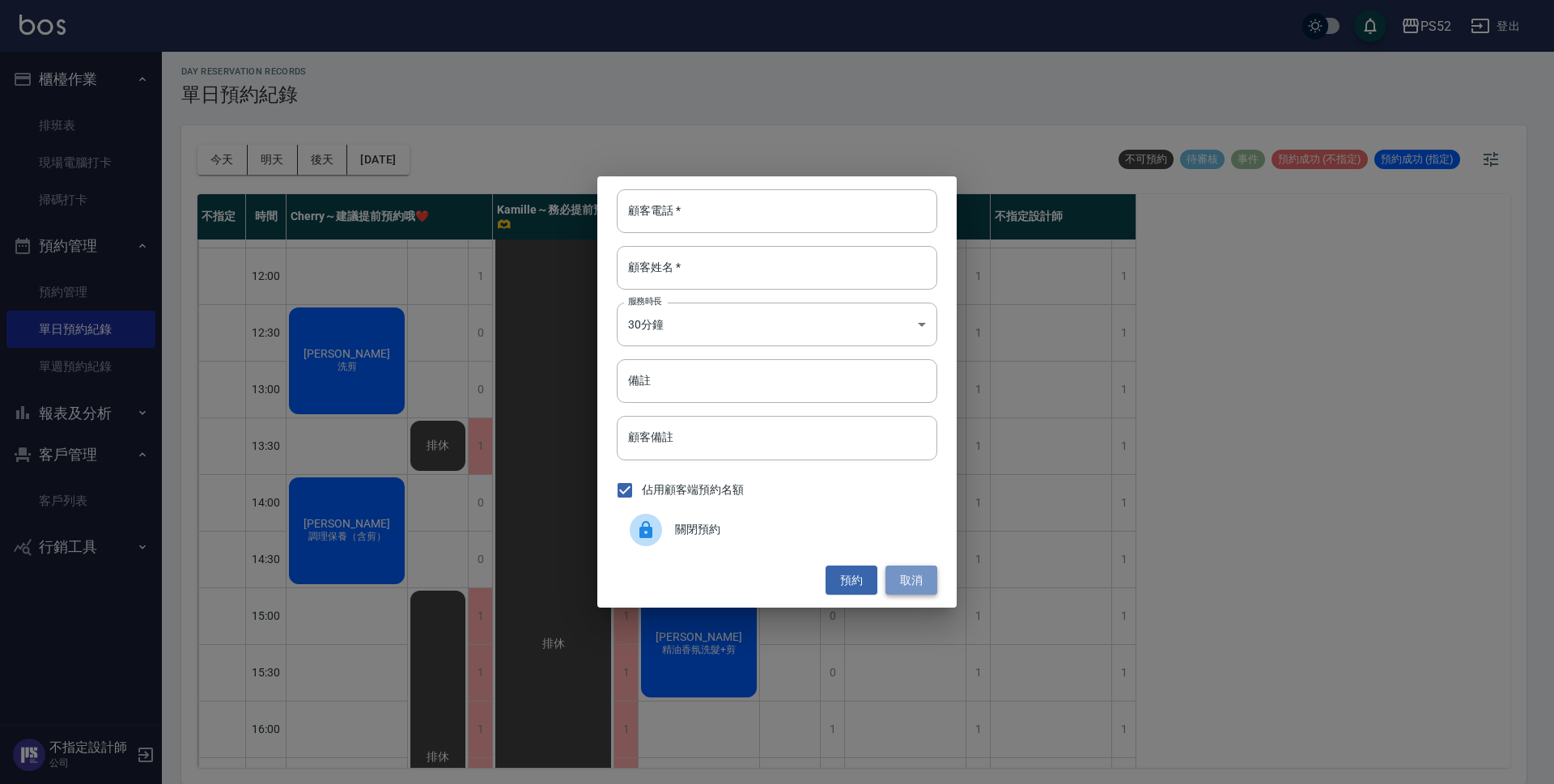
click at [931, 574] on button "取消" at bounding box center [912, 580] width 52 height 30
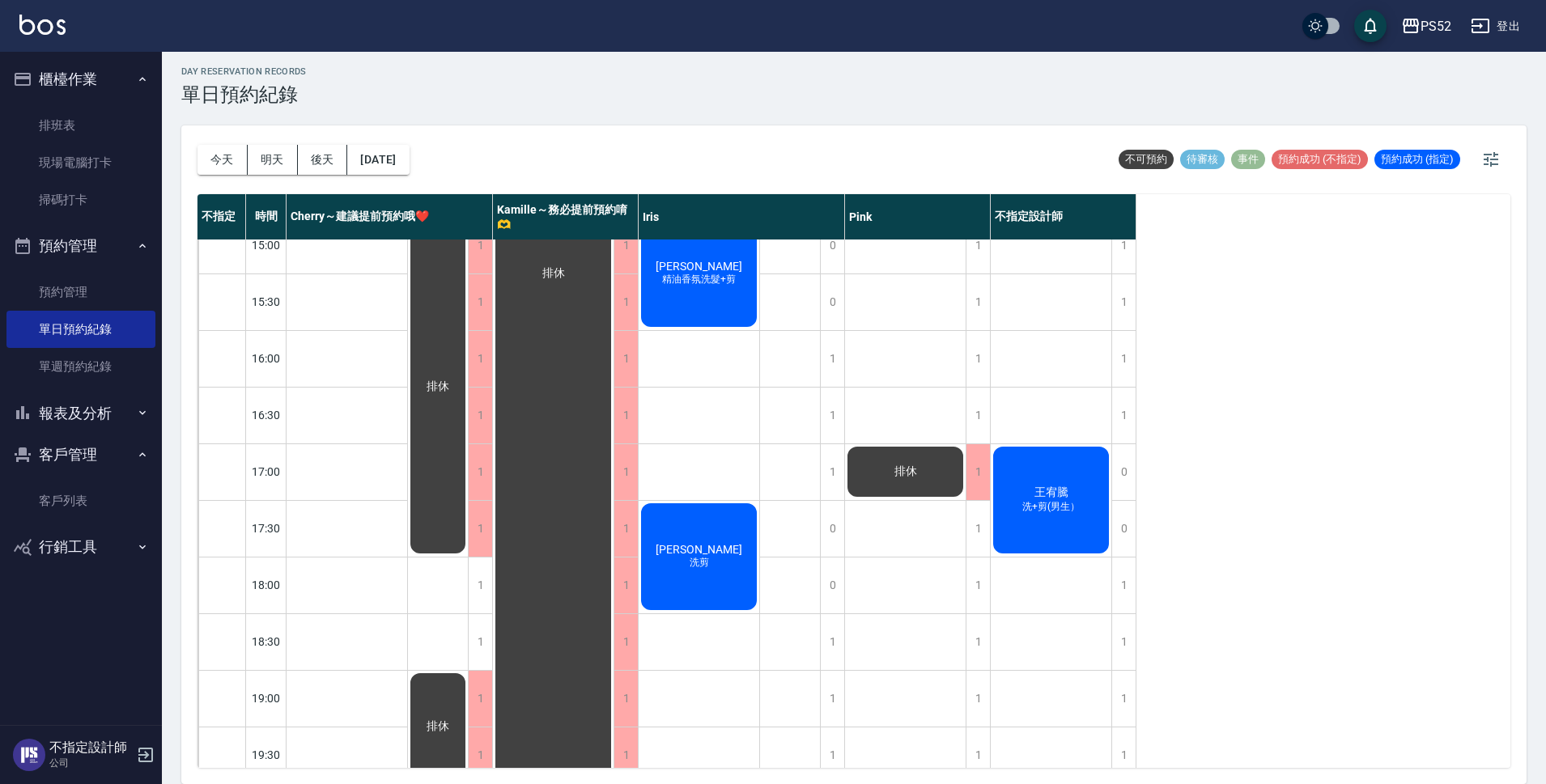
scroll to position [540, 0]
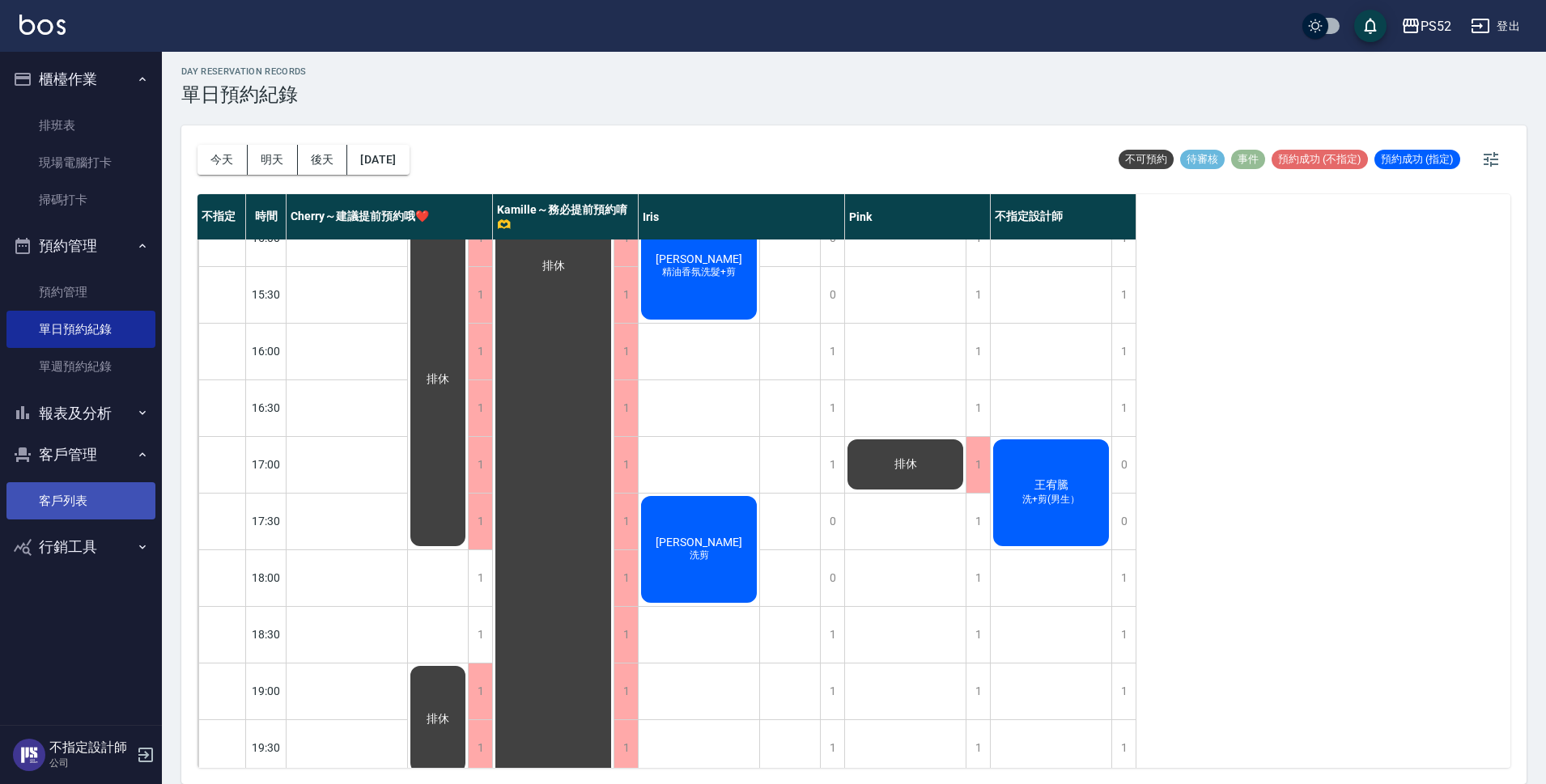
click at [68, 511] on link "客戶列表" at bounding box center [81, 500] width 149 height 37
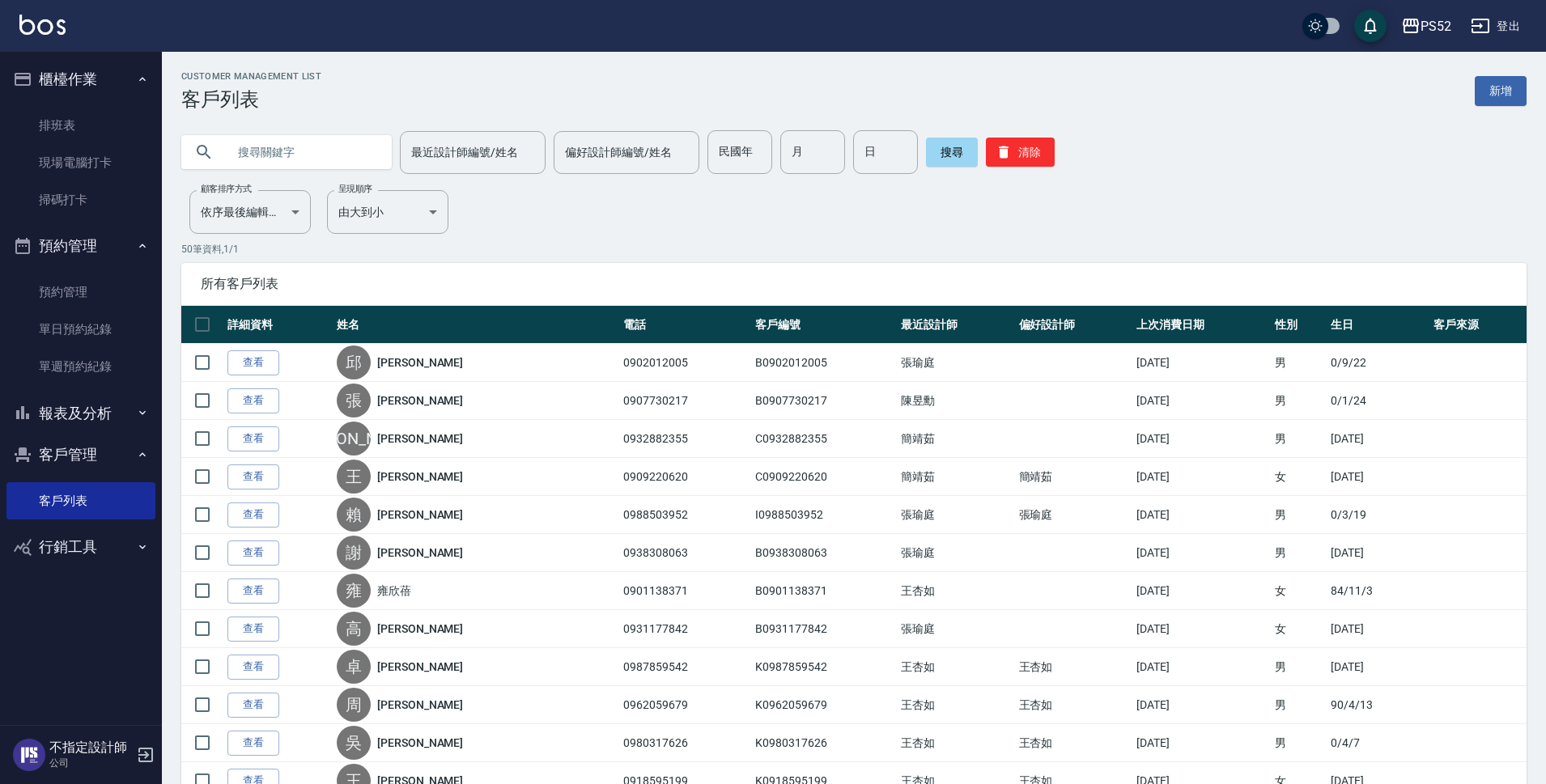
click at [273, 143] on input "text" at bounding box center [303, 152] width 152 height 43
type input "0939665"
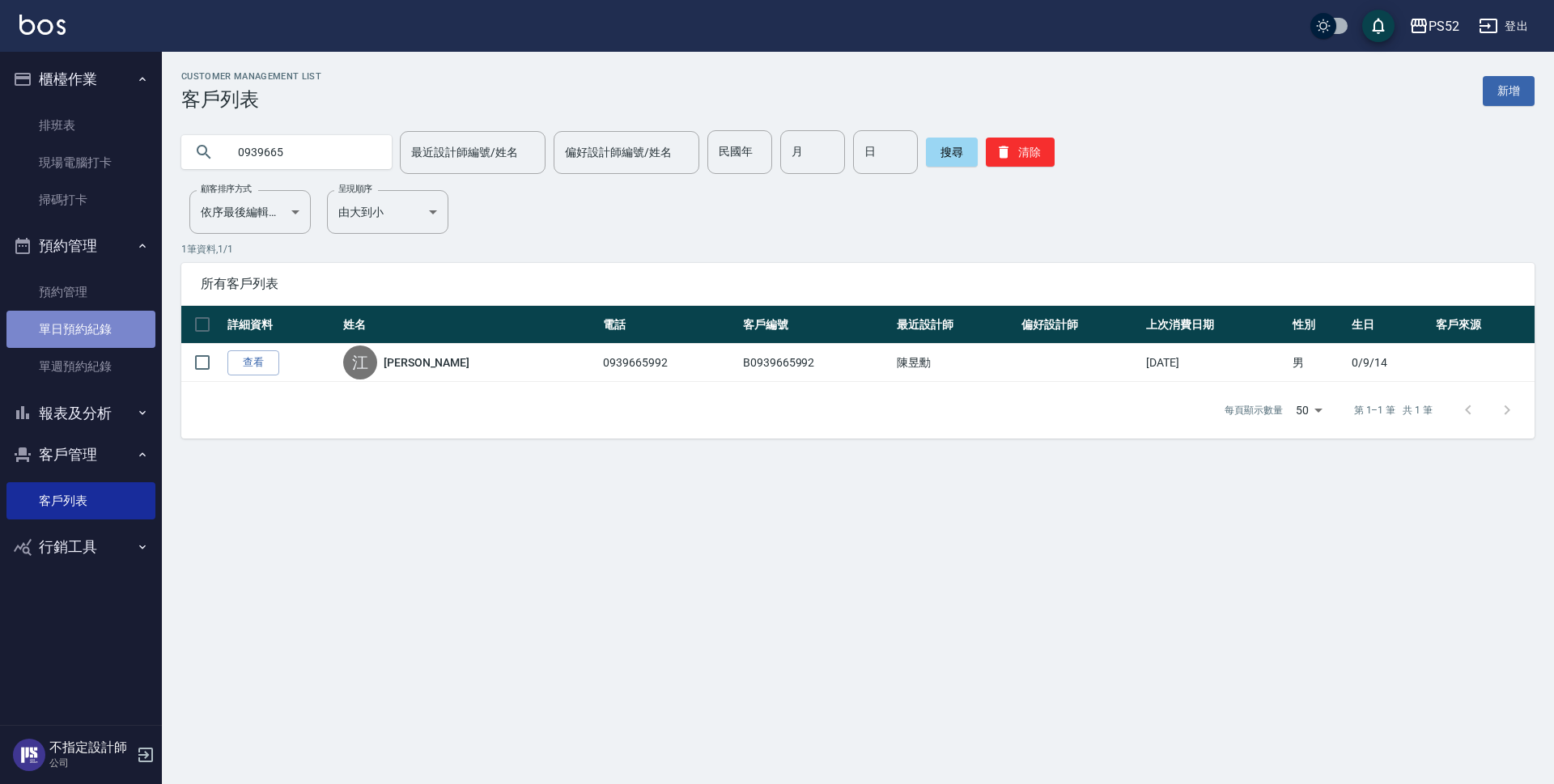
click at [93, 331] on link "單日預約紀錄" at bounding box center [81, 329] width 149 height 37
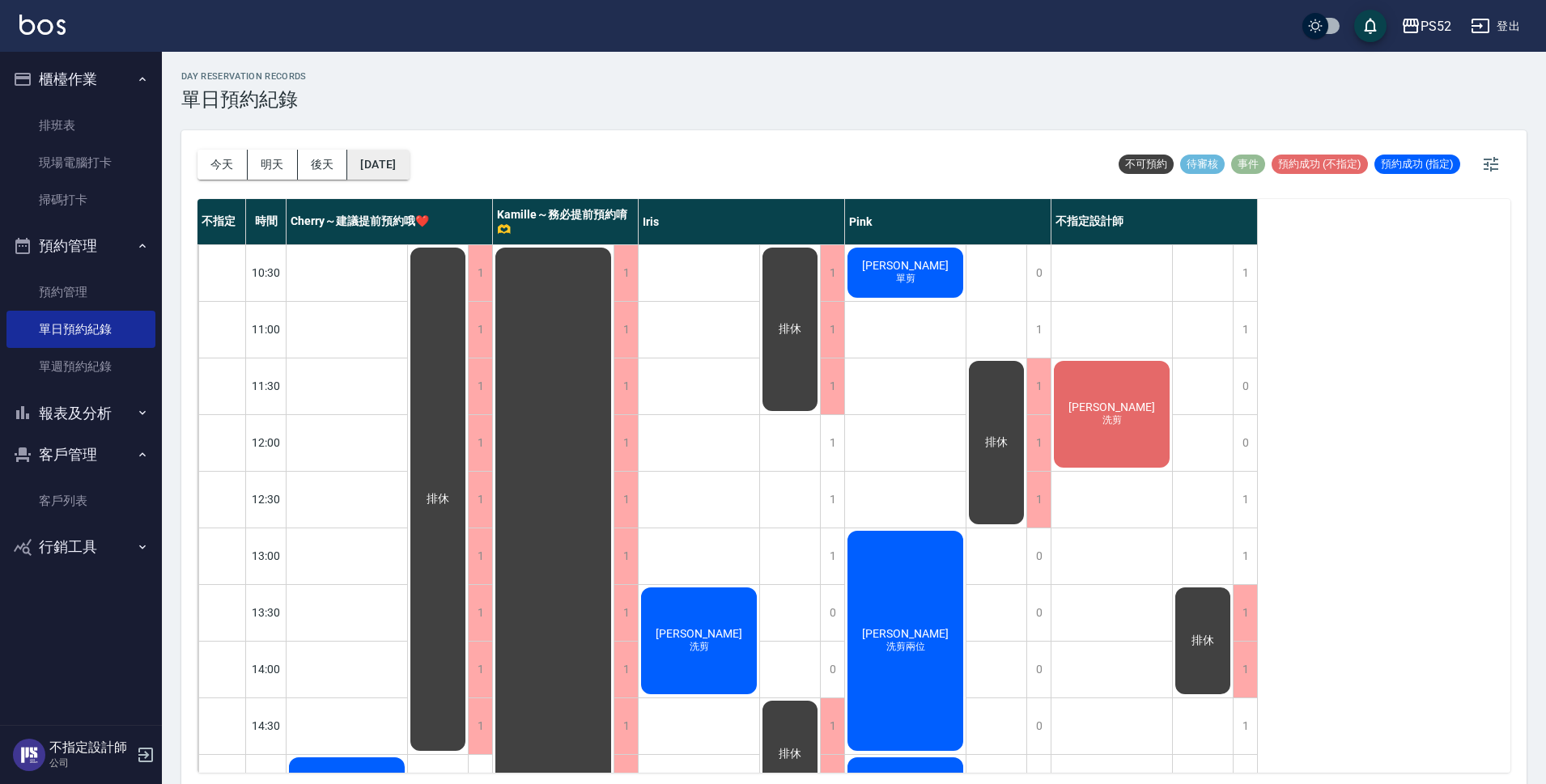
click at [409, 171] on button "2025/10/13" at bounding box center [377, 164] width 61 height 30
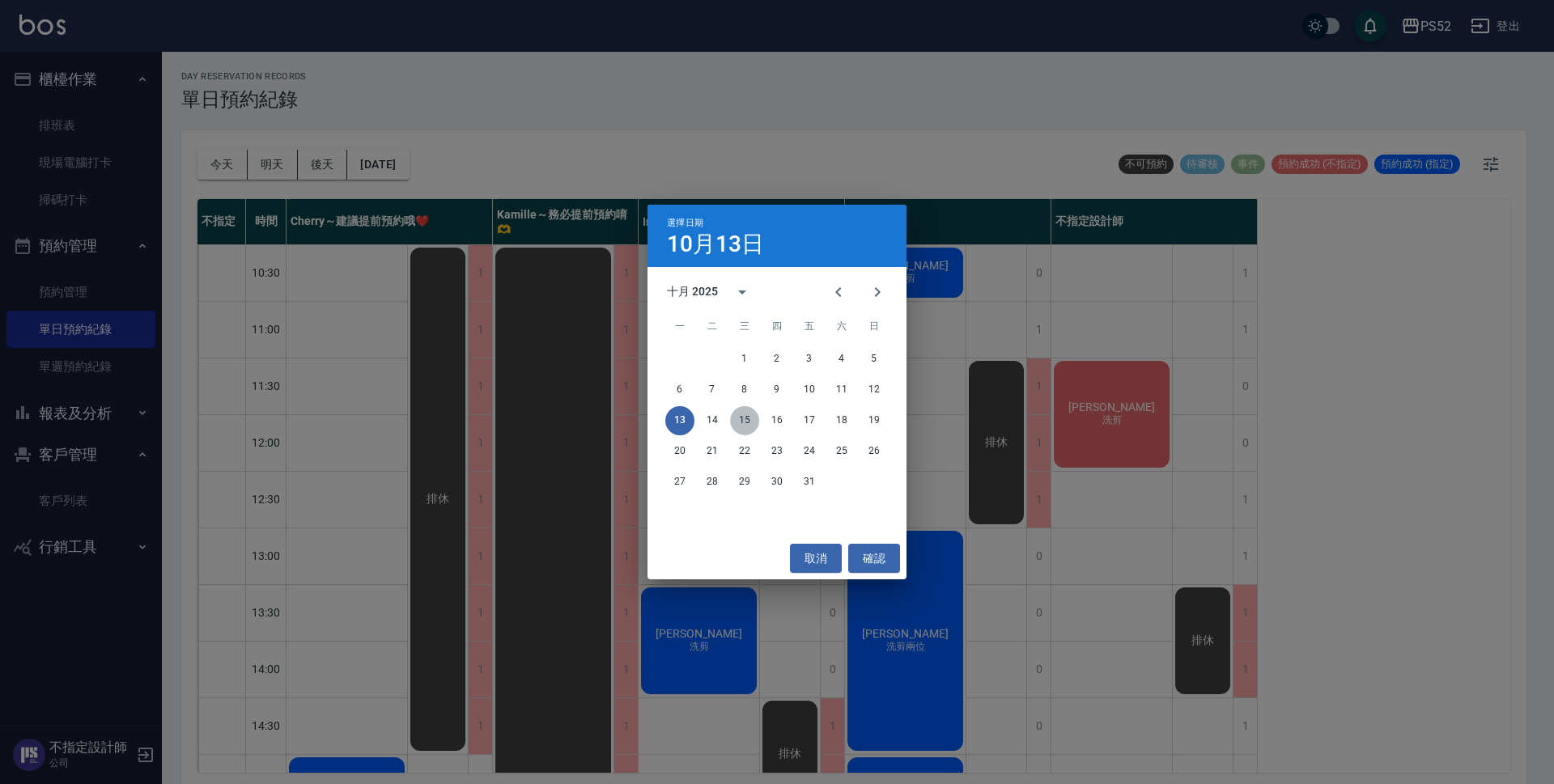
click at [741, 420] on button "15" at bounding box center [745, 421] width 29 height 29
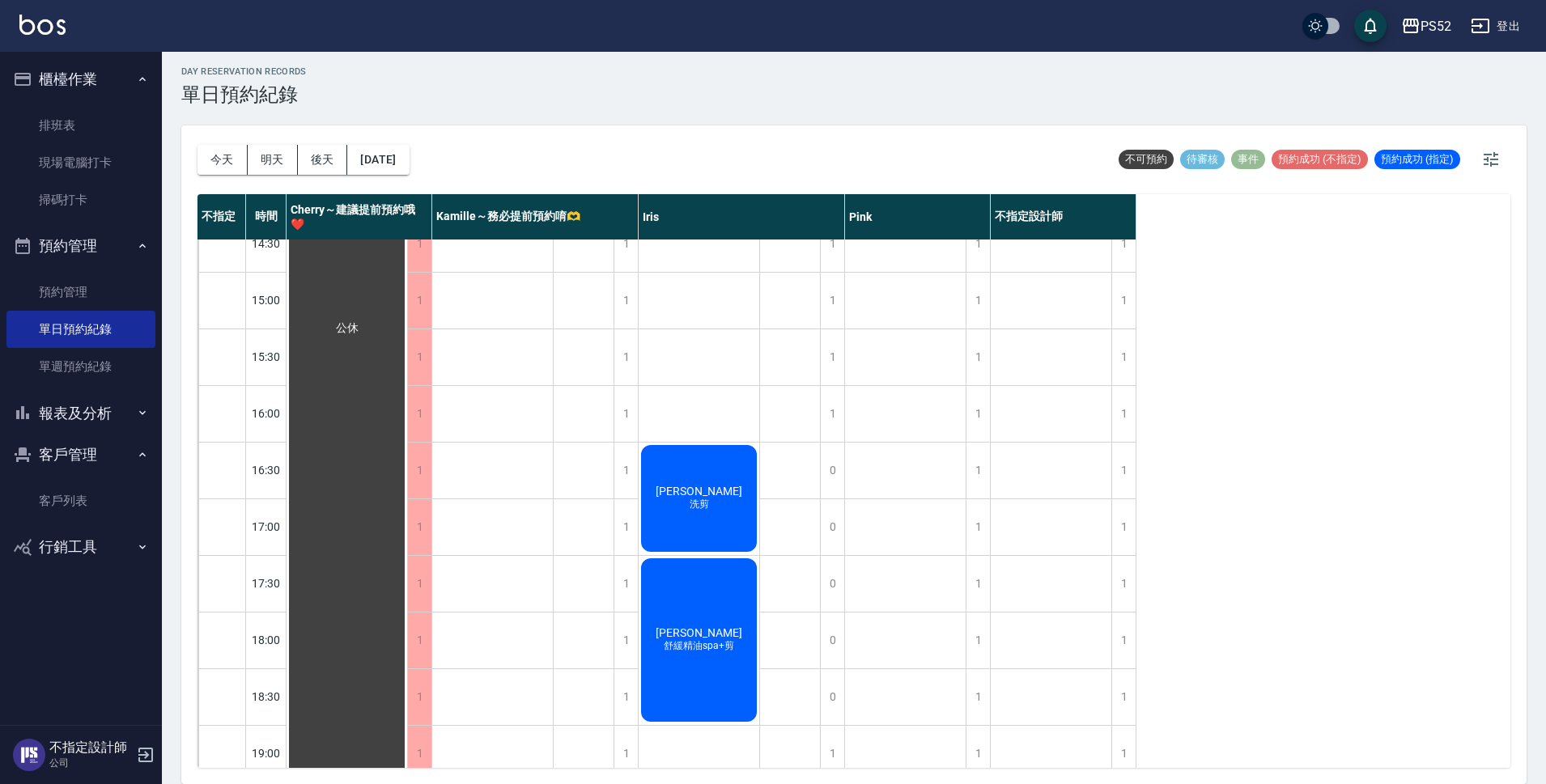
scroll to position [485, 0]
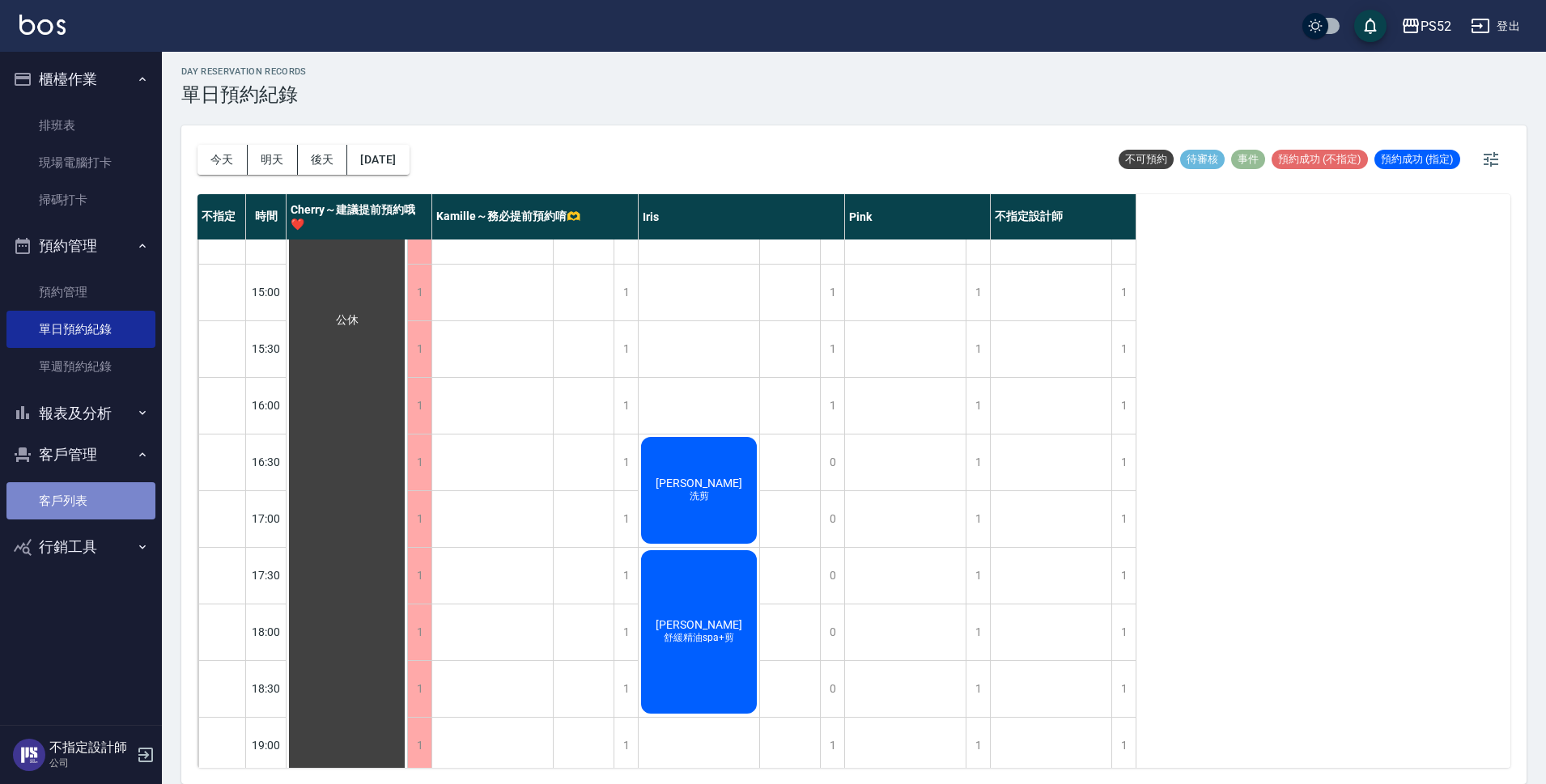
click at [42, 498] on link "客戶列表" at bounding box center [81, 500] width 149 height 37
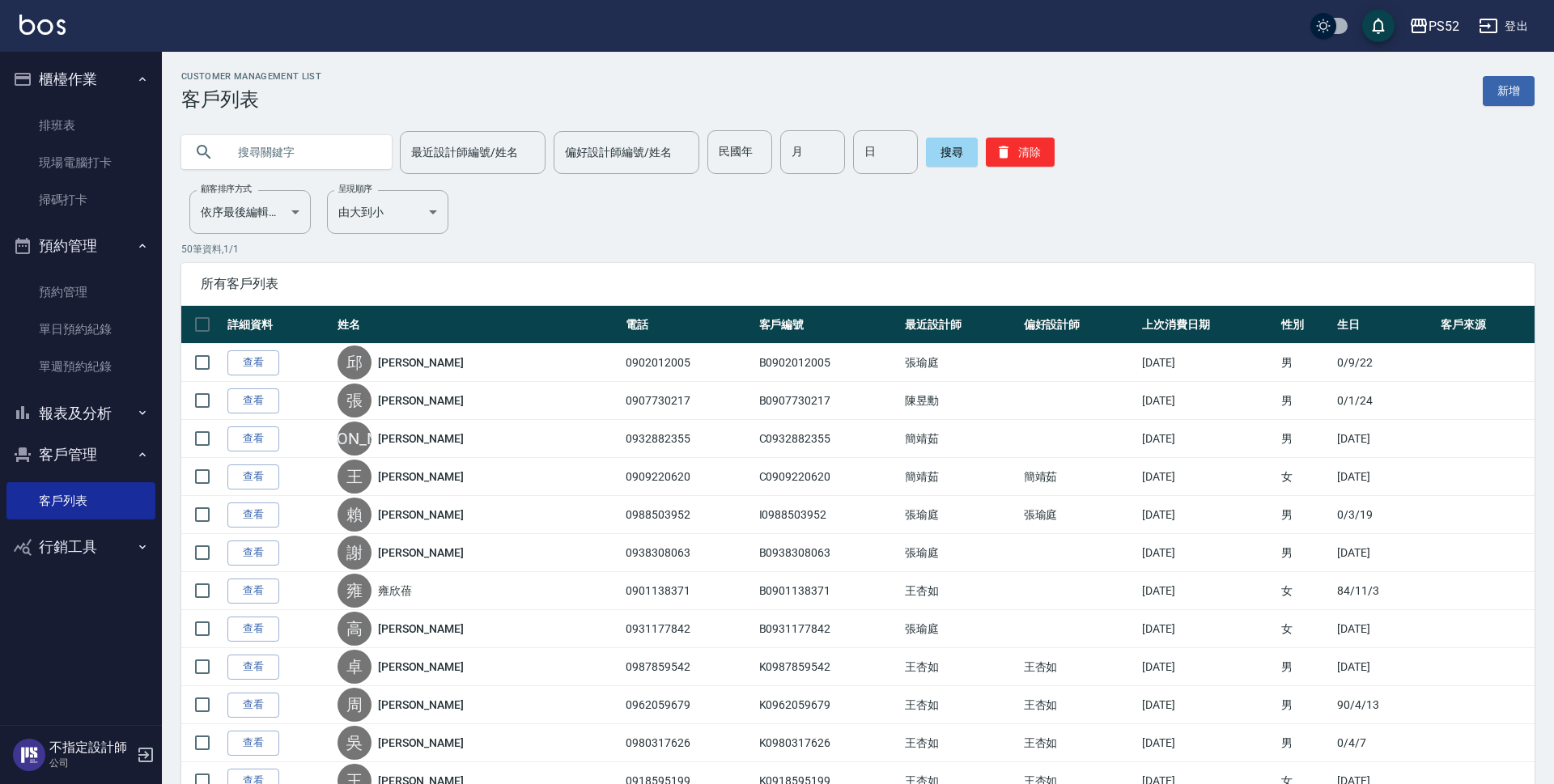
click at [327, 152] on input "text" at bounding box center [303, 152] width 152 height 43
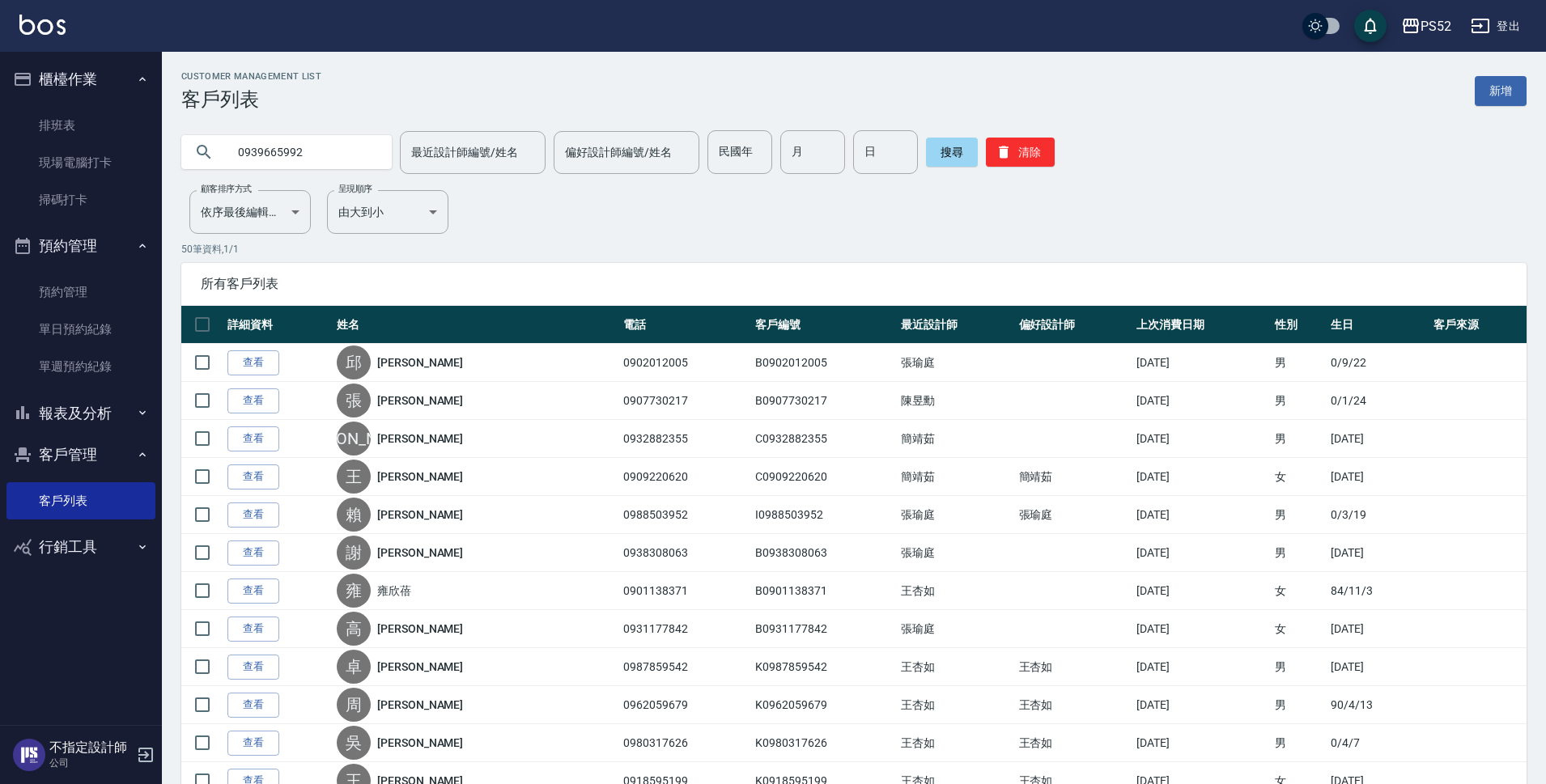
type input "0939665992"
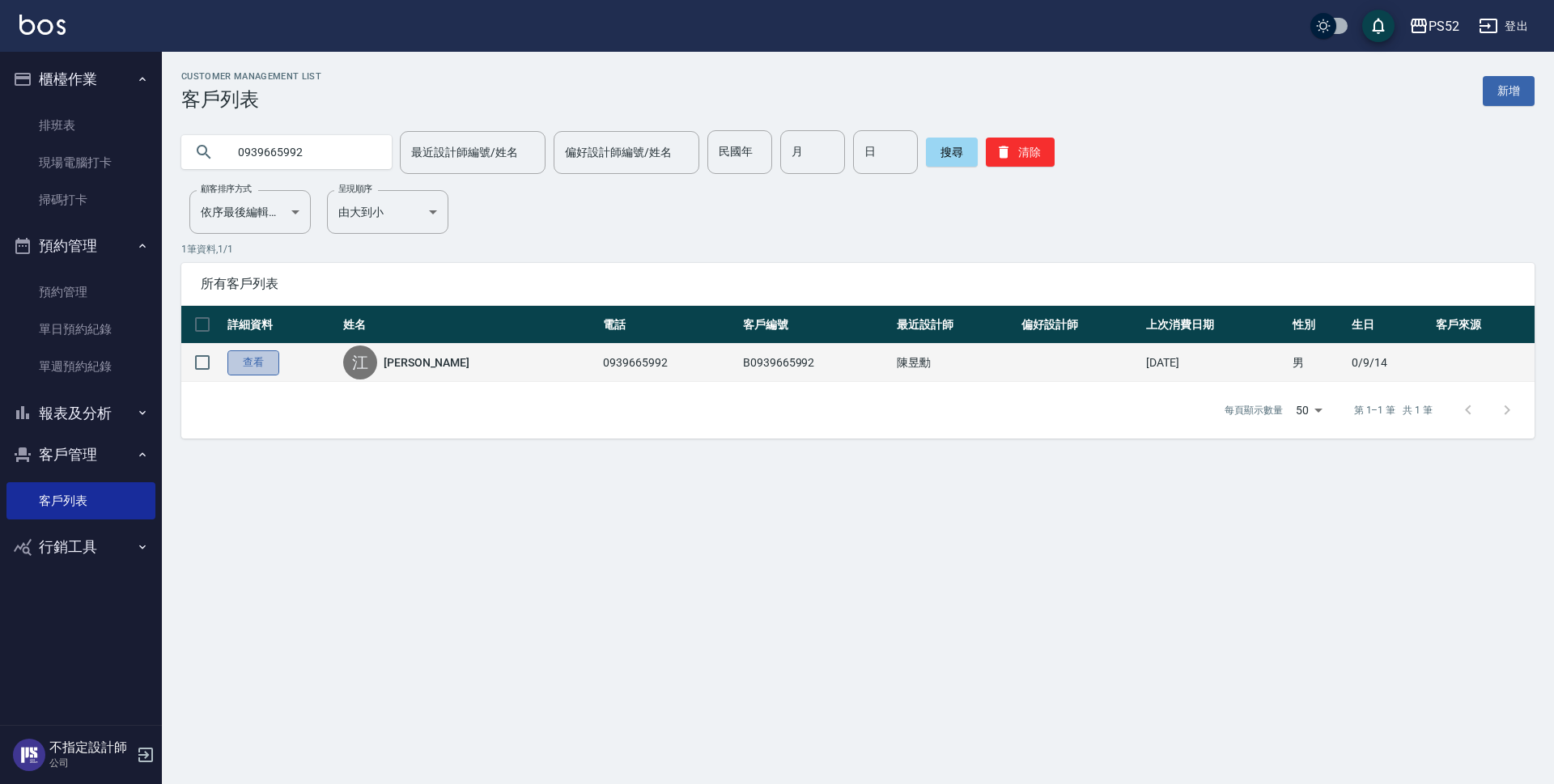
click at [252, 363] on link "查看" at bounding box center [254, 363] width 52 height 25
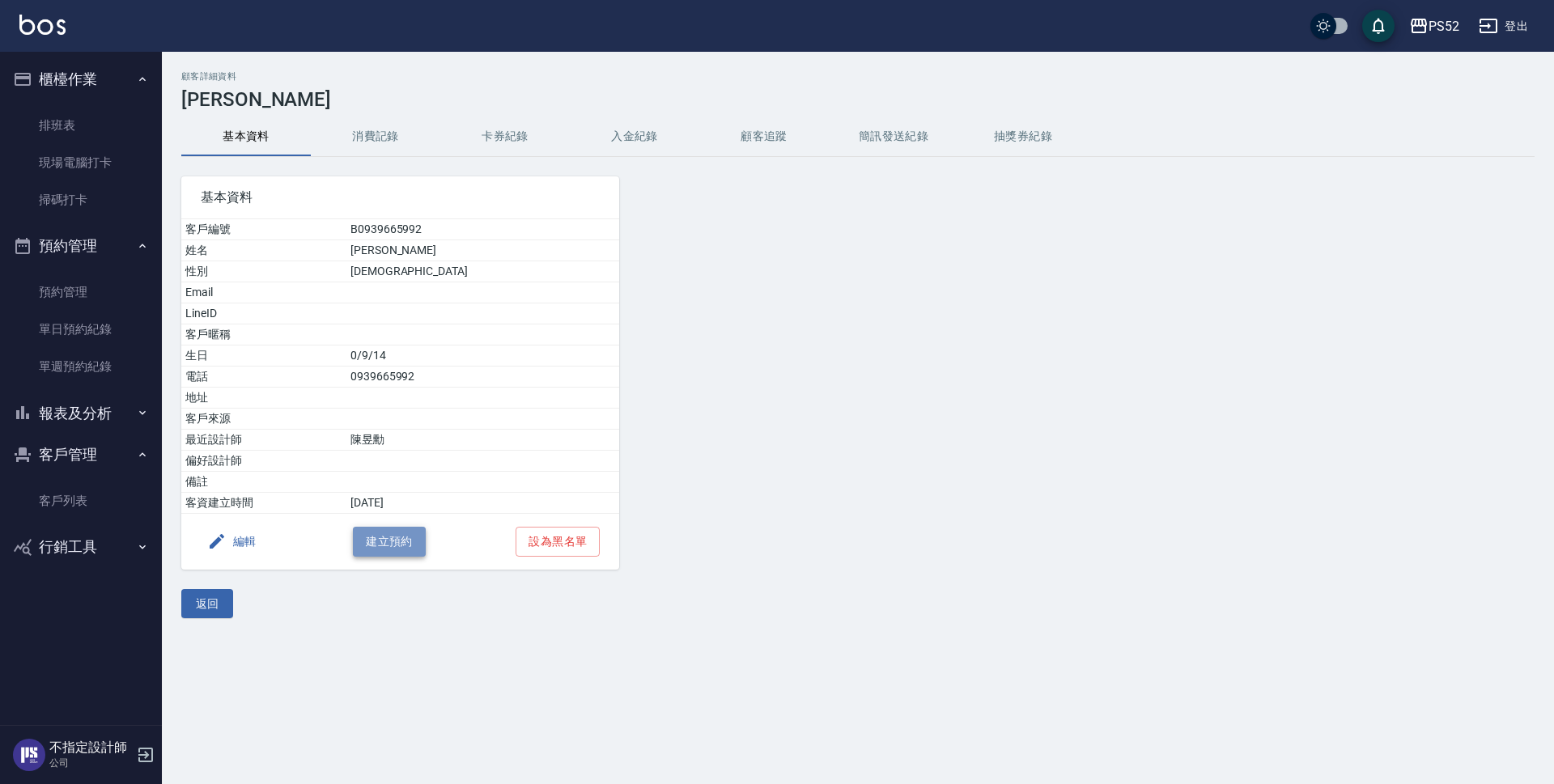
click at [398, 530] on button "建立預約" at bounding box center [390, 542] width 73 height 30
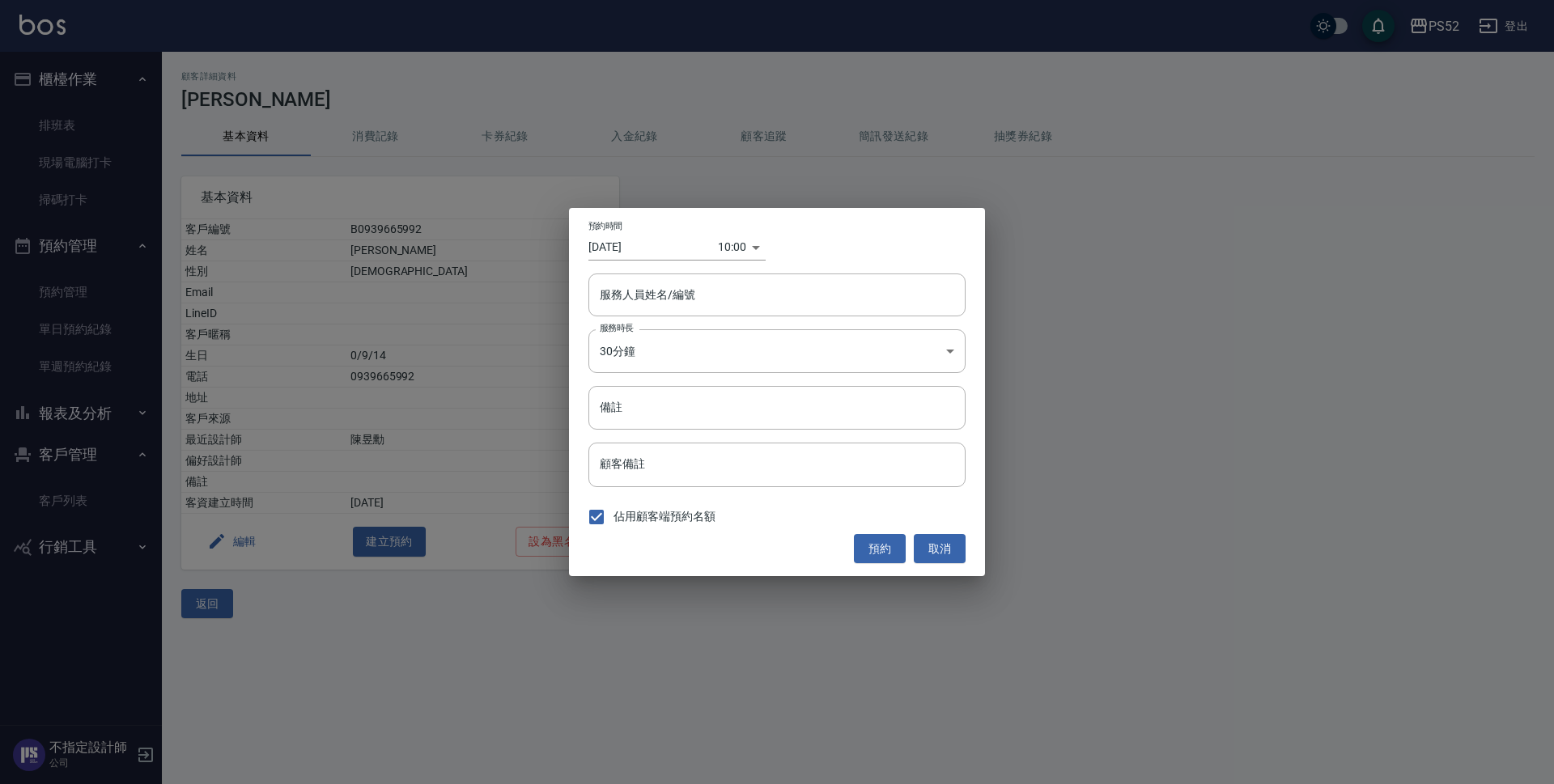
click at [723, 254] on body "PS52 登出 櫃檯作業 排班表 現場電腦打卡 掃碼打卡 預約管理 預約管理 單日預約紀錄 單週預約紀錄 報表及分析 報表目錄 互助日報表 互助點數明細 設計…" at bounding box center [777, 392] width 1554 height 784
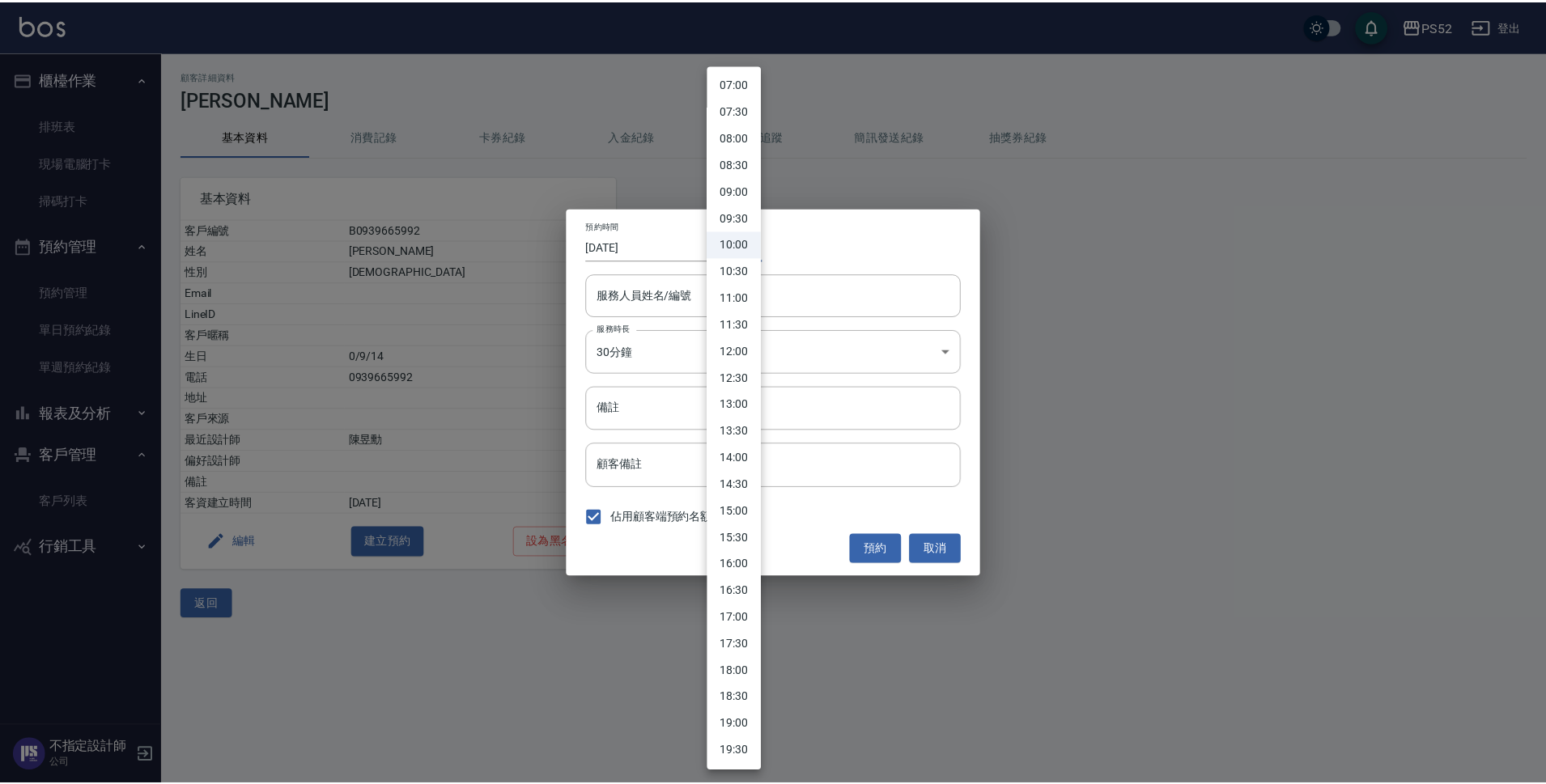
scroll to position [378, 0]
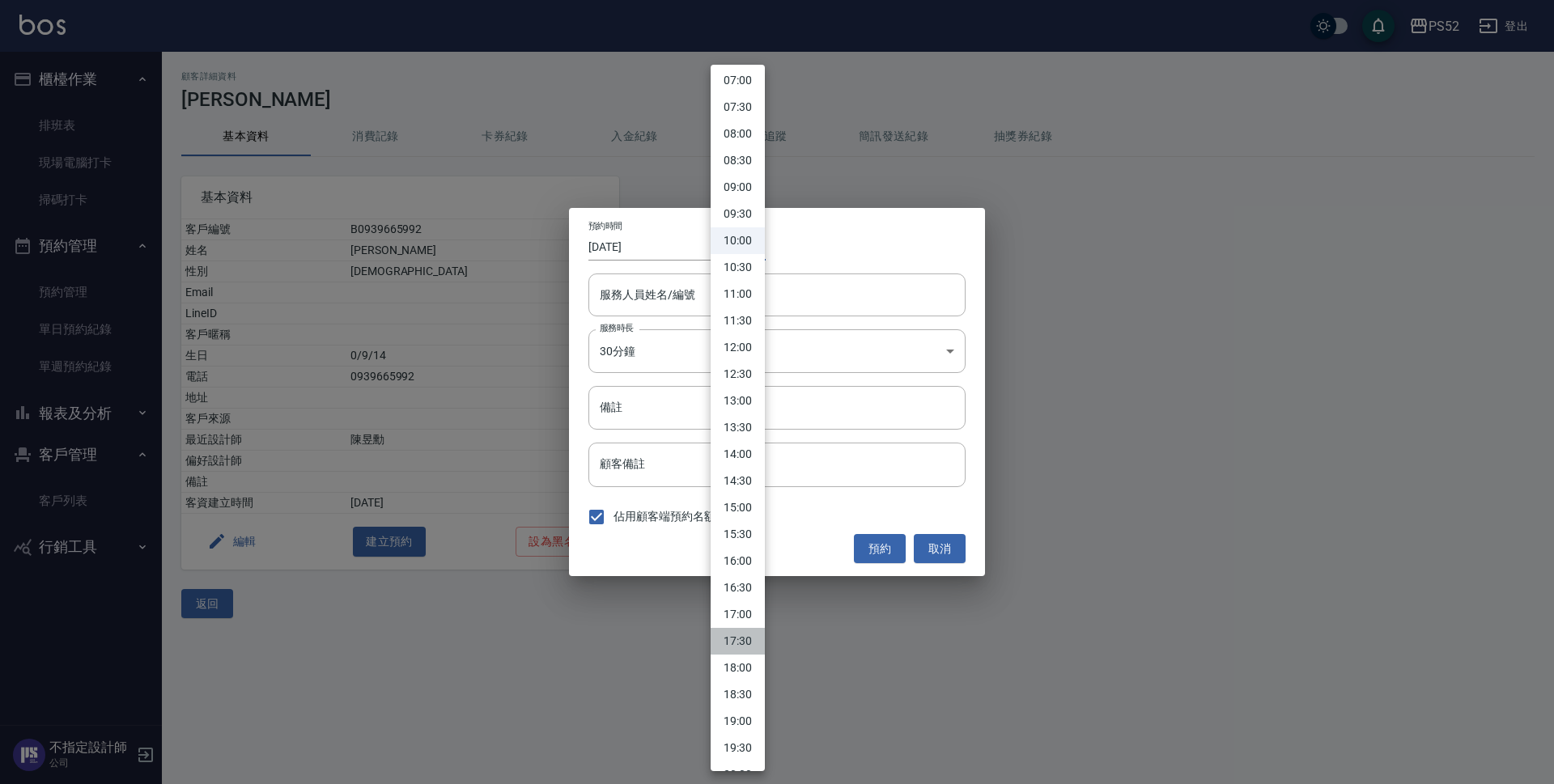
click at [745, 647] on li "17:30" at bounding box center [738, 640] width 55 height 27
type input "1760347800000"
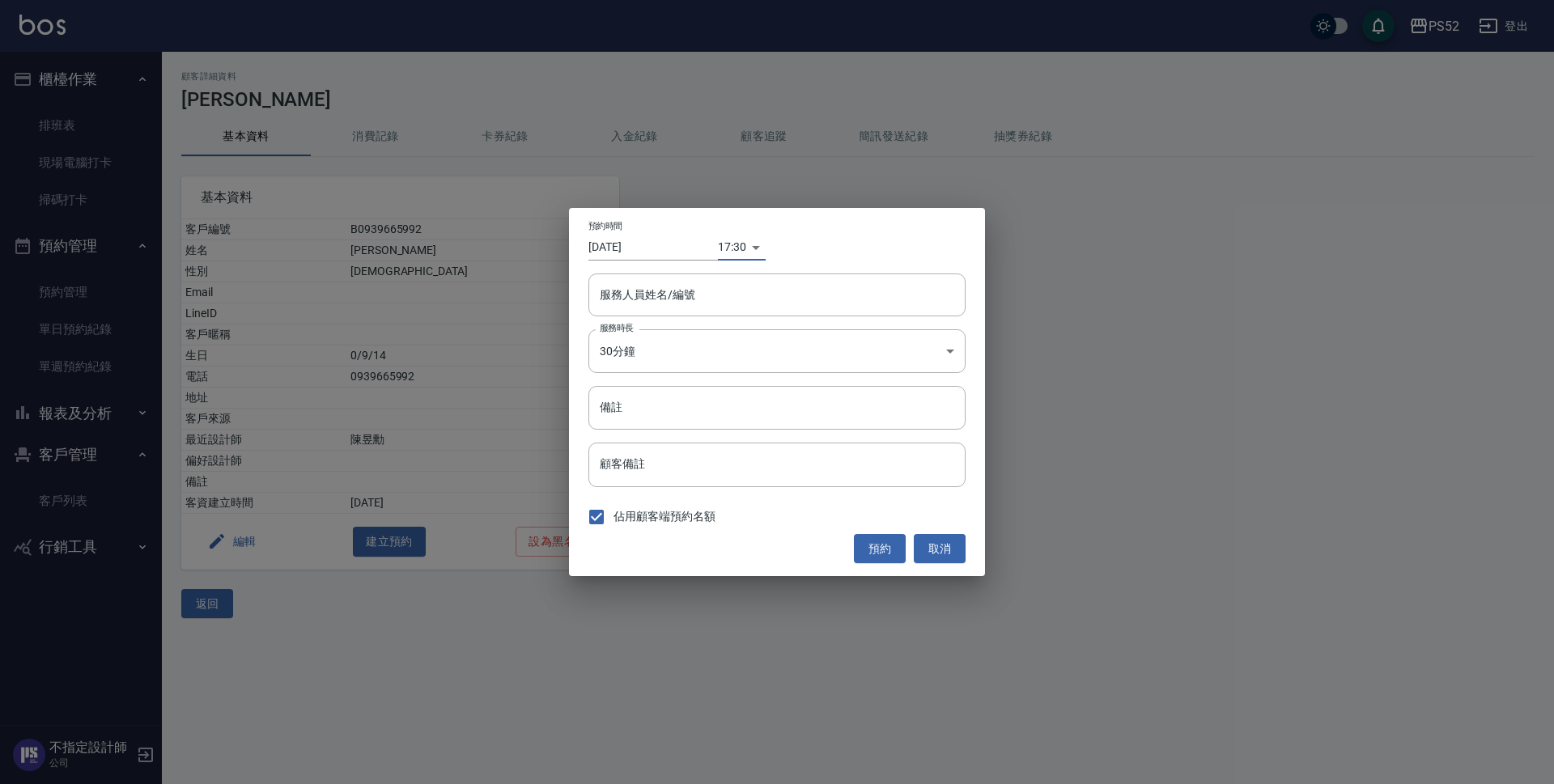
click at [665, 243] on input "2025/10/13" at bounding box center [654, 247] width 130 height 27
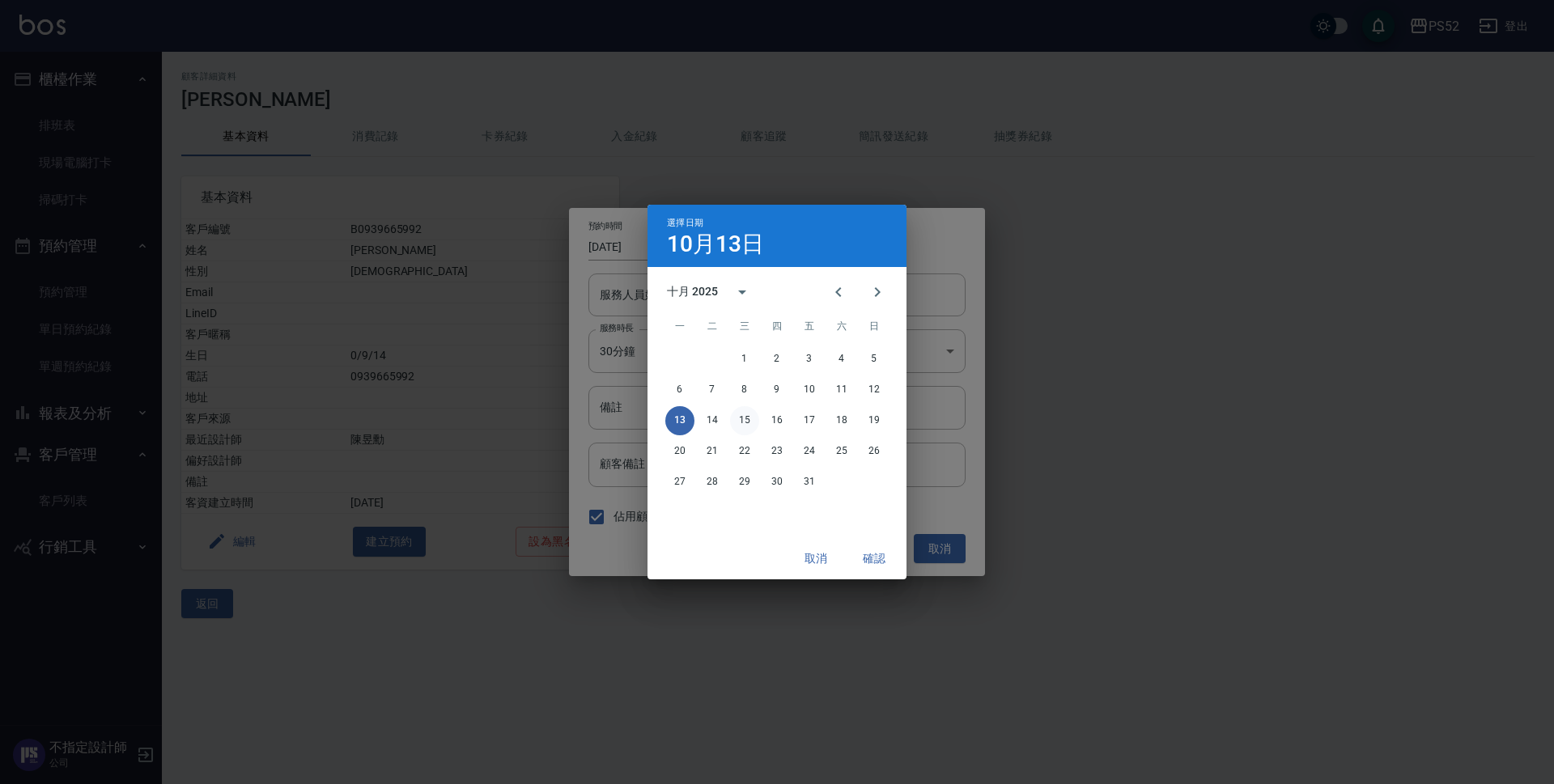
click at [743, 427] on button "15" at bounding box center [745, 421] width 29 height 29
type input "2025/10/15"
type input "1760520600000"
click at [880, 554] on button "確認" at bounding box center [874, 558] width 52 height 30
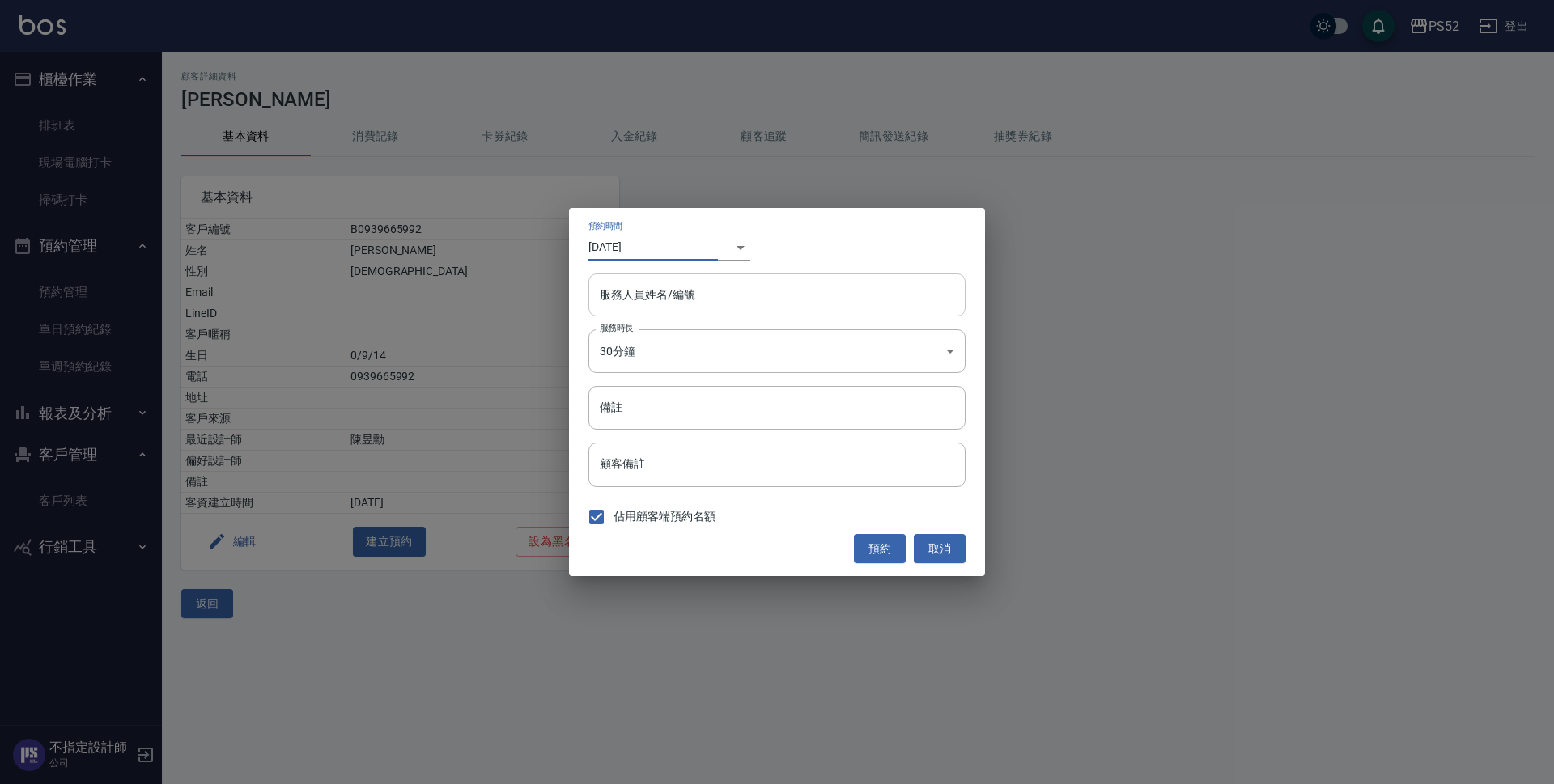
click at [808, 302] on input "服務人員姓名/編號" at bounding box center [777, 294] width 363 height 29
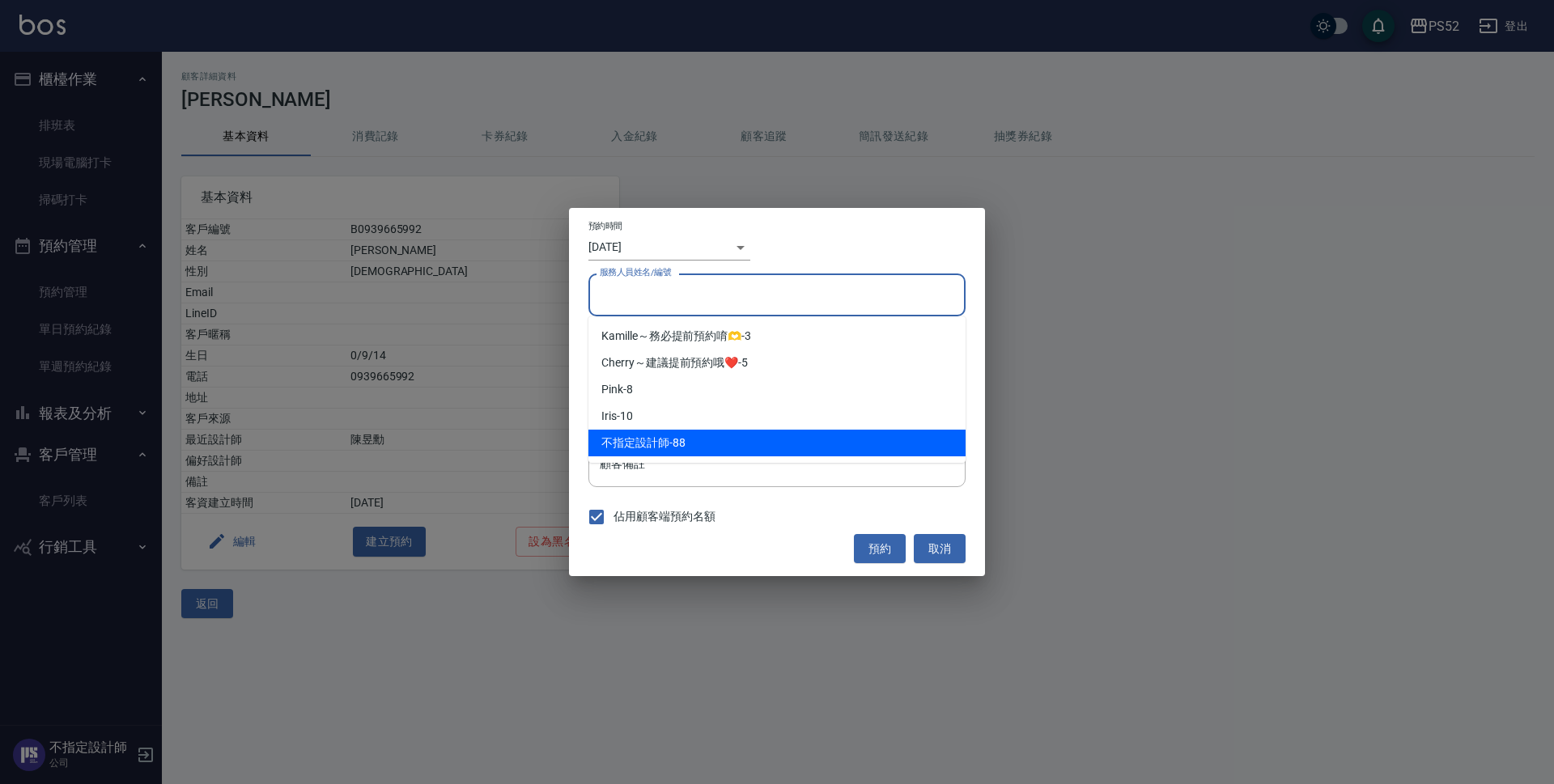
click at [768, 444] on div "不指定設計師 -88" at bounding box center [777, 442] width 377 height 27
type input "不指定設計師-88"
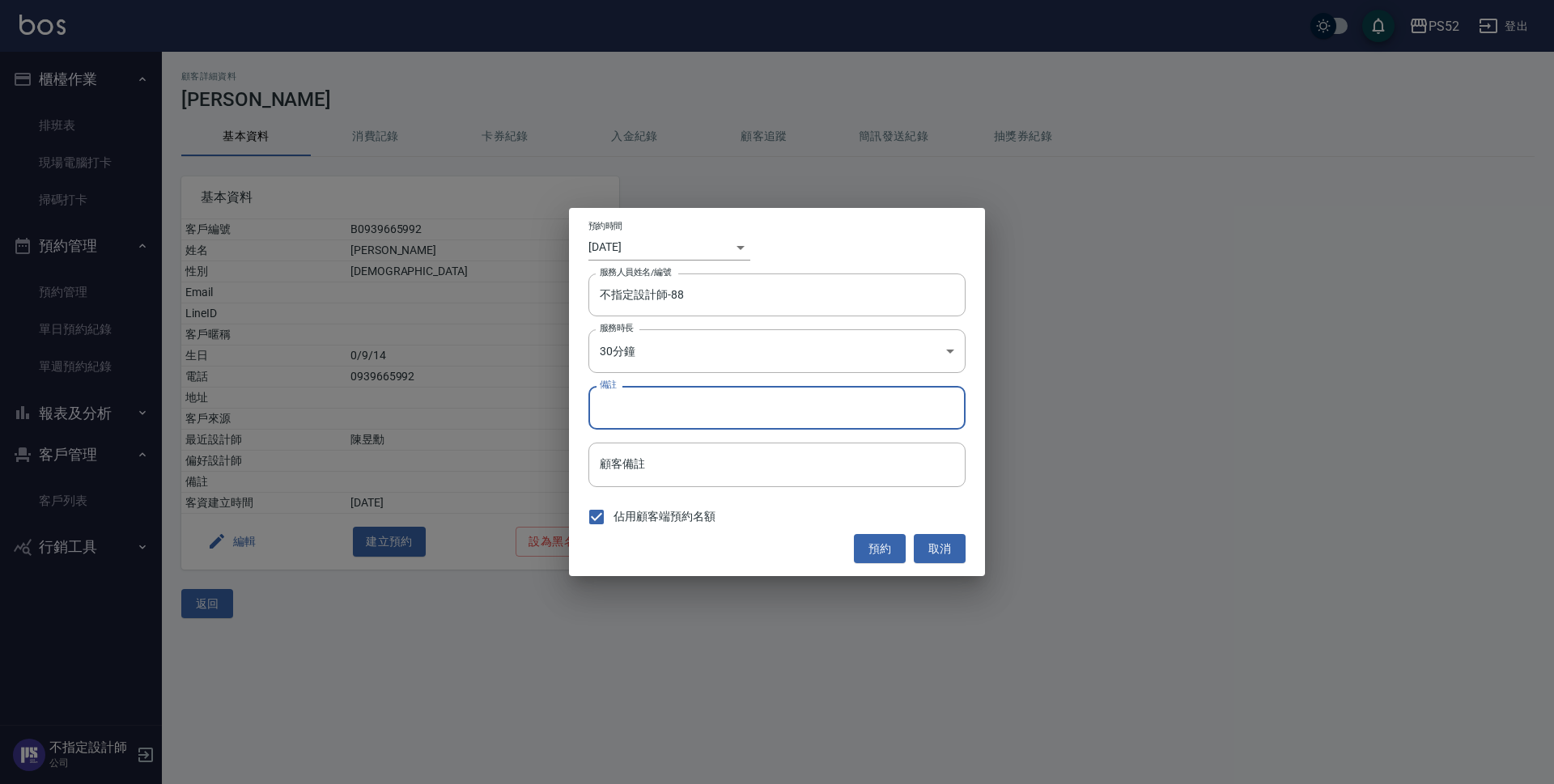
click at [757, 417] on input "備註" at bounding box center [777, 408] width 377 height 43
type input "C"
click at [877, 548] on button "預約" at bounding box center [880, 549] width 52 height 30
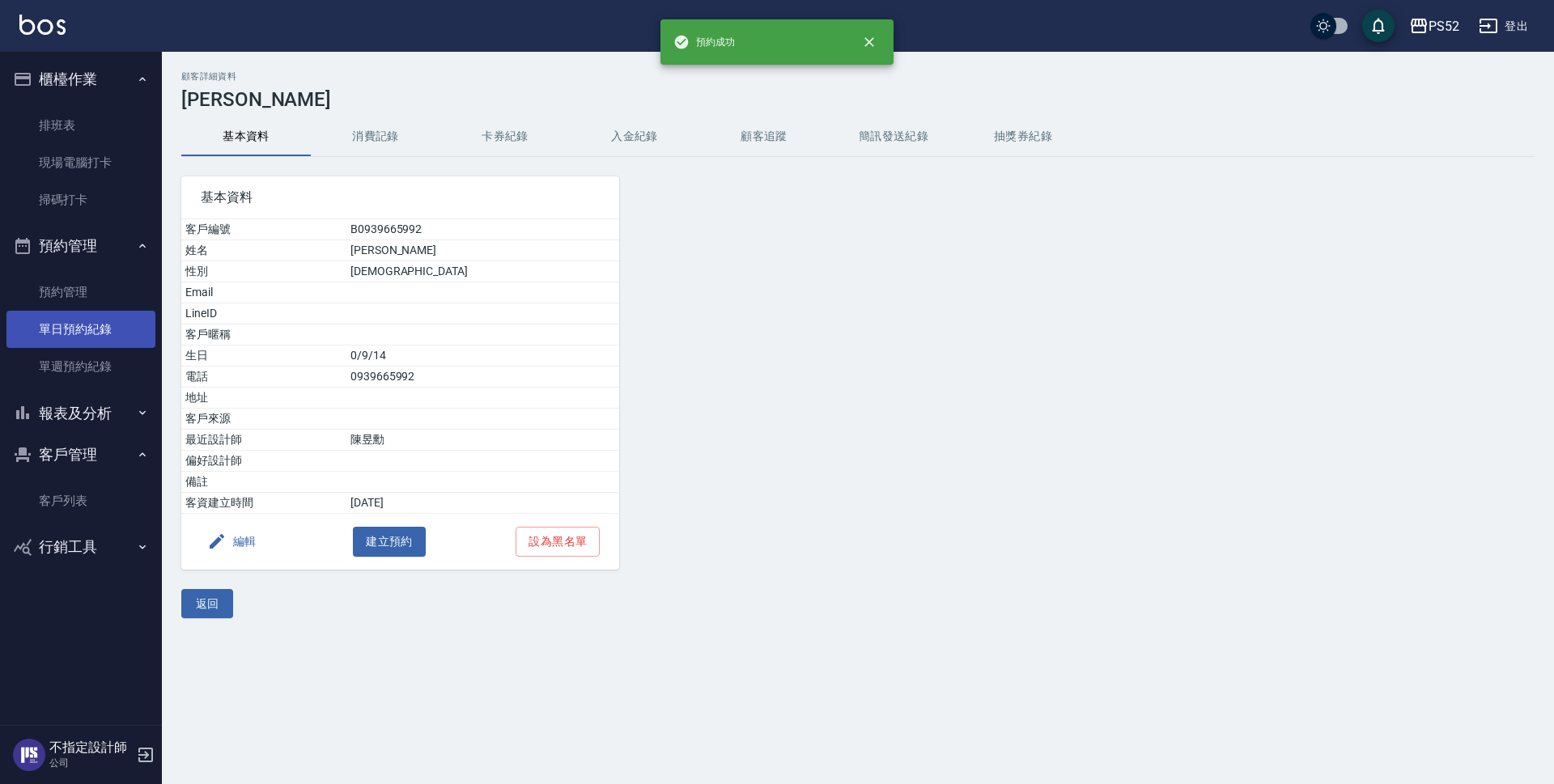
click at [109, 325] on link "單日預約紀錄" at bounding box center [81, 329] width 149 height 37
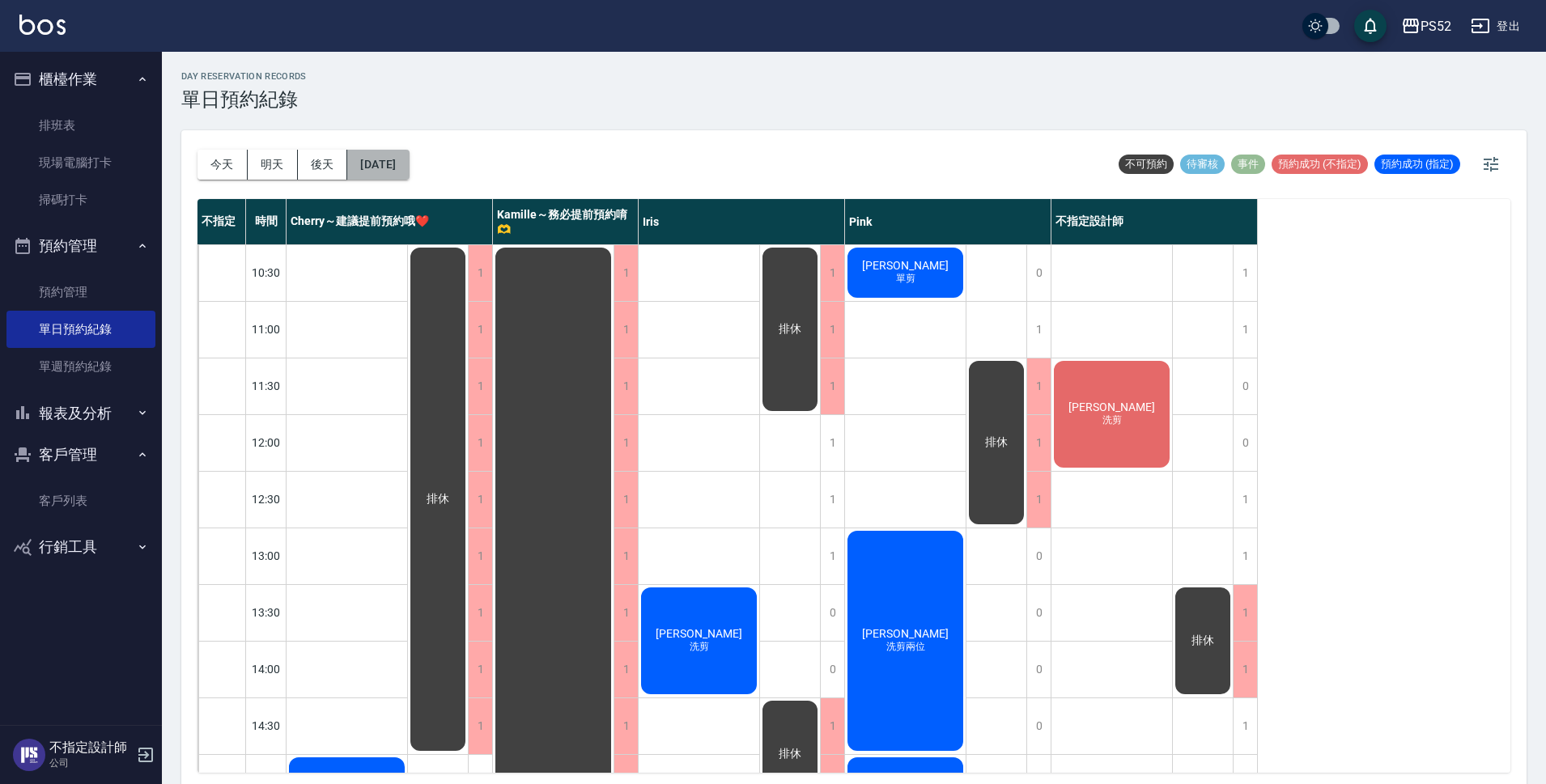
click at [409, 155] on button "2025/10/13" at bounding box center [377, 164] width 61 height 30
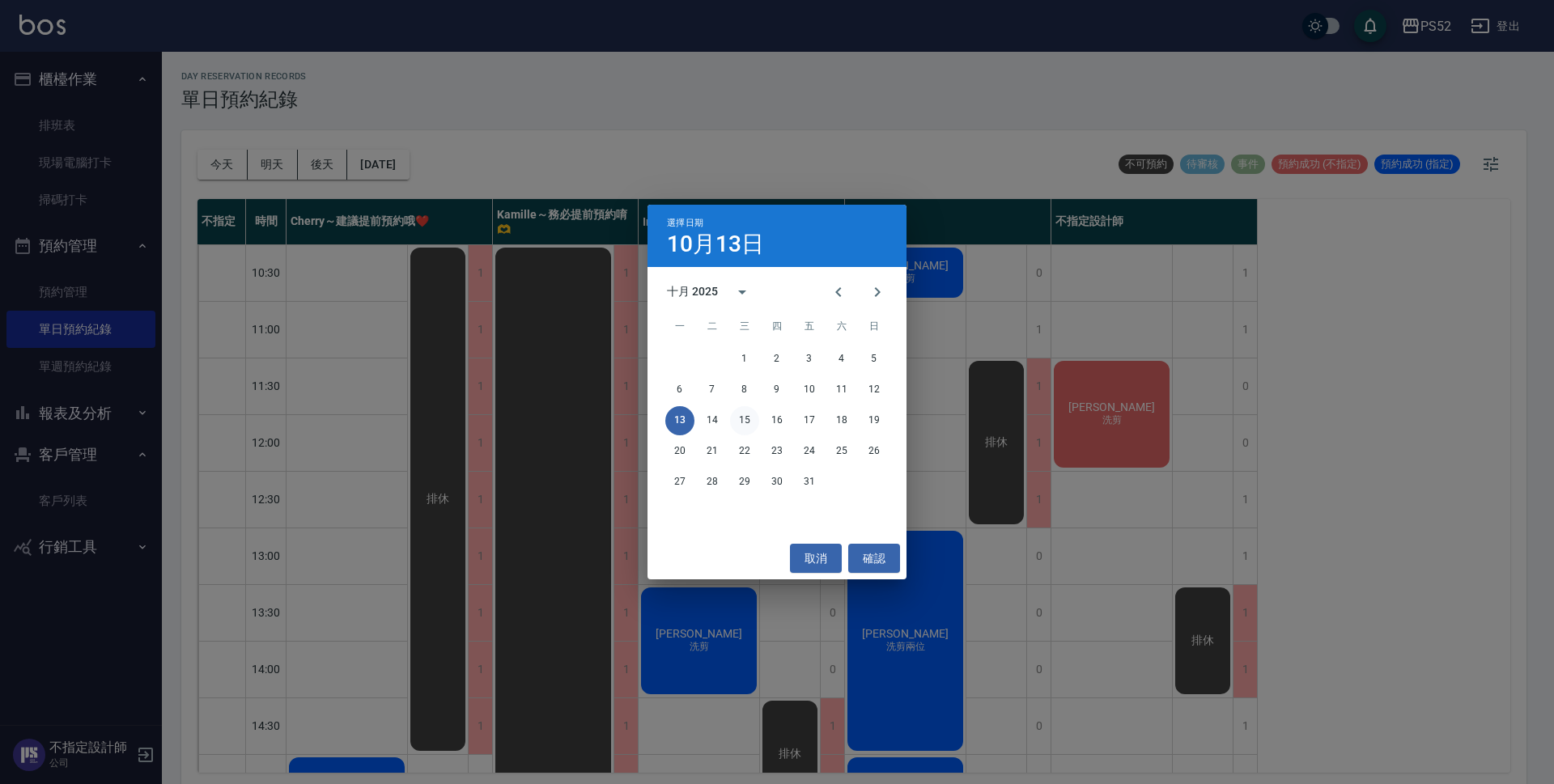
click at [745, 417] on button "15" at bounding box center [745, 421] width 29 height 29
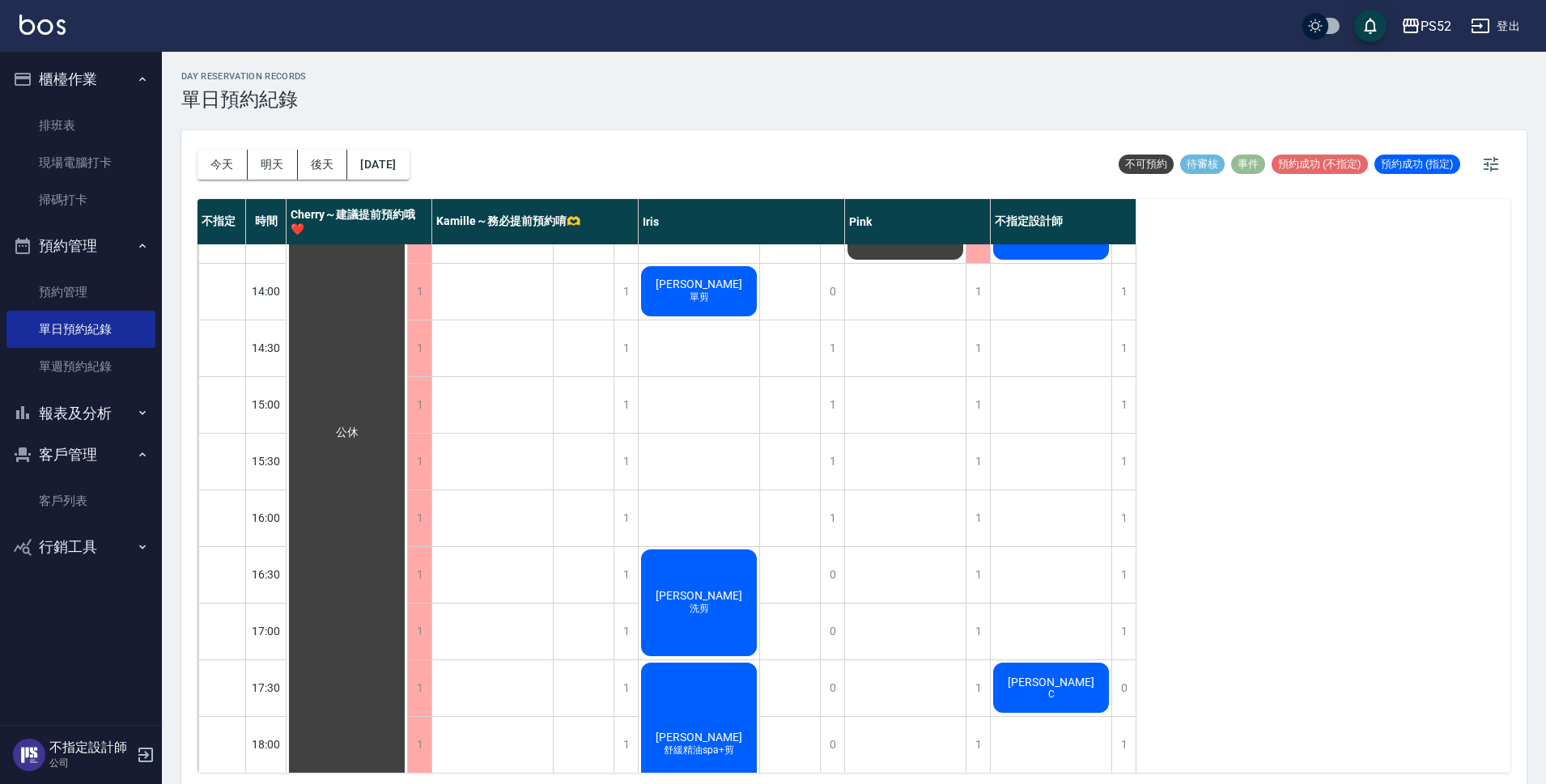
scroll to position [540, 0]
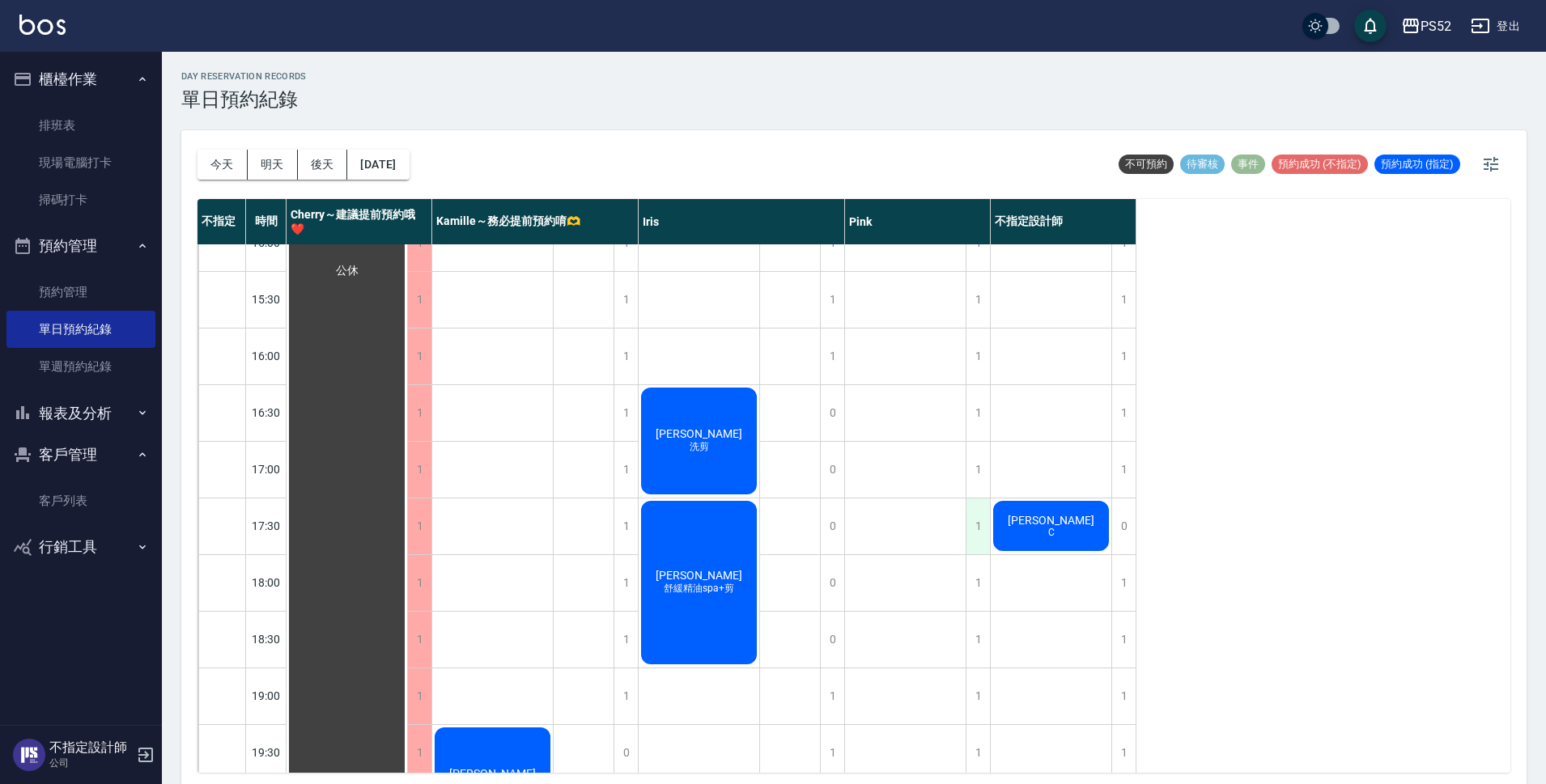
click at [975, 536] on div "1" at bounding box center [977, 526] width 24 height 56
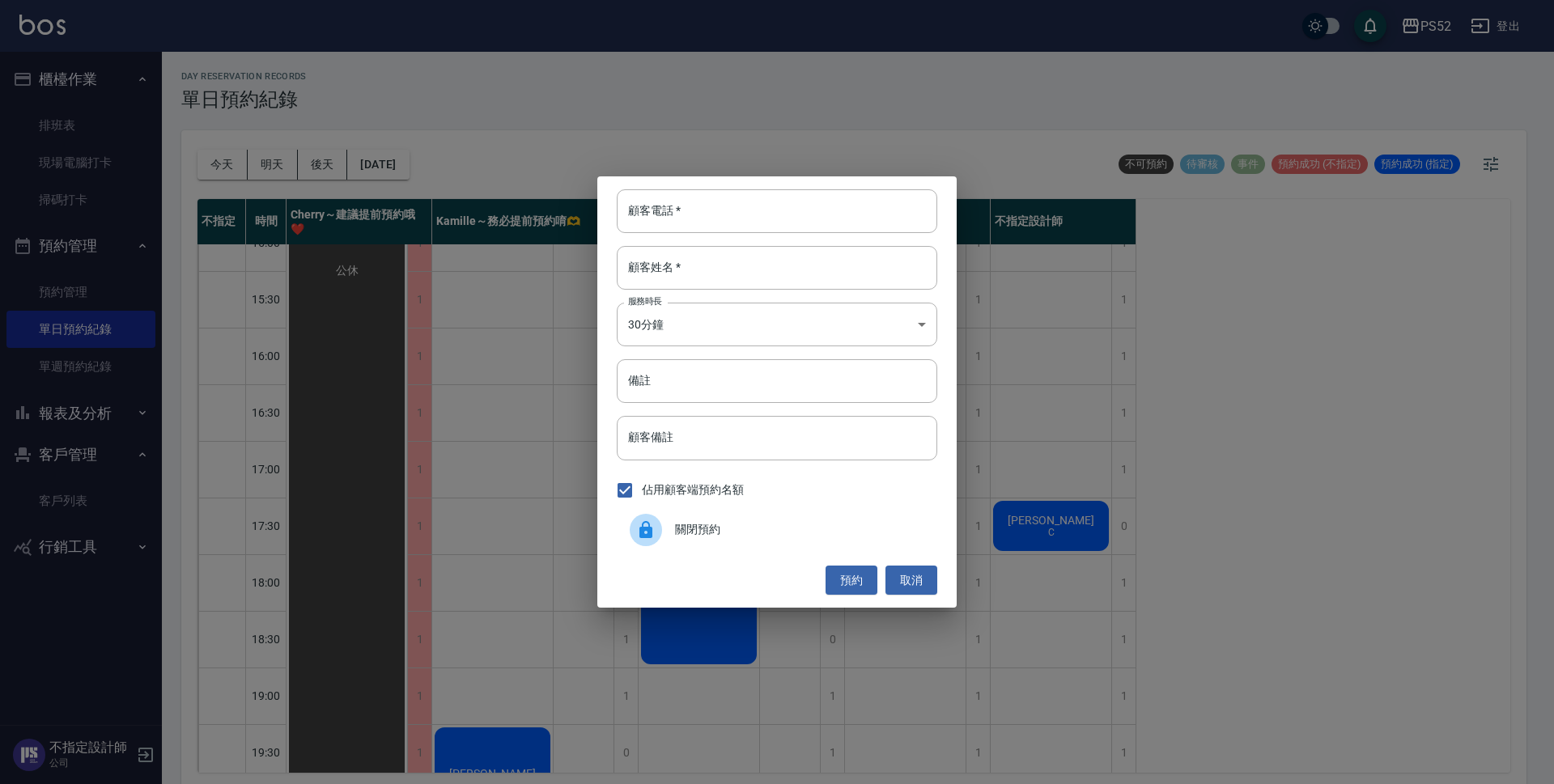
click at [735, 530] on span "關閉預約" at bounding box center [800, 530] width 249 height 17
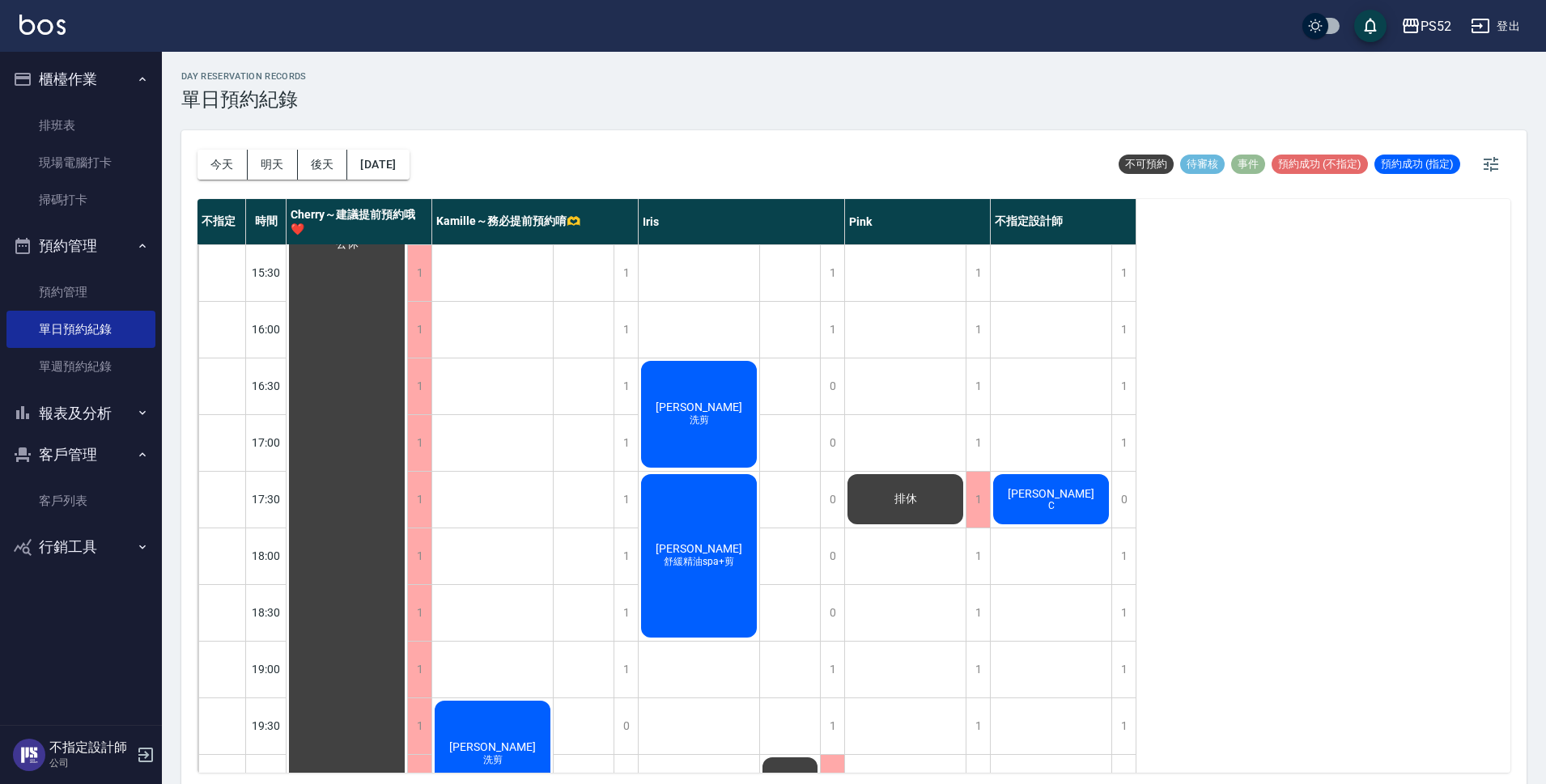
scroll to position [619, 0]
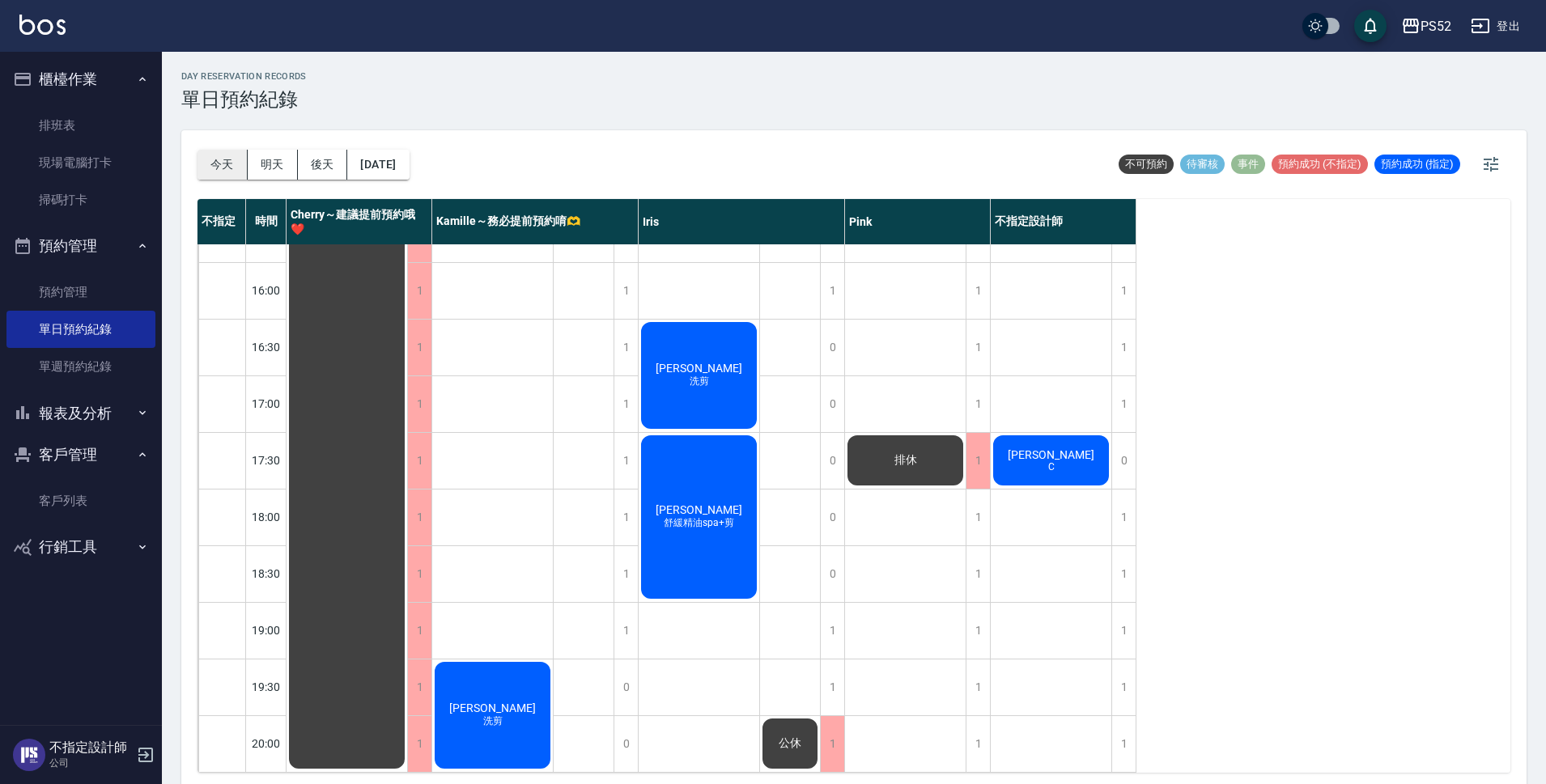
click at [216, 155] on button "今天" at bounding box center [222, 164] width 50 height 30
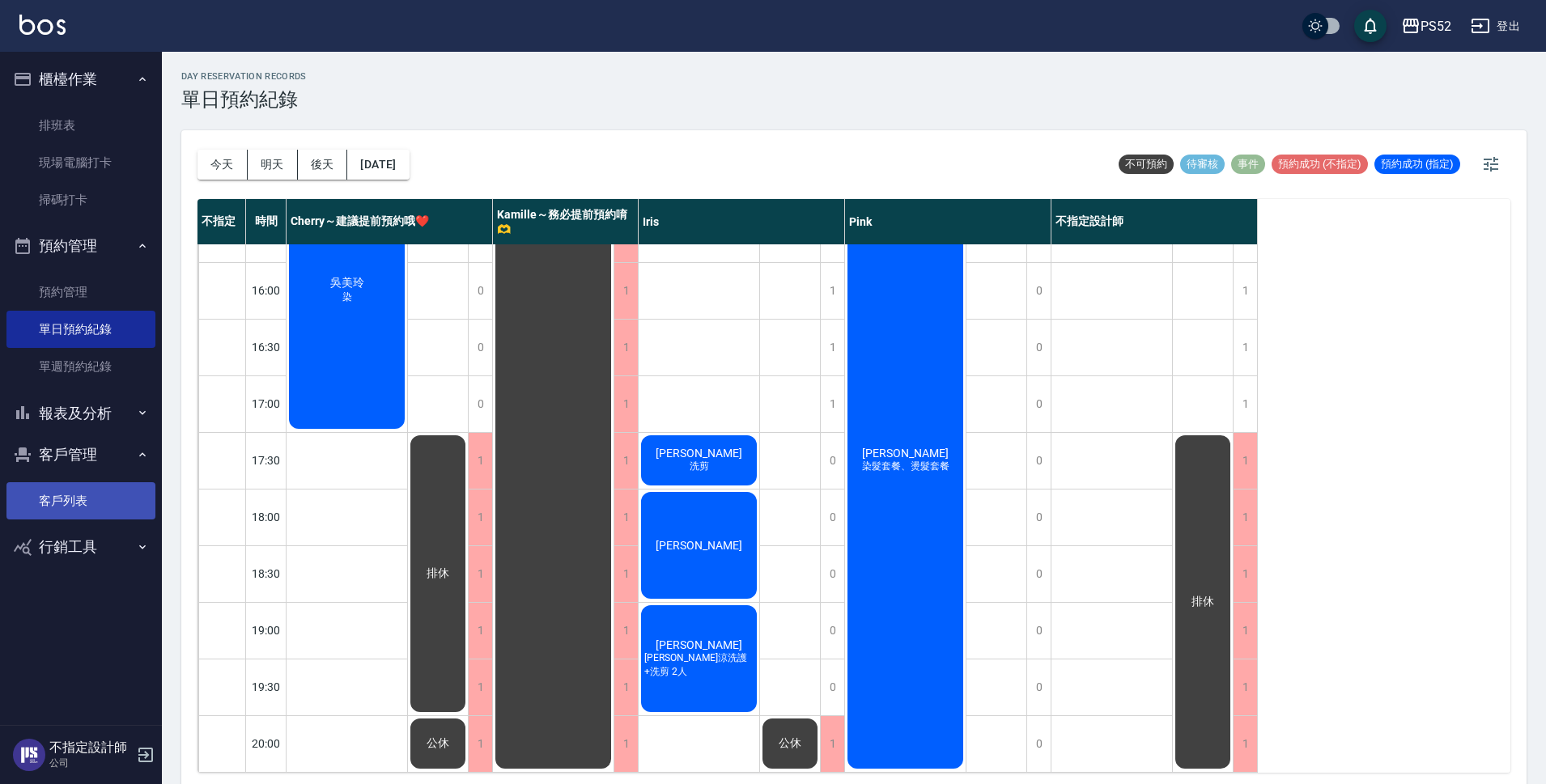
click at [81, 491] on link "客戶列表" at bounding box center [81, 500] width 149 height 37
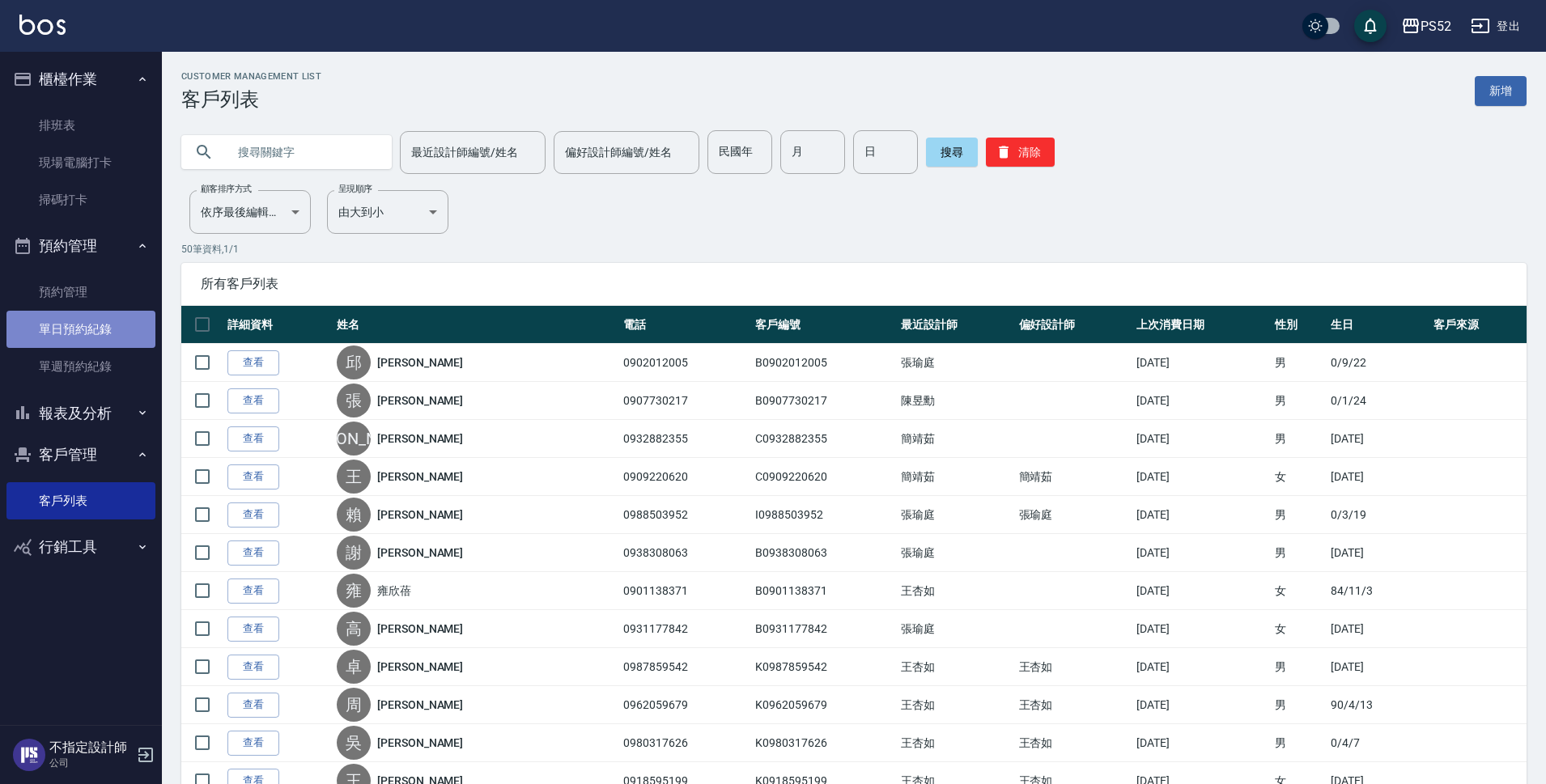
click at [87, 326] on link "單日預約紀錄" at bounding box center [81, 329] width 149 height 37
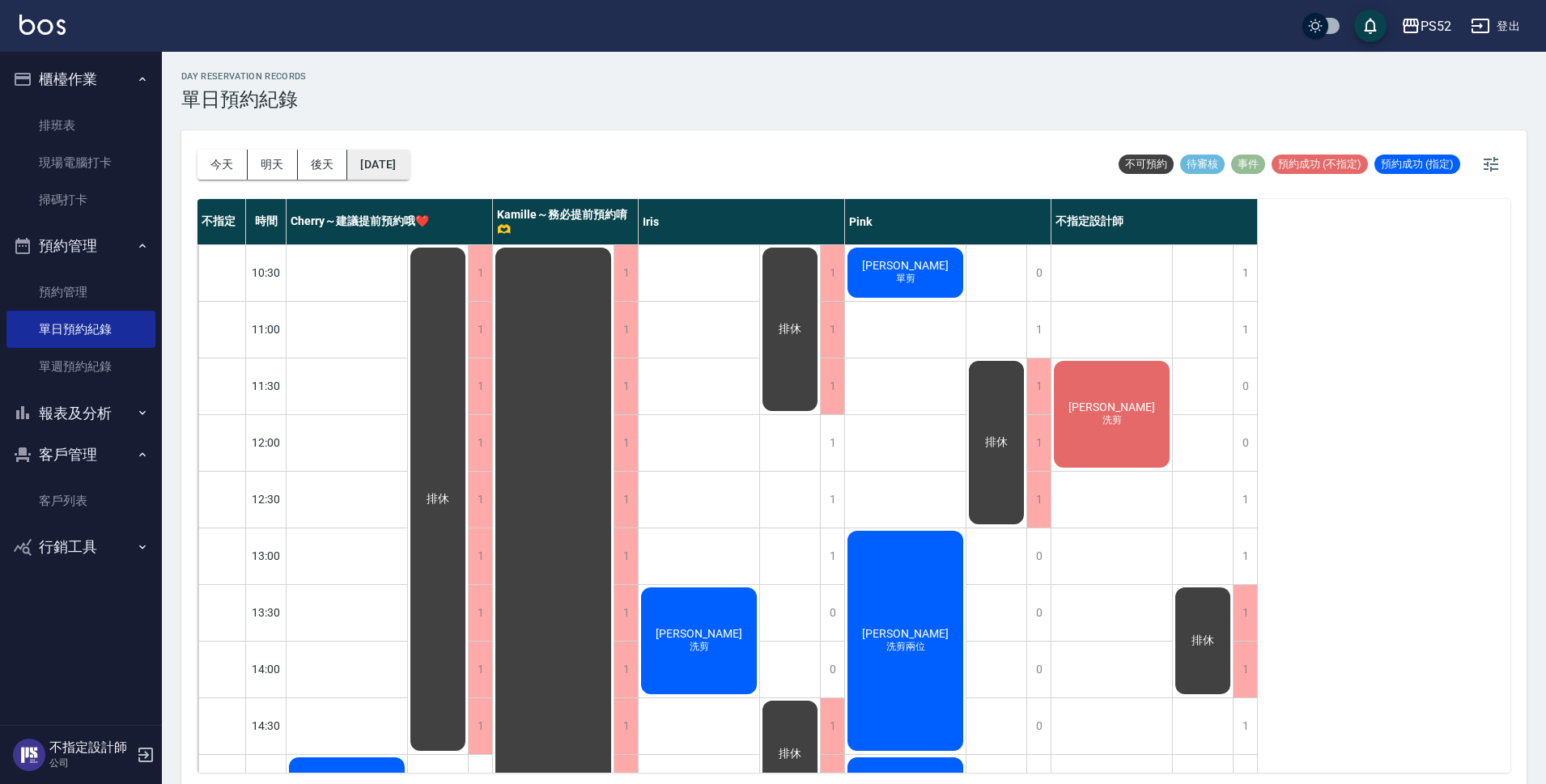
click at [409, 161] on button "2025/10/13" at bounding box center [377, 164] width 61 height 30
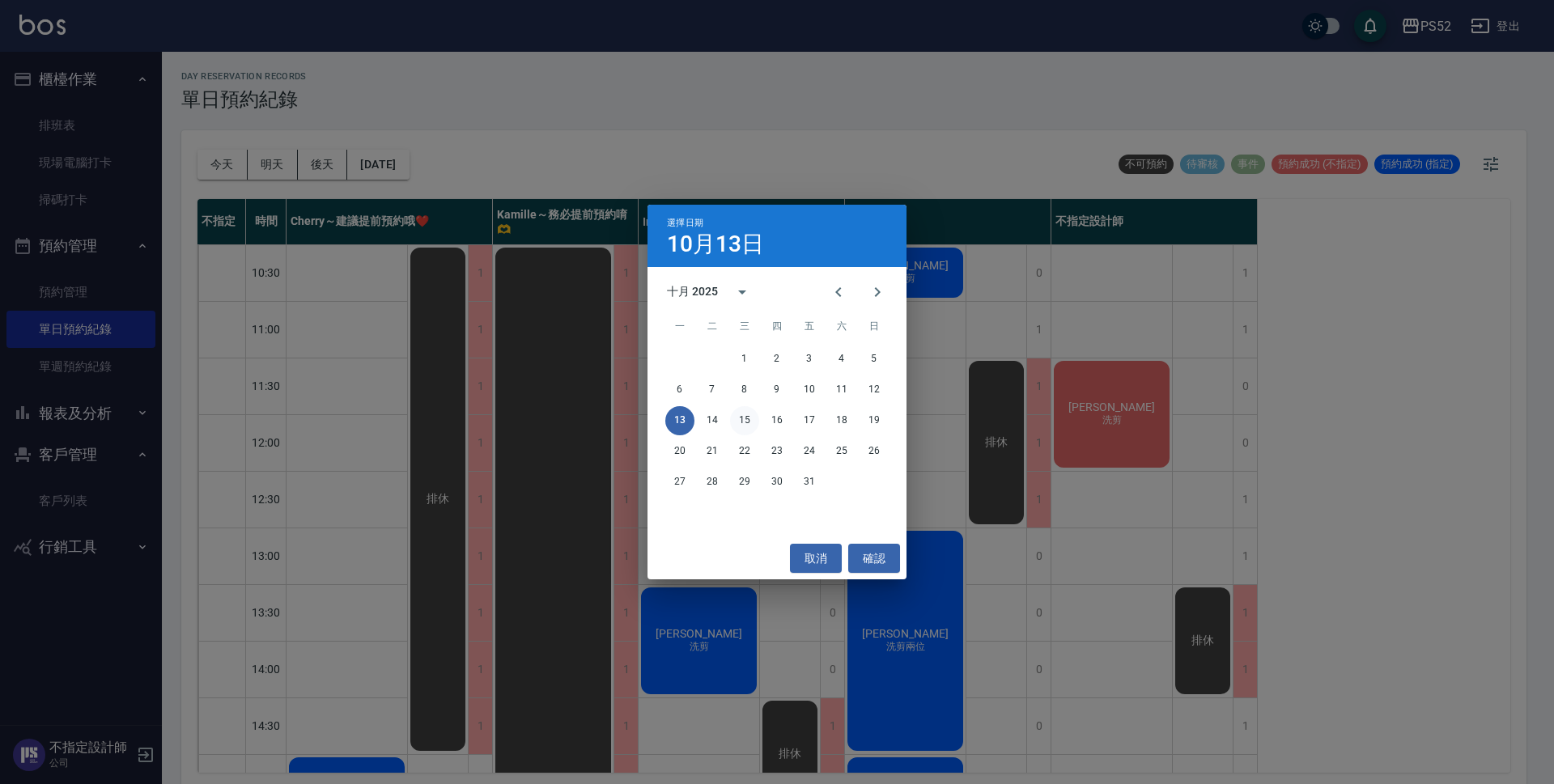
click at [742, 411] on button "15" at bounding box center [745, 421] width 29 height 29
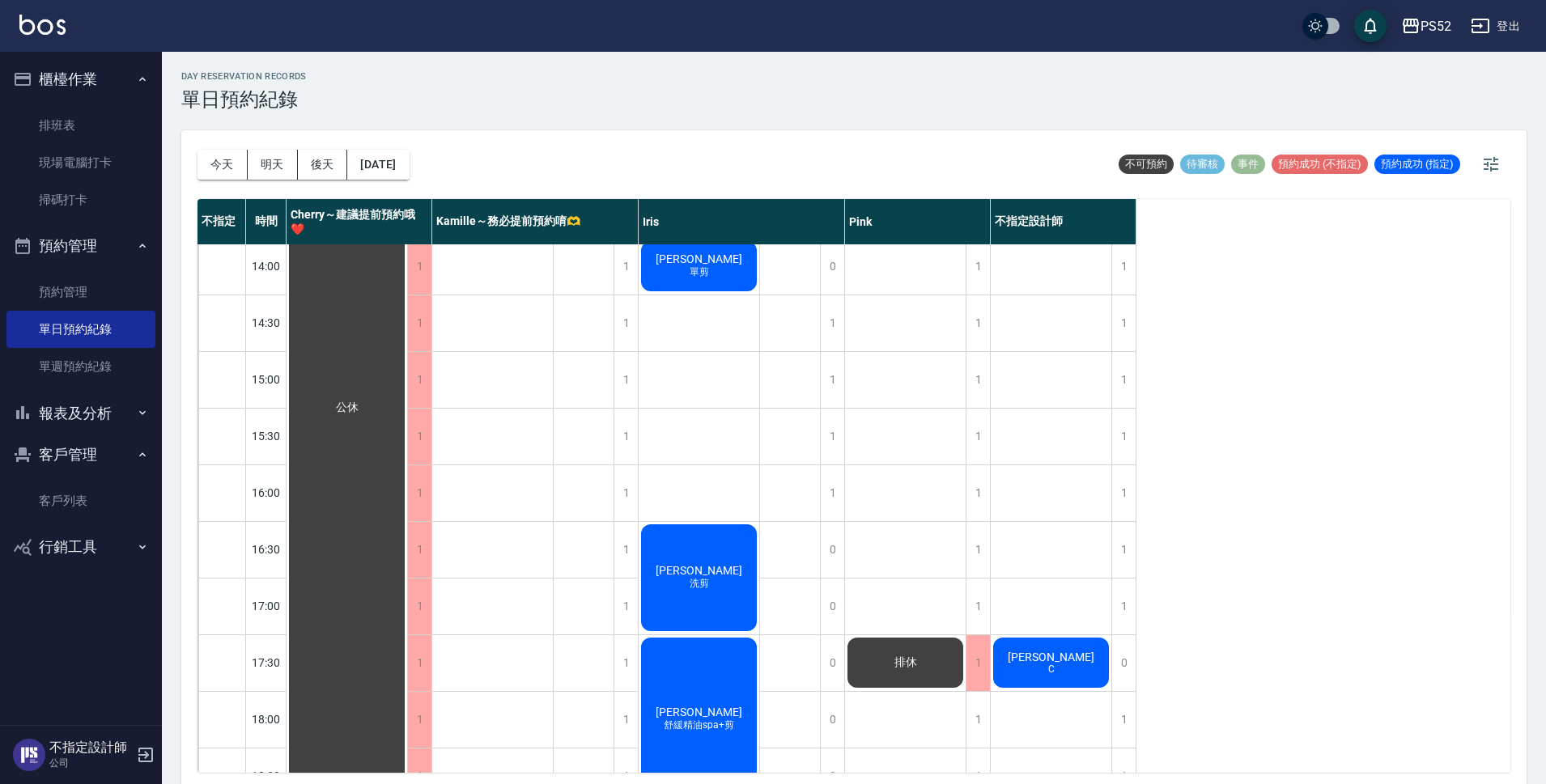
scroll to position [404, 0]
click at [1045, 664] on span "C" at bounding box center [1051, 667] width 13 height 11
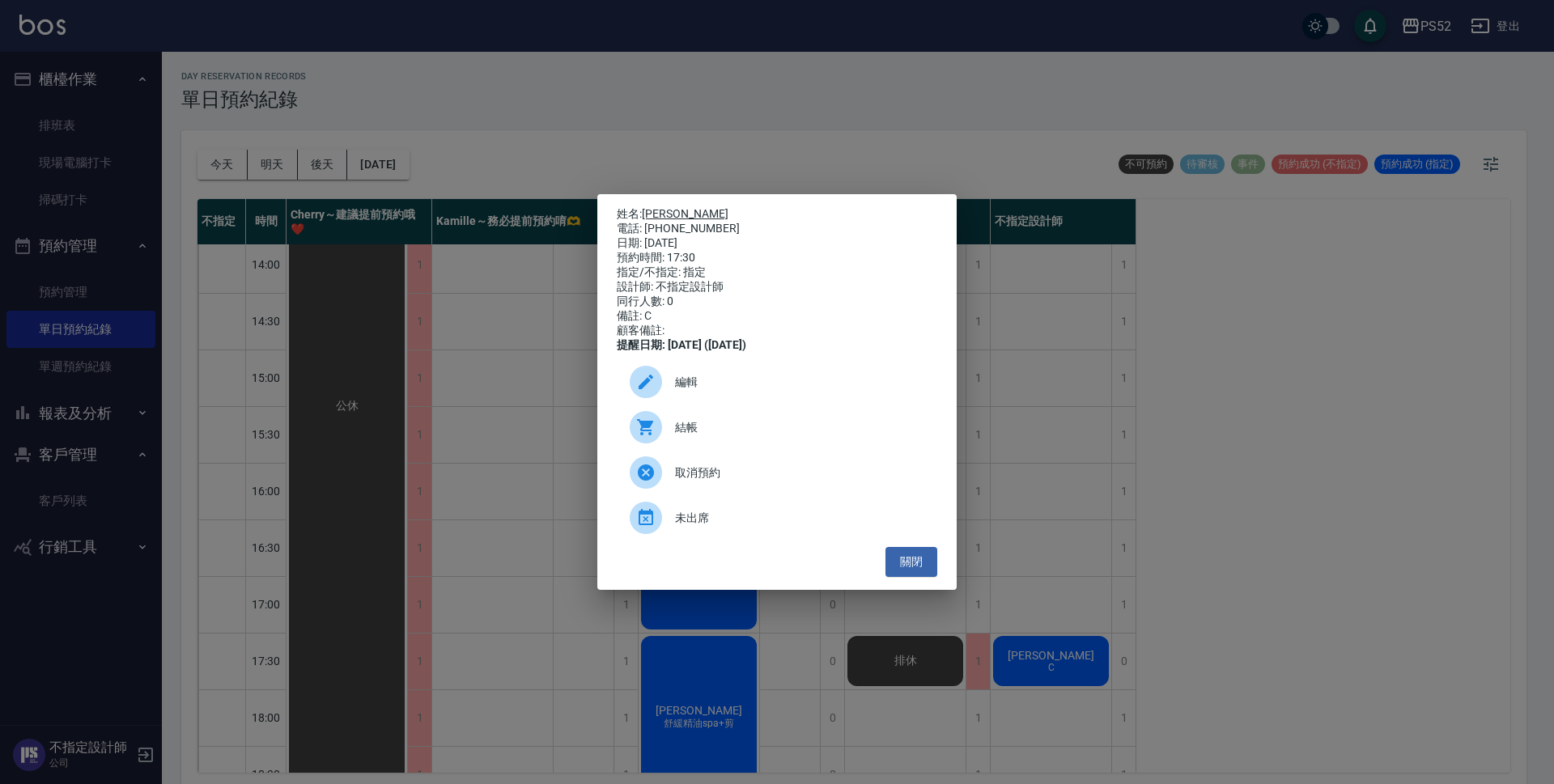
click at [654, 207] on link "[PERSON_NAME]" at bounding box center [685, 213] width 87 height 13
click at [925, 568] on button "關閉" at bounding box center [912, 562] width 52 height 30
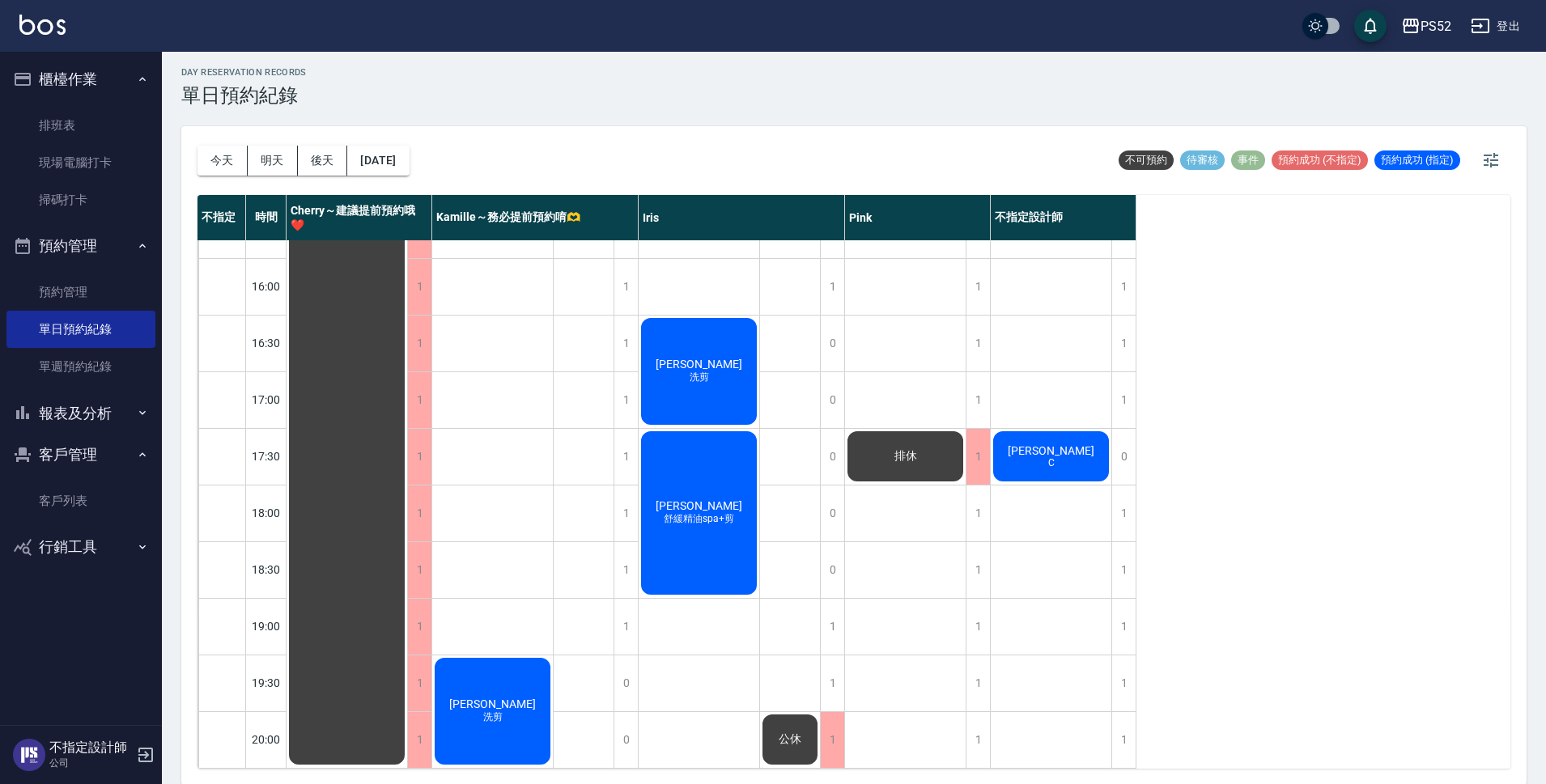
scroll to position [5, 0]
click at [222, 152] on button "今天" at bounding box center [222, 159] width 50 height 30
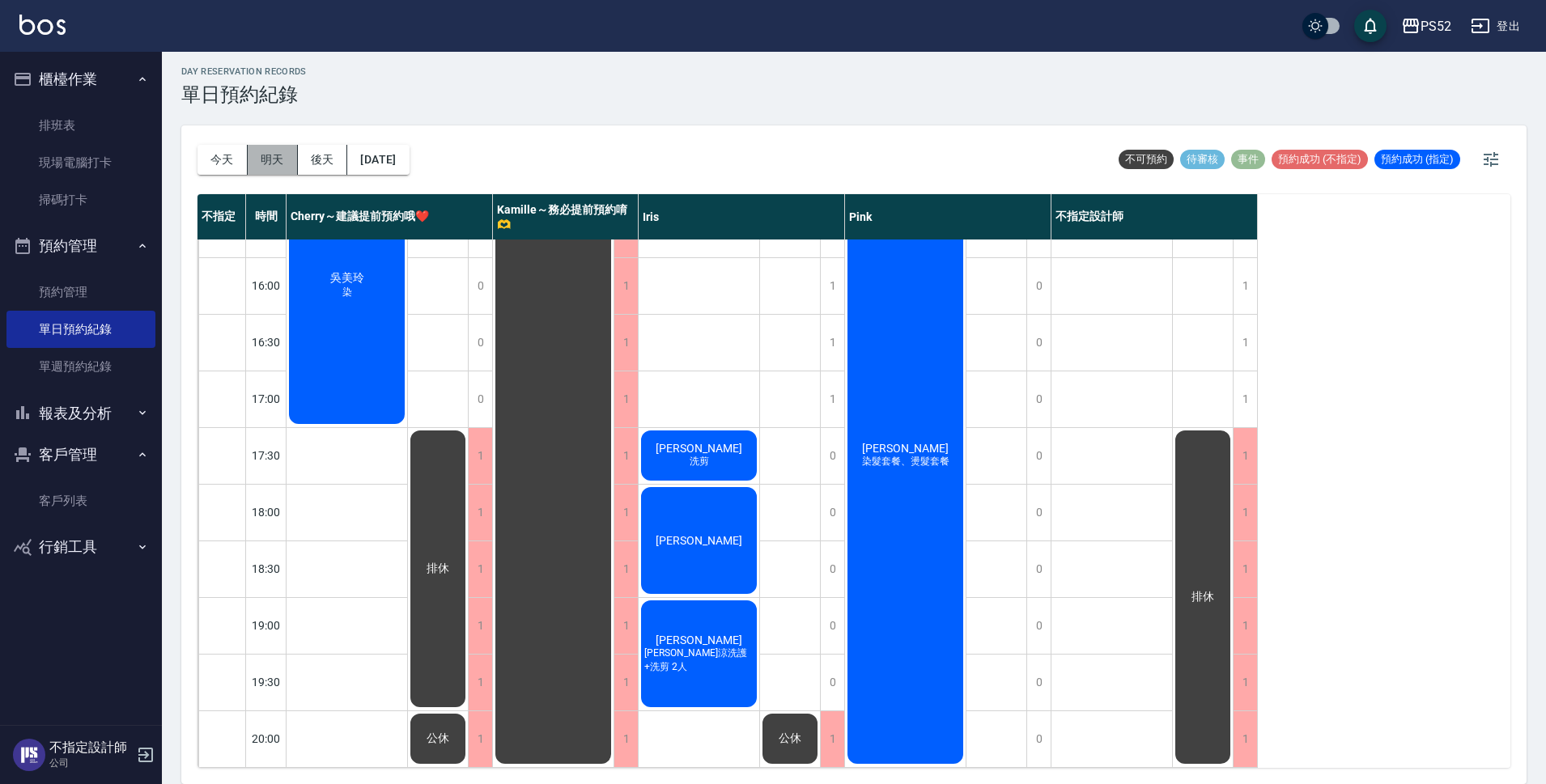
click at [259, 162] on button "明天" at bounding box center [273, 159] width 50 height 30
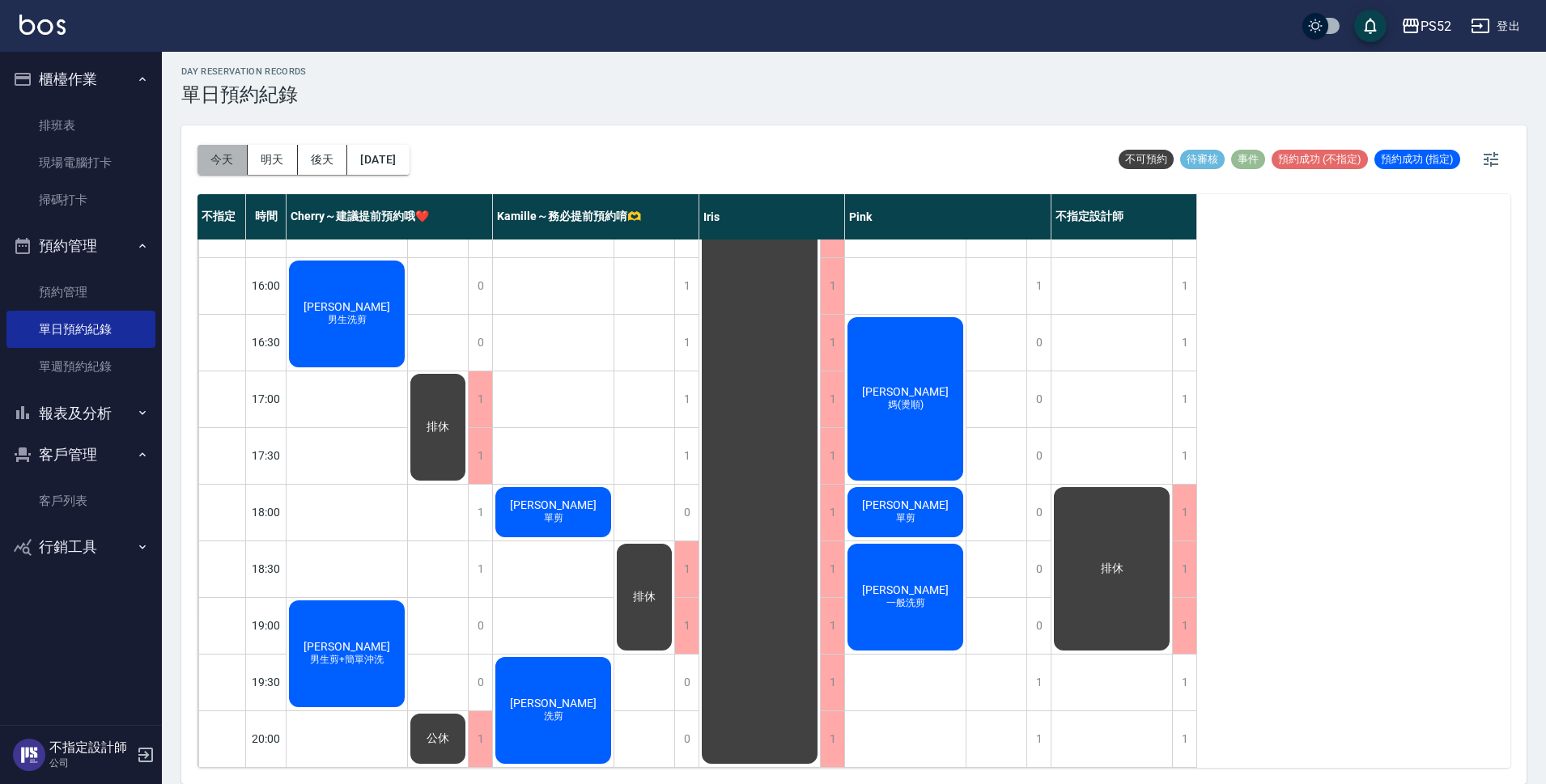
click at [222, 157] on button "今天" at bounding box center [222, 159] width 50 height 30
